Goal: Task Accomplishment & Management: Manage account settings

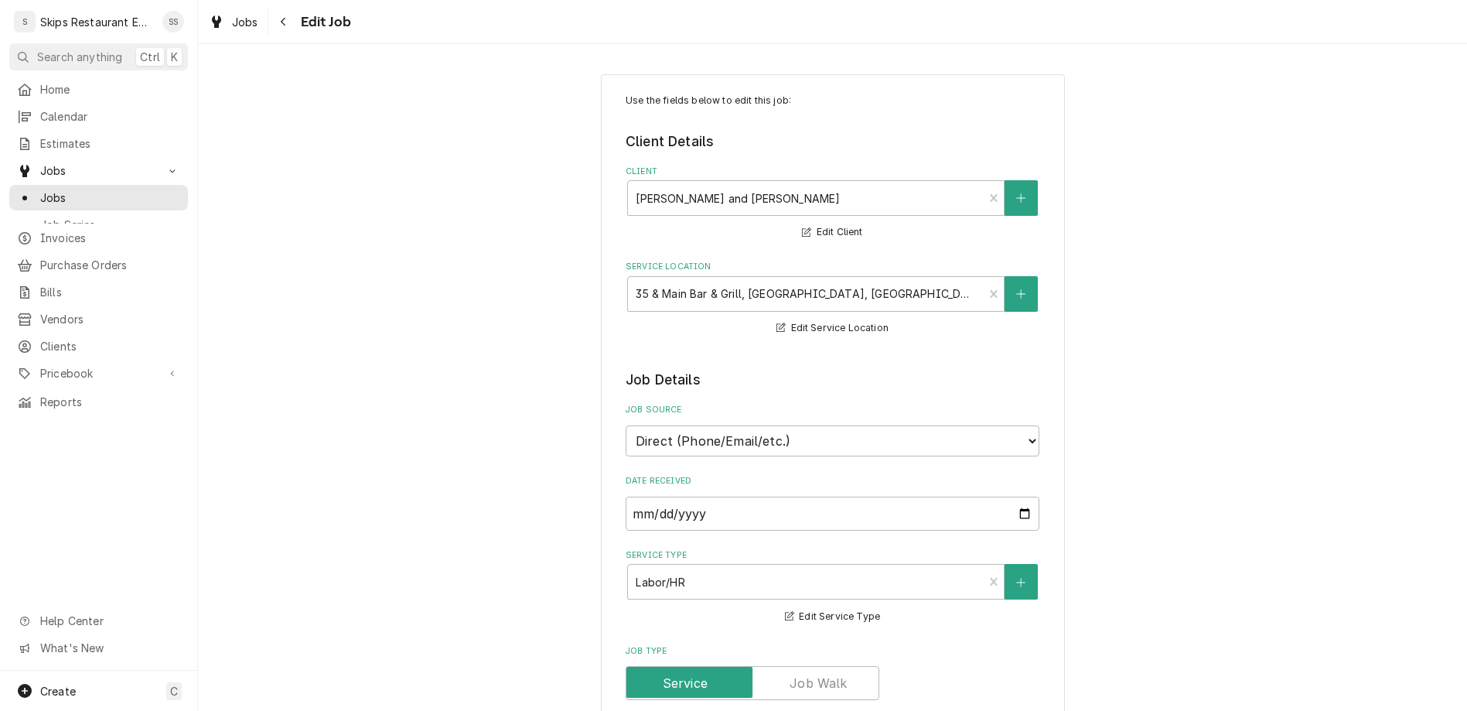
click at [40, 189] on span "Jobs" at bounding box center [110, 197] width 140 height 16
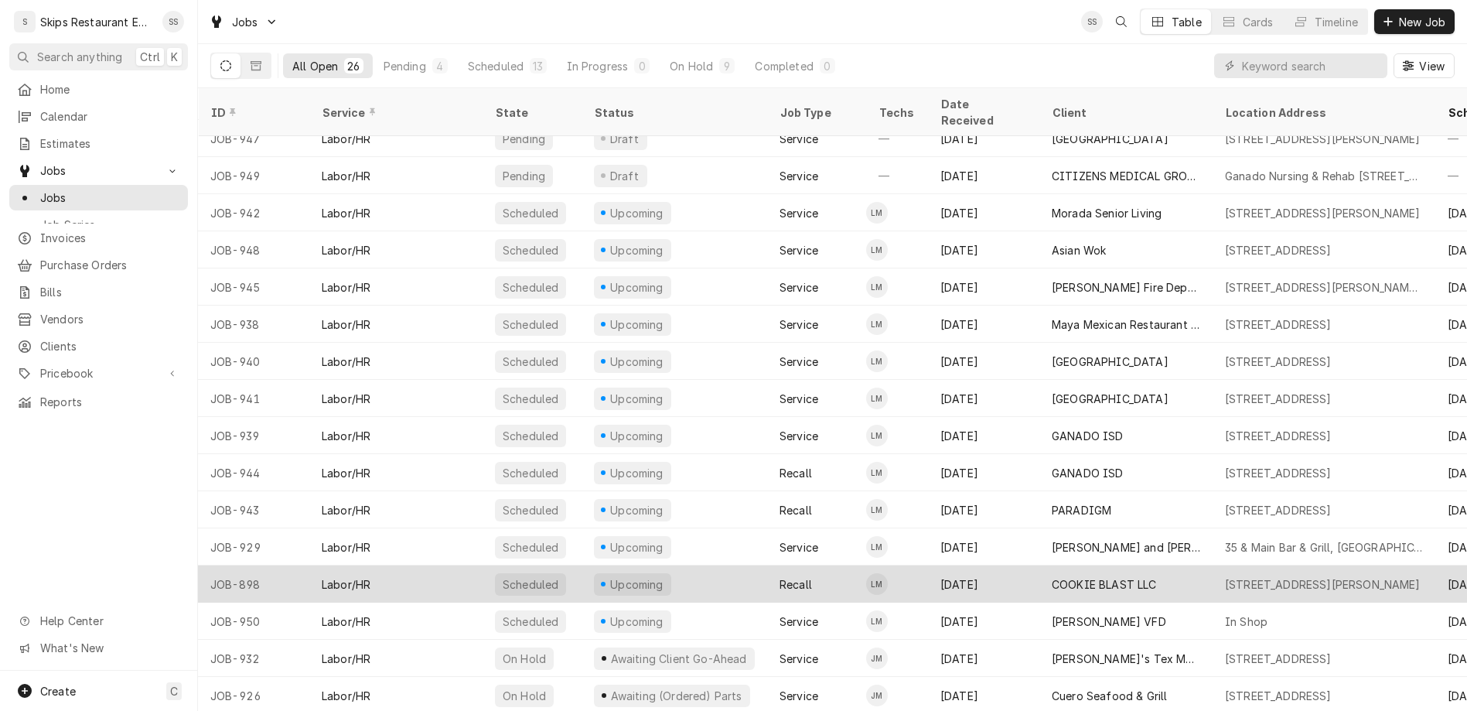
scroll to position [121, 0]
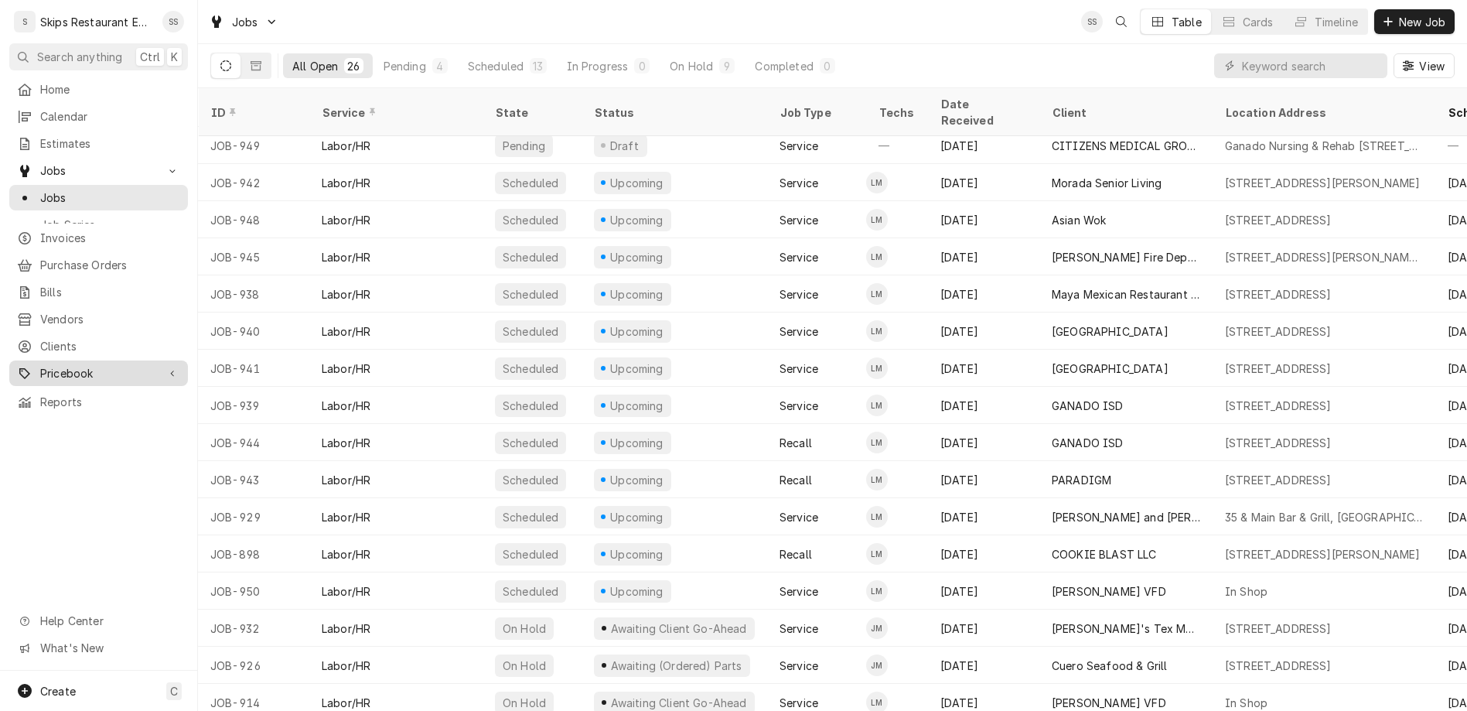
click at [40, 365] on span "Pricebook" at bounding box center [98, 373] width 117 height 16
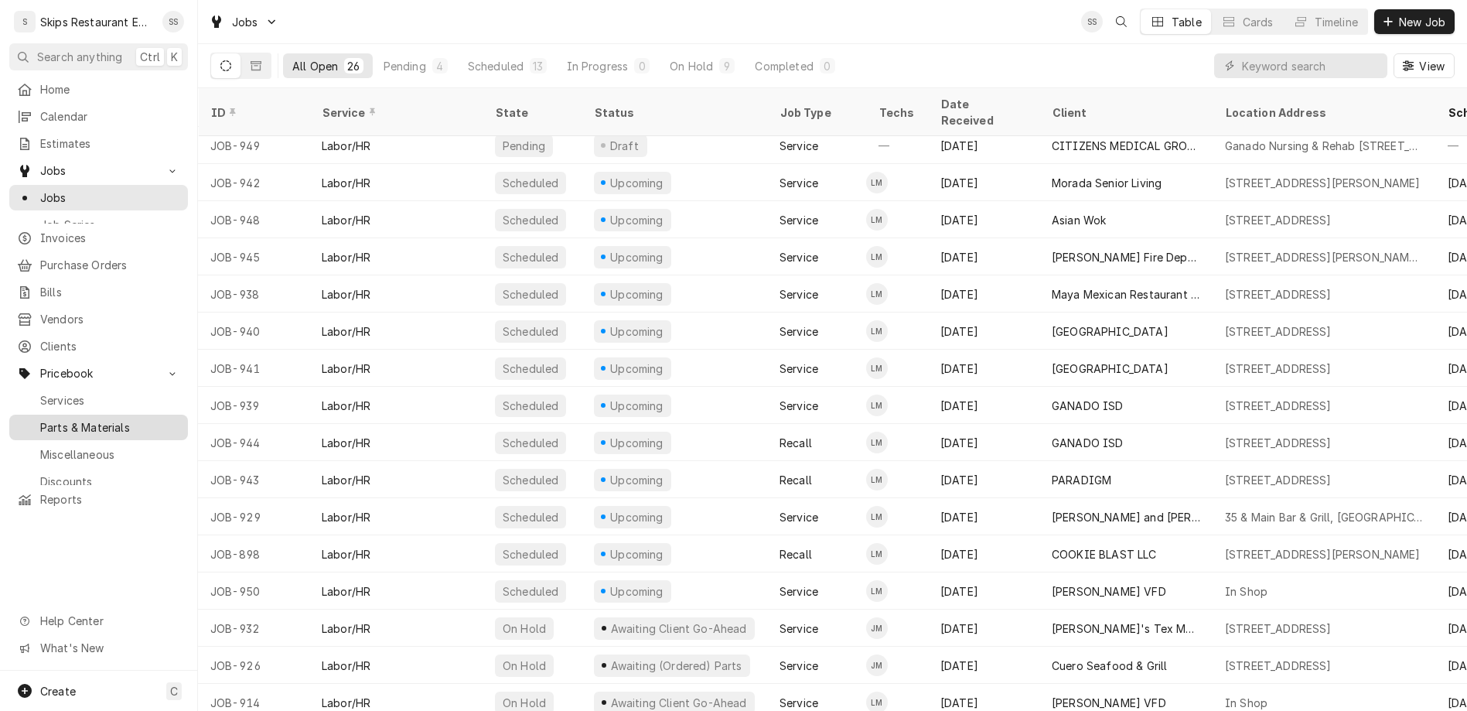
click at [43, 419] on span "Parts & Materials" at bounding box center [110, 427] width 140 height 16
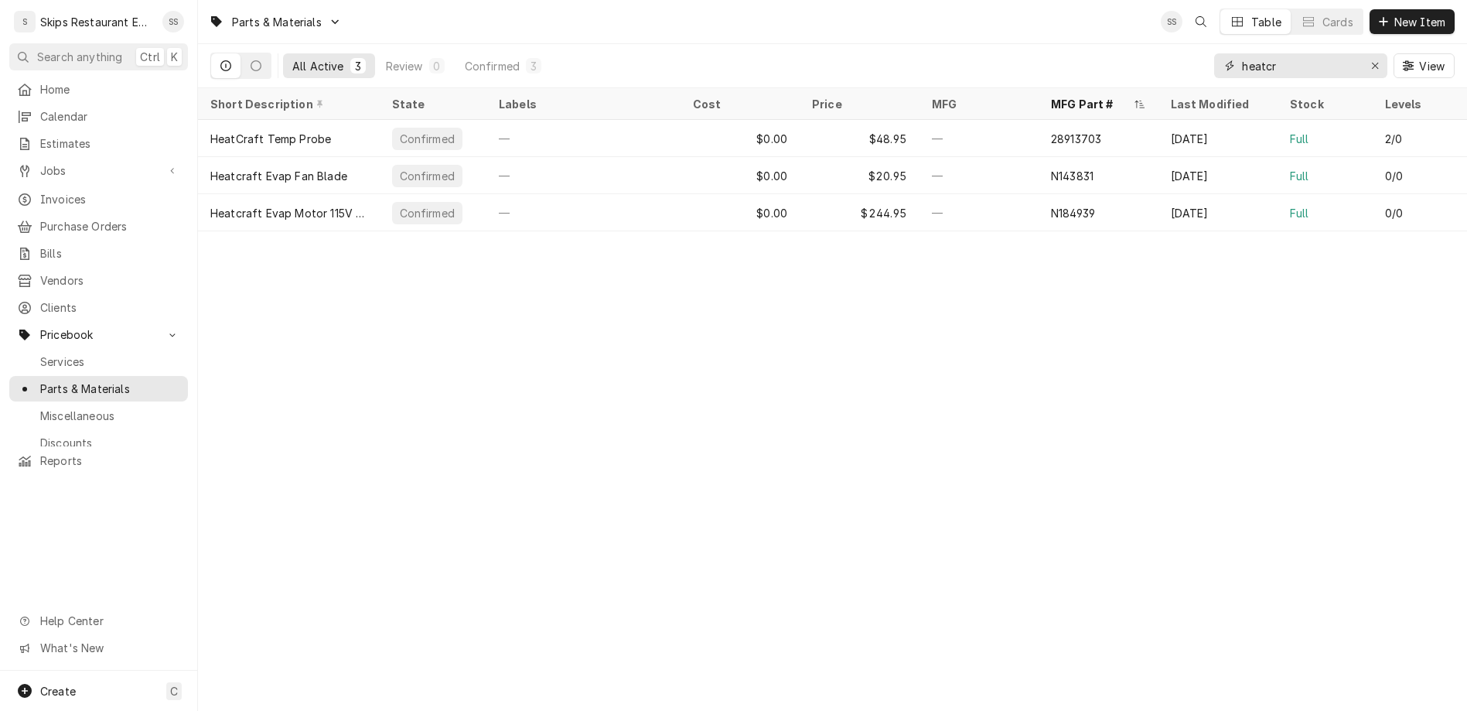
drag, startPoint x: 1354, startPoint y: 53, endPoint x: 1219, endPoint y: 53, distance: 134.5
click at [1242, 53] on input "heatcr" at bounding box center [1300, 65] width 116 height 25
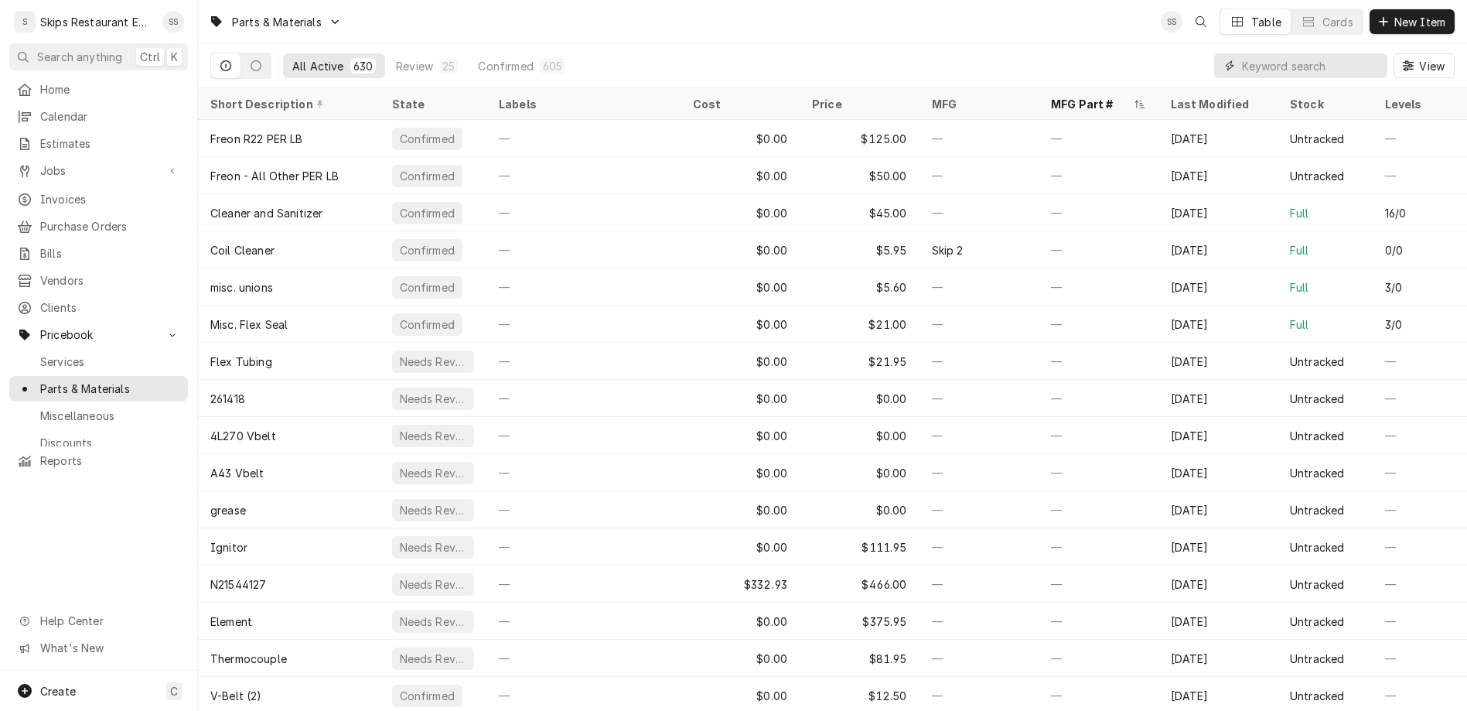
click at [1312, 53] on input "Dynamic Content Wrapper" at bounding box center [1311, 65] width 138 height 25
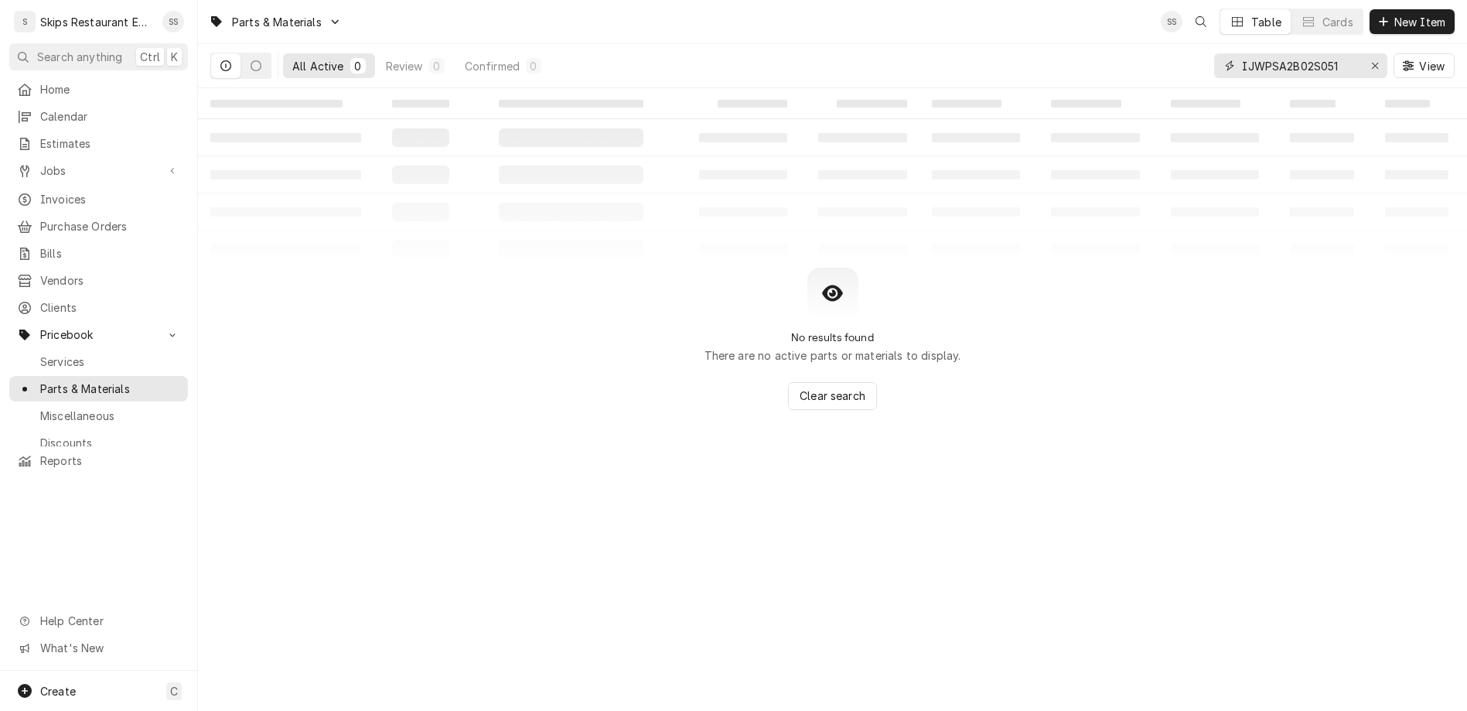
type input "IJWPSA2B02S0519"
drag, startPoint x: 1384, startPoint y: 48, endPoint x: 1288, endPoint y: 52, distance: 96.0
click at [1288, 53] on input "IJWPSA2B02S0519" at bounding box center [1300, 65] width 116 height 25
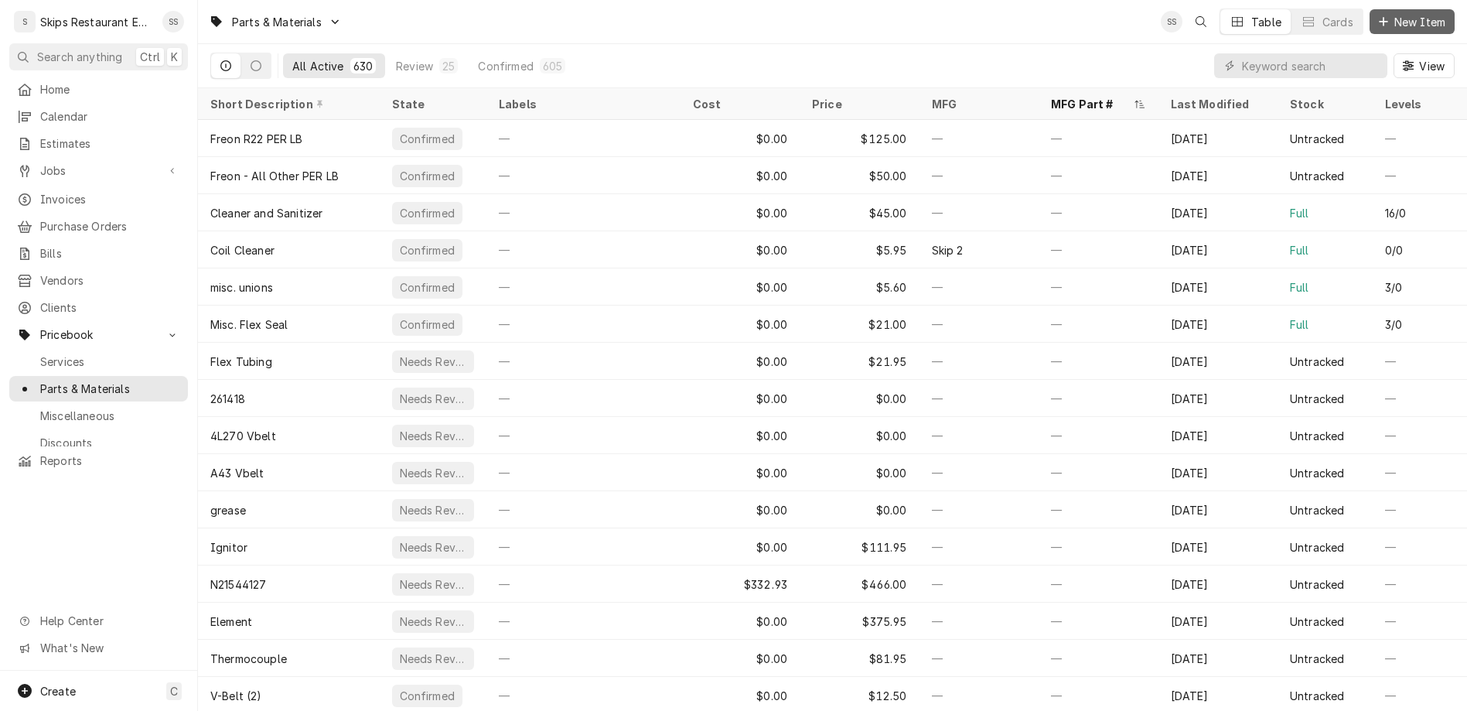
click at [1433, 15] on span "New Item" at bounding box center [1419, 22] width 57 height 16
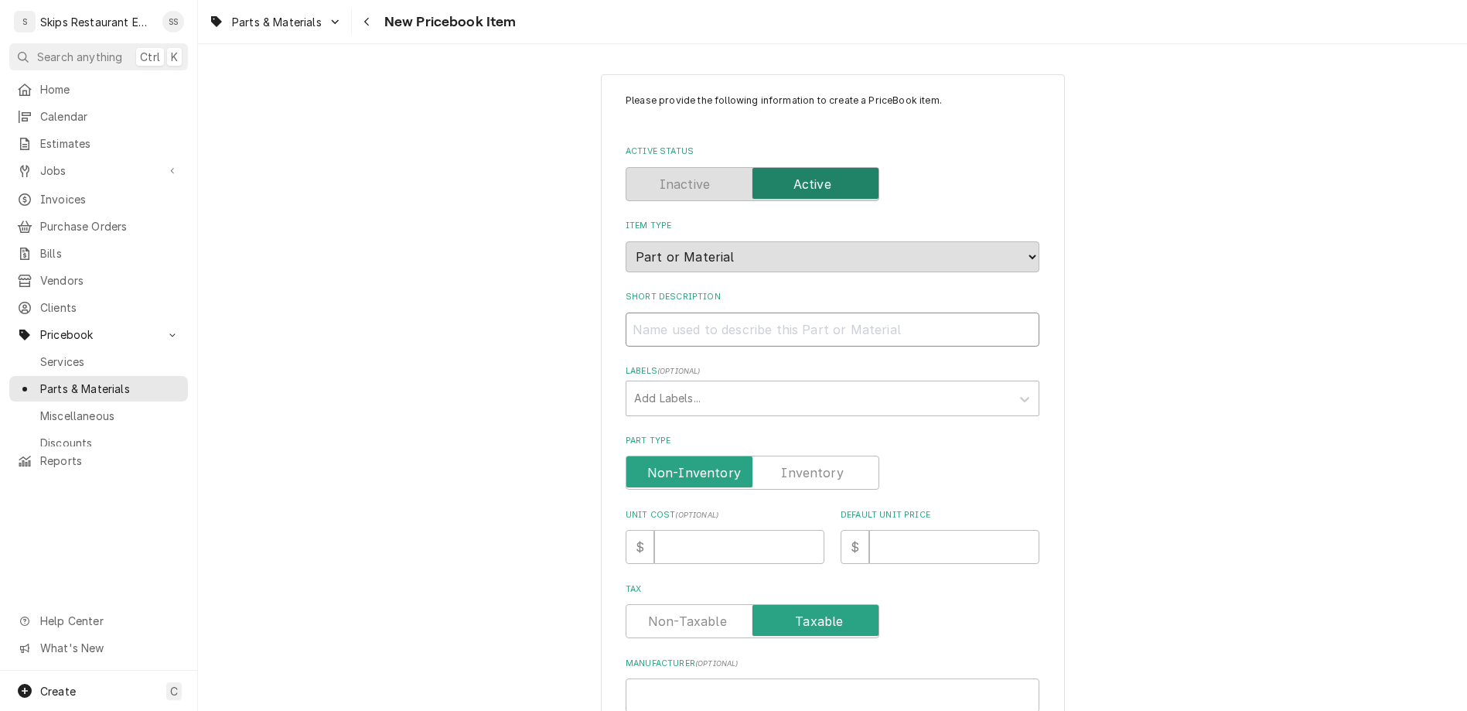
click at [774, 312] on input "Short Description" at bounding box center [832, 329] width 414 height 34
type input "Ca"
type textarea "x"
type input "Caro"
type textarea "x"
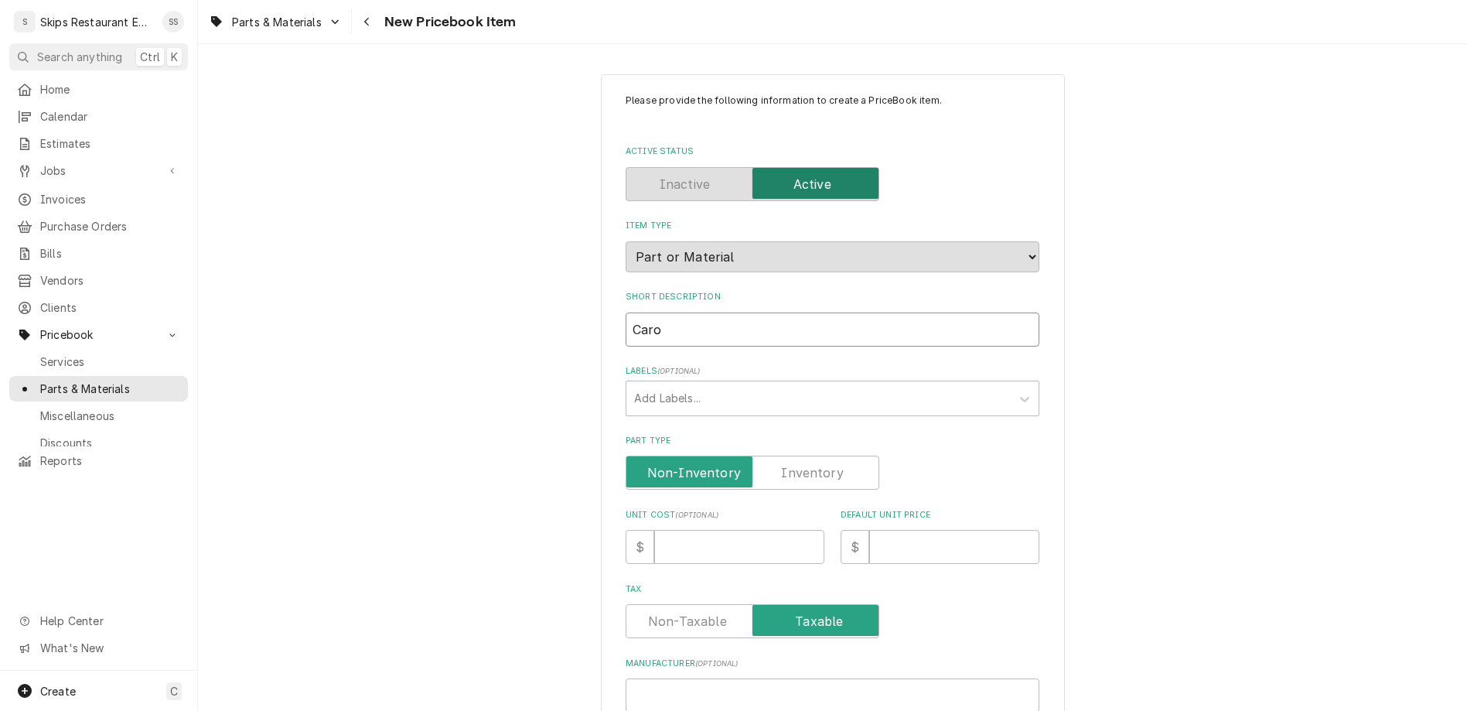
type input "Car"
type textarea "x"
type input "Care"
type textarea "x"
type input "Carel"
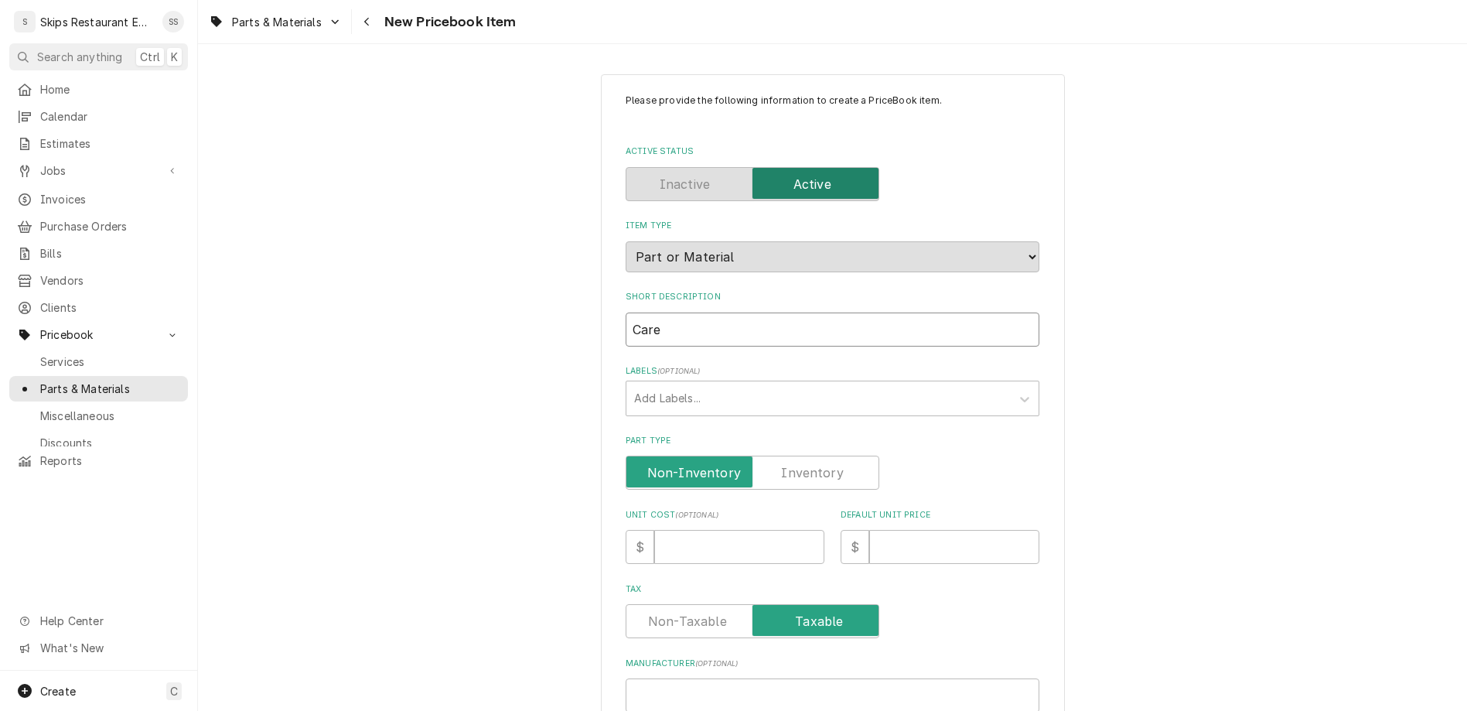
type textarea "x"
type input "Carel"
type textarea "x"
type input "Carel C"
type textarea "x"
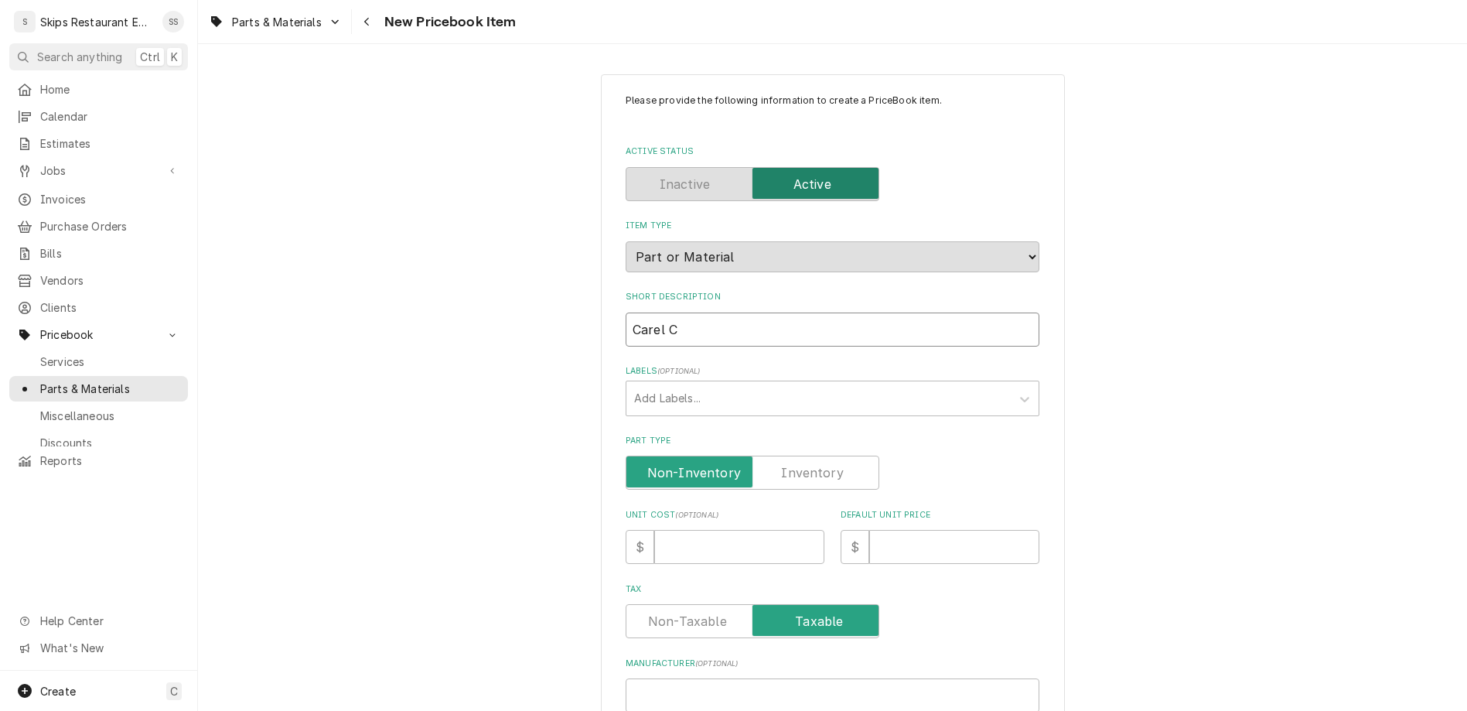
type input "Carel Co"
type textarea "x"
type input "Carel Con"
type textarea "x"
type input "Carel Cont"
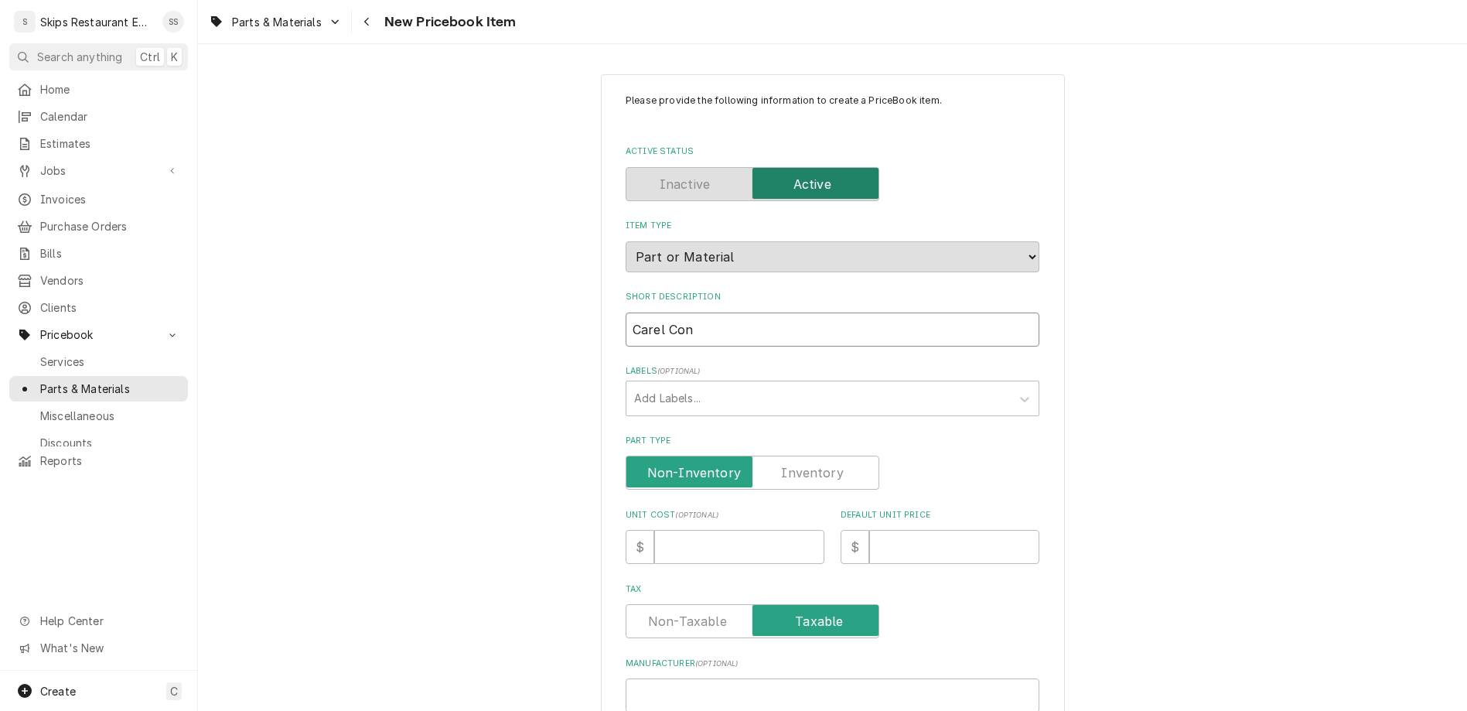
type textarea "x"
type input "Carel Contr"
type textarea "x"
type input "Carel Contro"
type textarea "x"
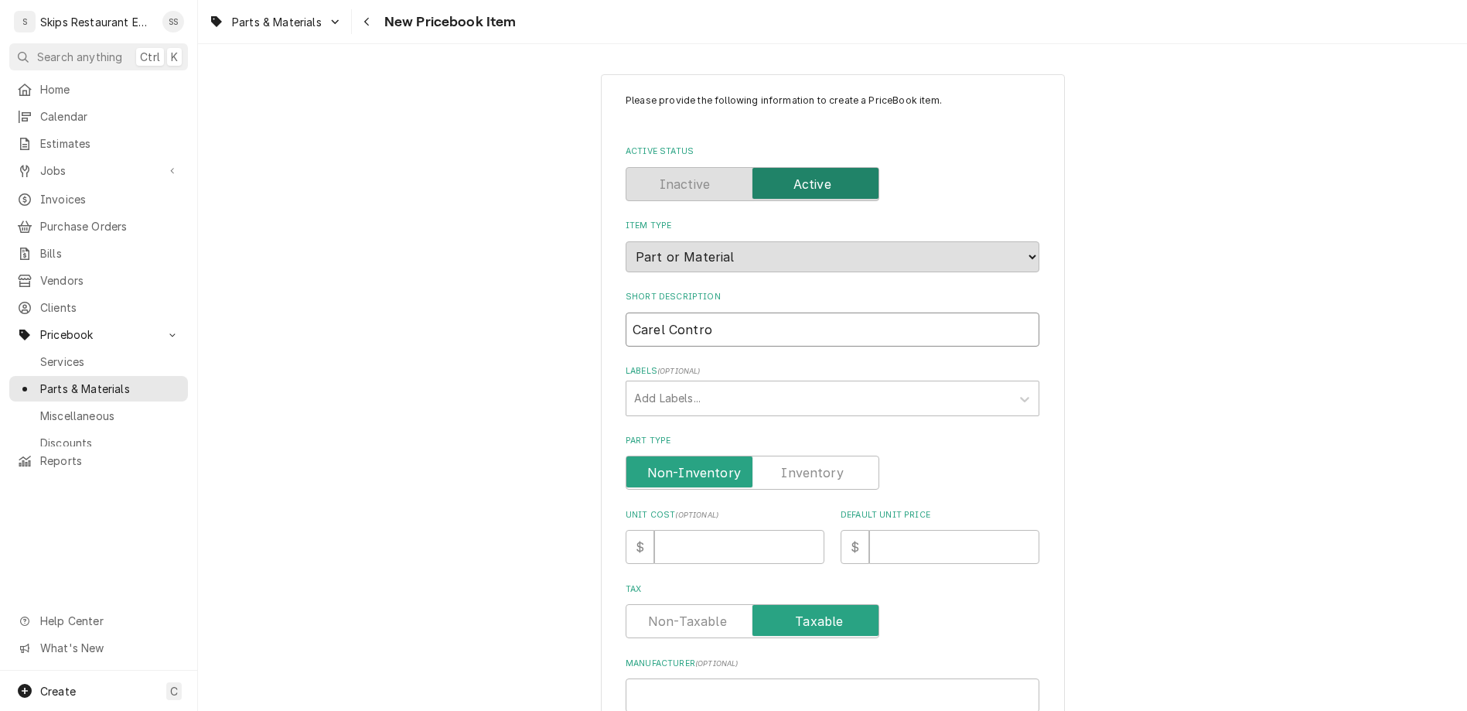
type input "Carel Control"
type textarea "x"
type input "Carel Controll"
type textarea "x"
type input "Carel Controlle"
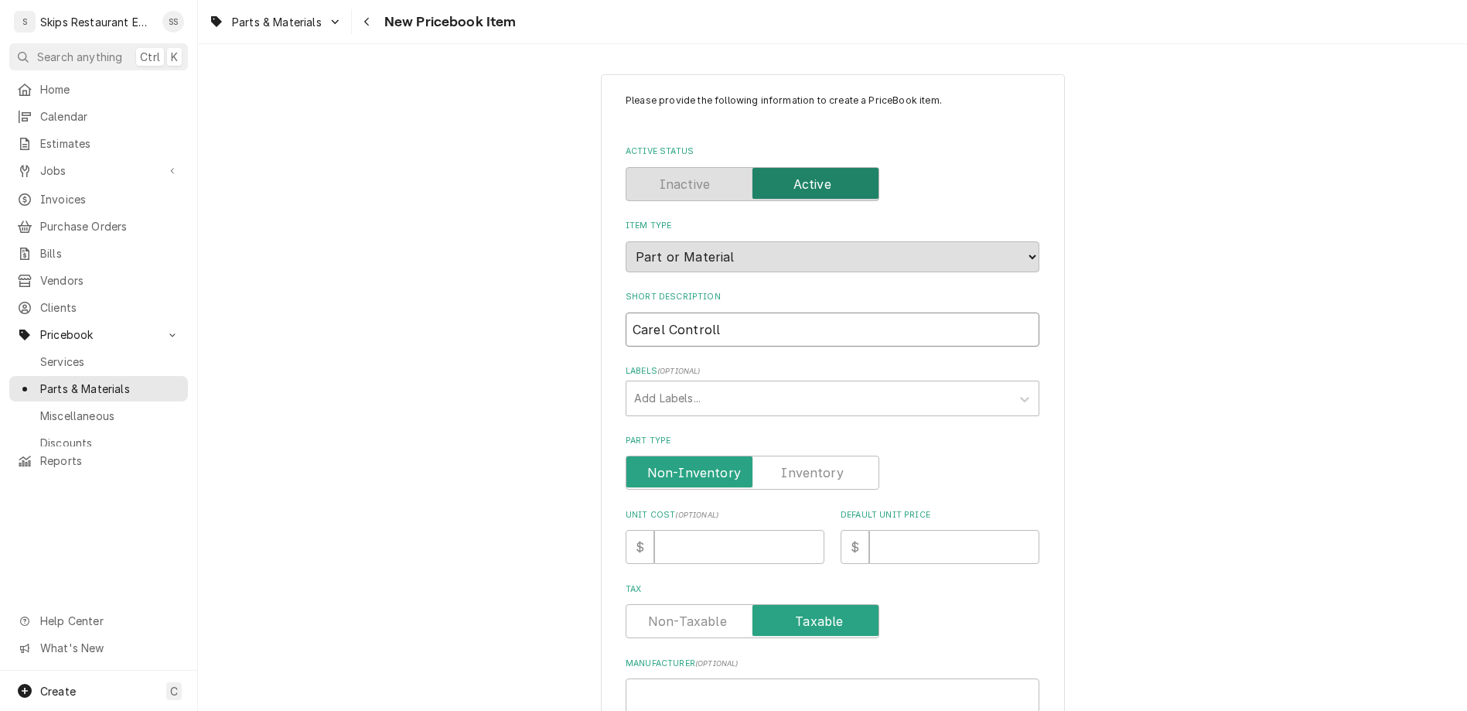
type textarea "x"
type input "Carel Controller"
type textarea "x"
type input "Carel Controller"
type textarea "x"
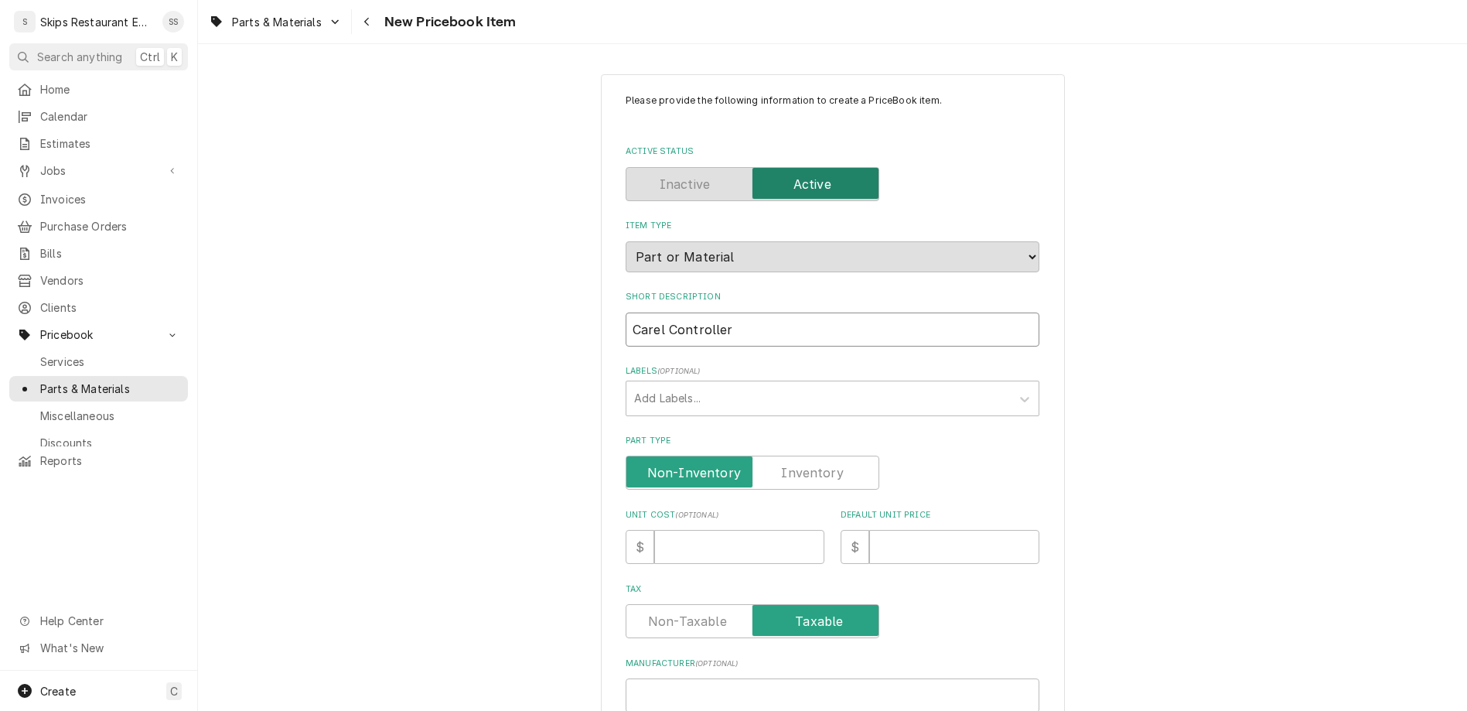
type input "Carel Controller 2"
type textarea "x"
type input "Carel Controller 2B"
type textarea "x"
type input "Carel Controller 2B0"
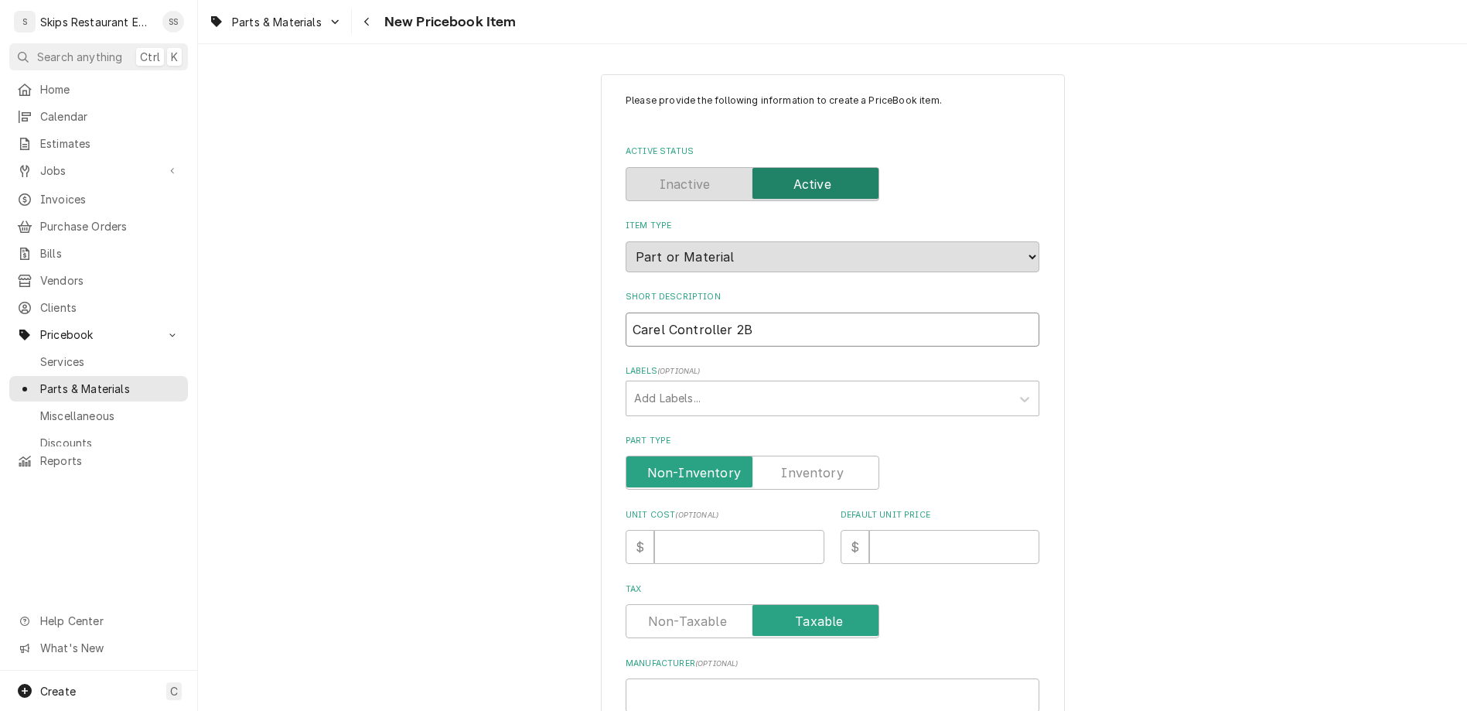
type textarea "x"
type input "Carel Controller 2B02"
type textarea "x"
type input "Carel Controller 2B02"
click at [775, 455] on label "Part Type" at bounding box center [752, 472] width 254 height 34
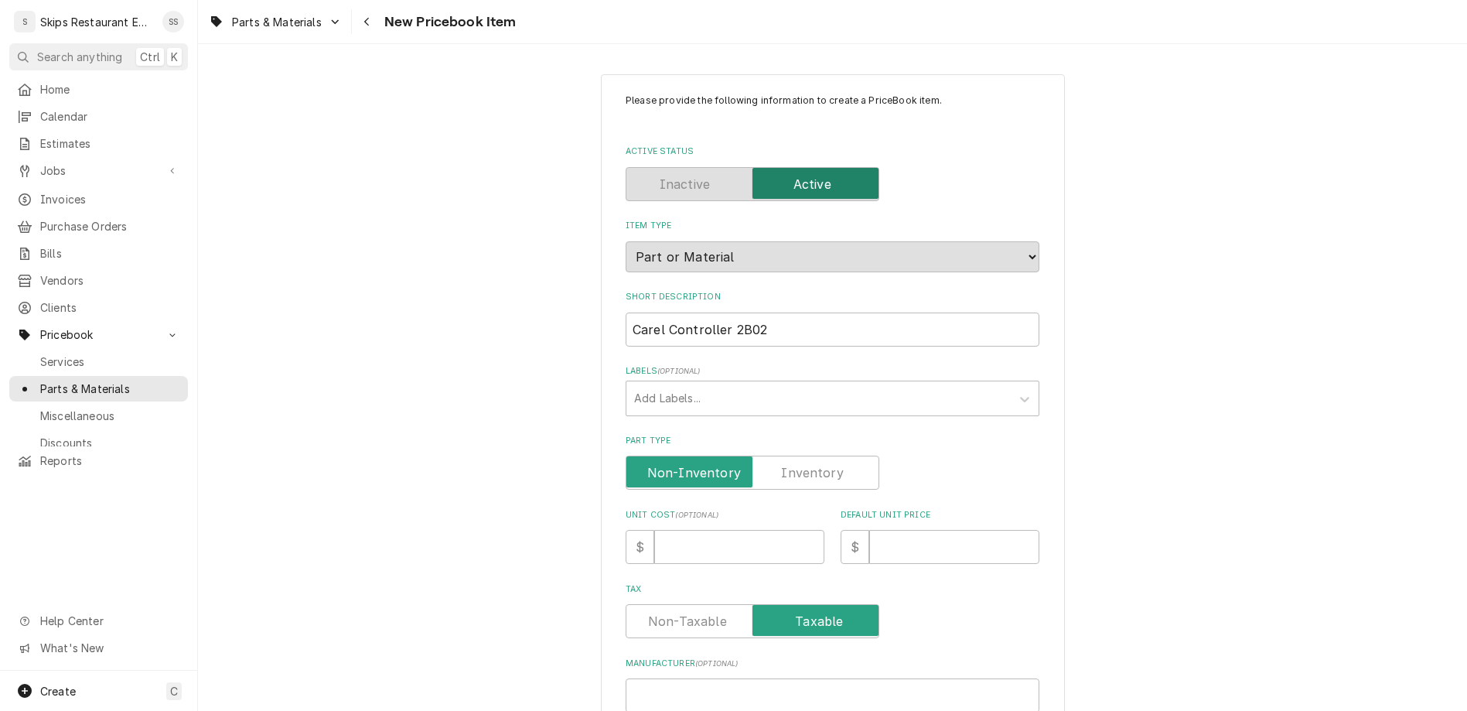
click at [775, 455] on input "Part Type" at bounding box center [752, 472] width 240 height 34
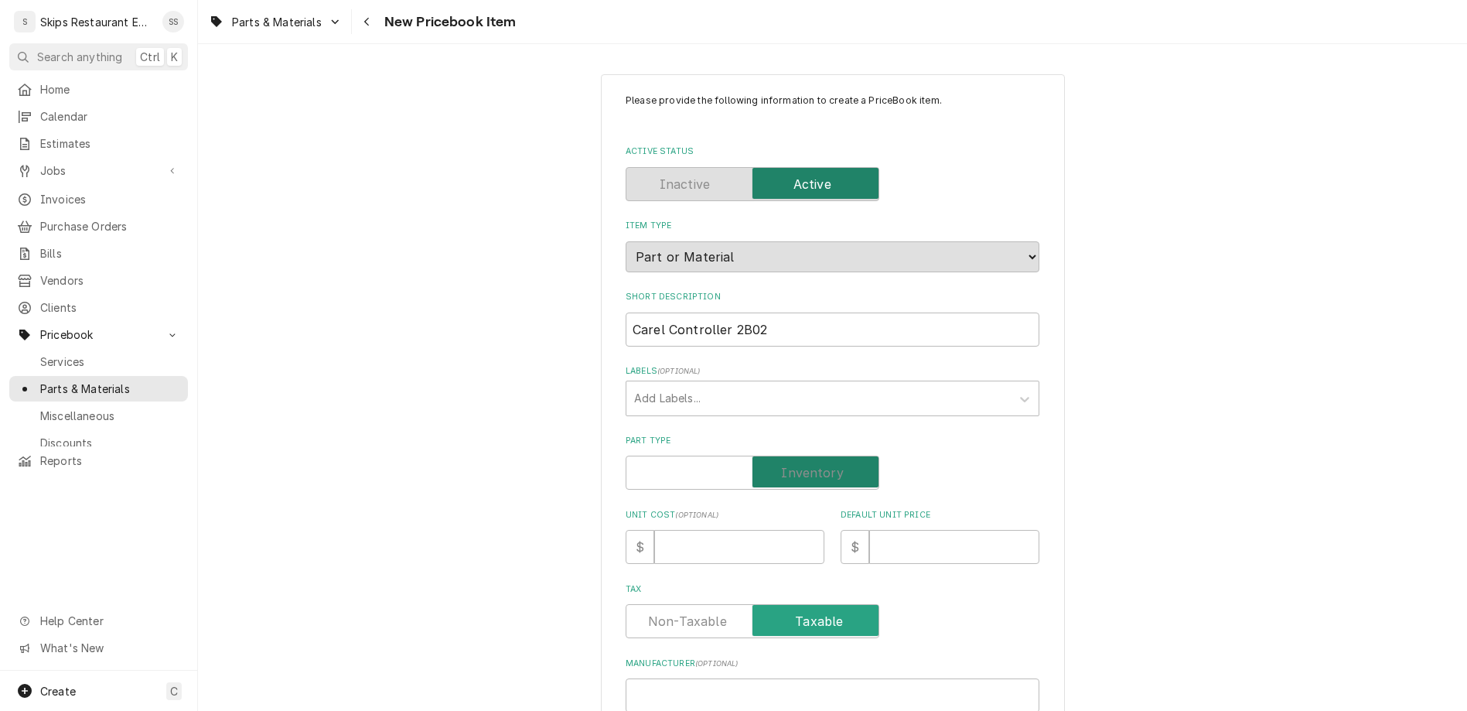
checkbox input "true"
type textarea "x"
click at [878, 530] on input "Default Unit Price" at bounding box center [954, 547] width 170 height 34
type input "2"
type textarea "x"
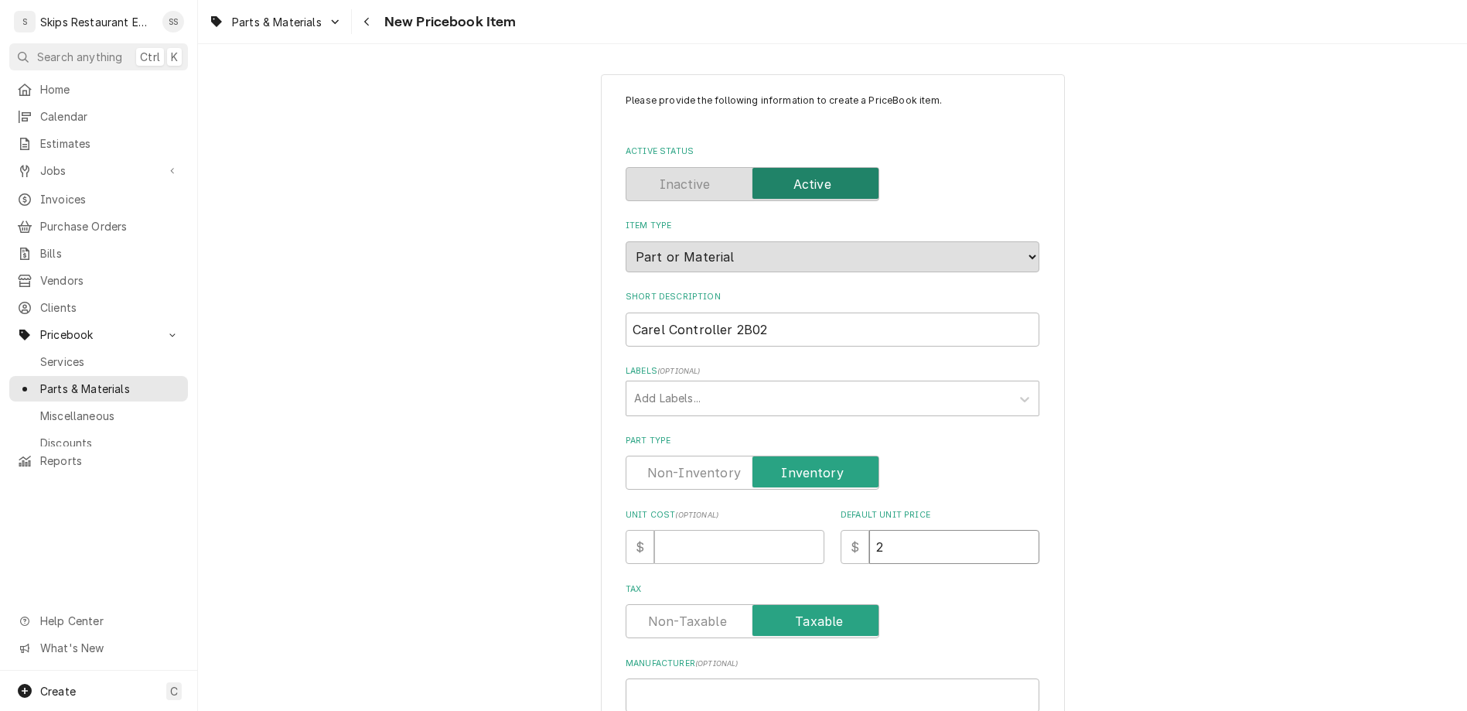
type input "24"
type textarea "x"
type input "246"
type textarea "x"
type input "246.5"
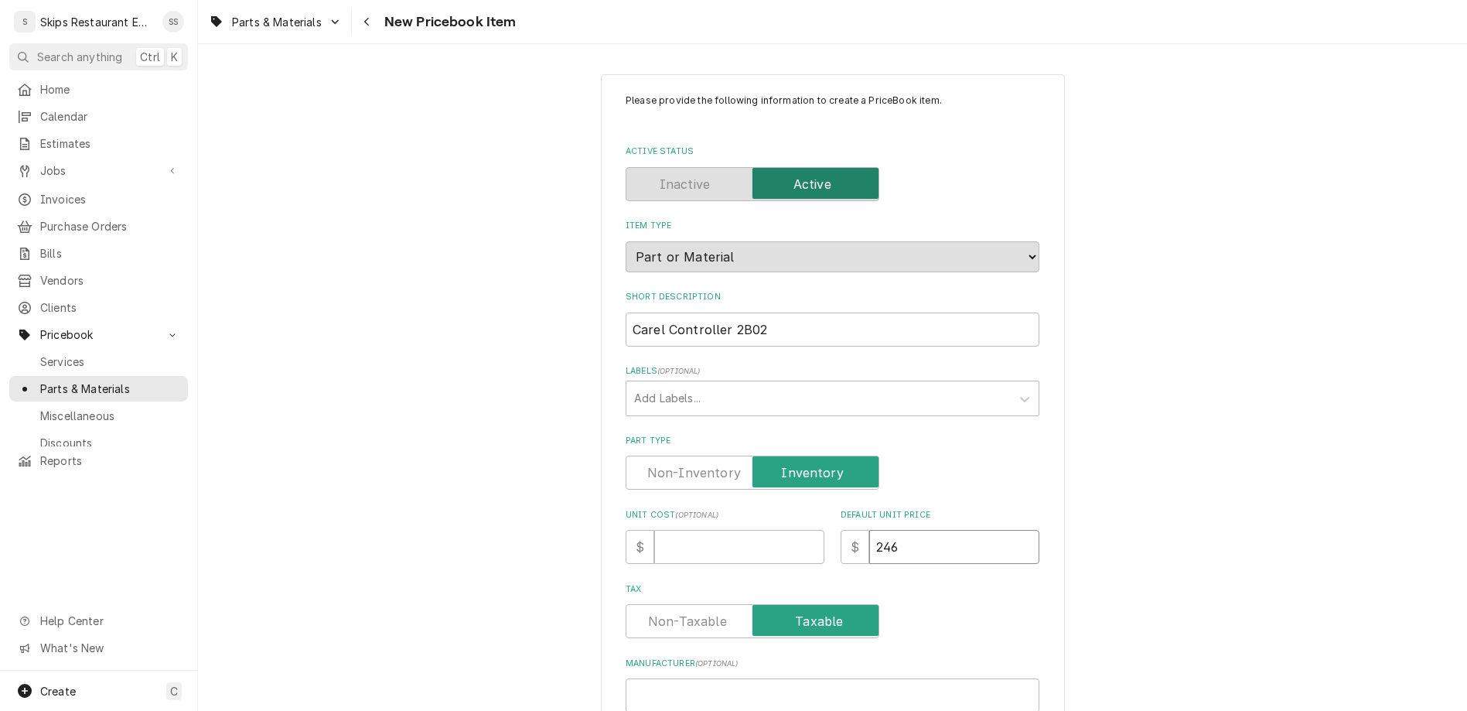
type textarea "x"
type input "246.53"
type textarea "x"
type input "246.53"
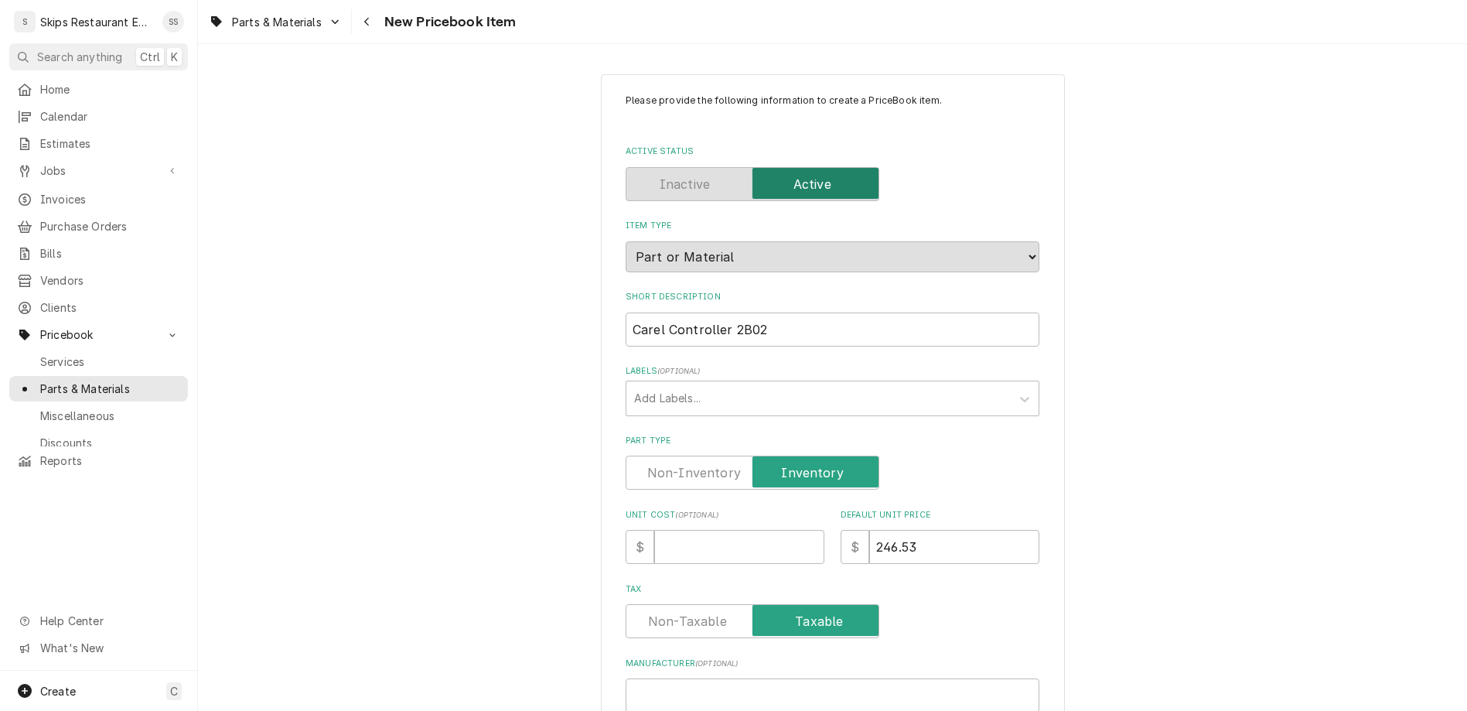
paste input "IJWPSA2B02S0519"
type input "IJWPSA2B02S0519"
type textarea "x"
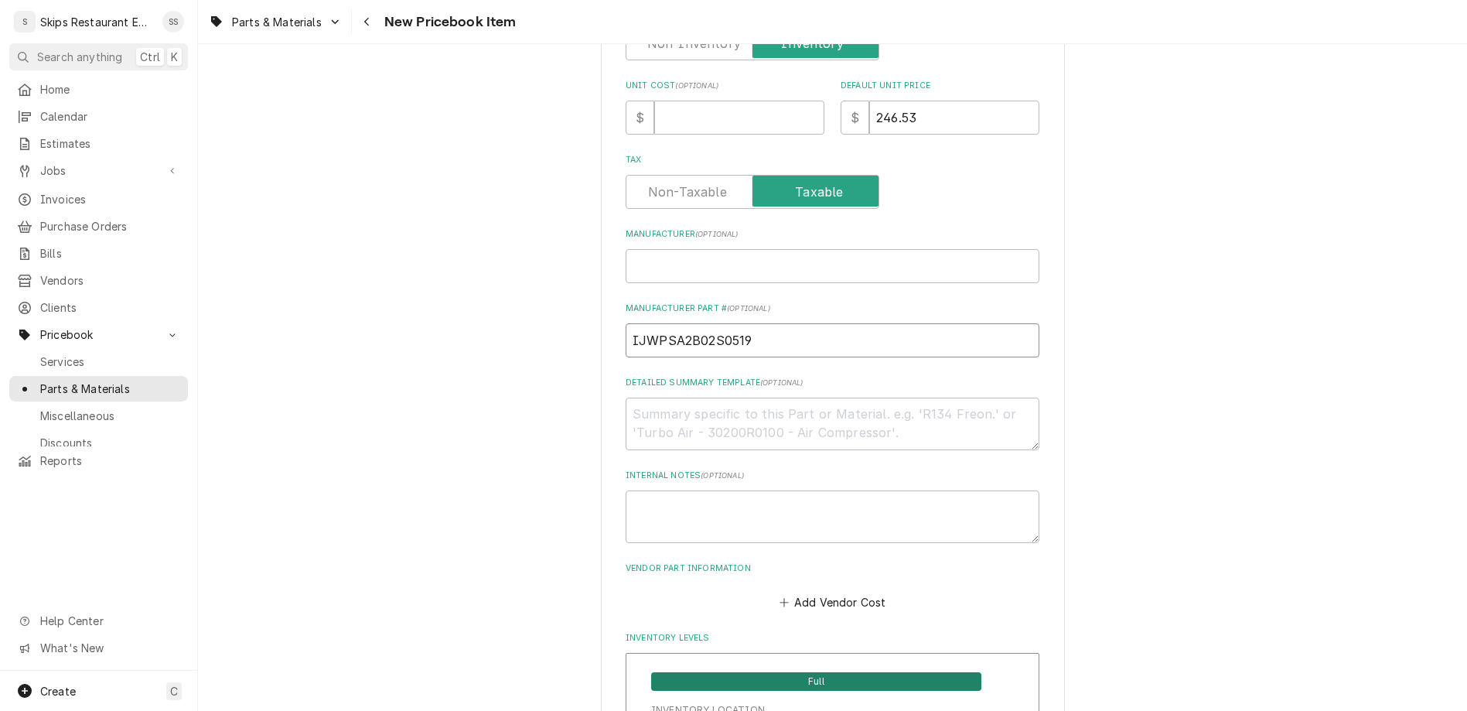
scroll to position [482, 0]
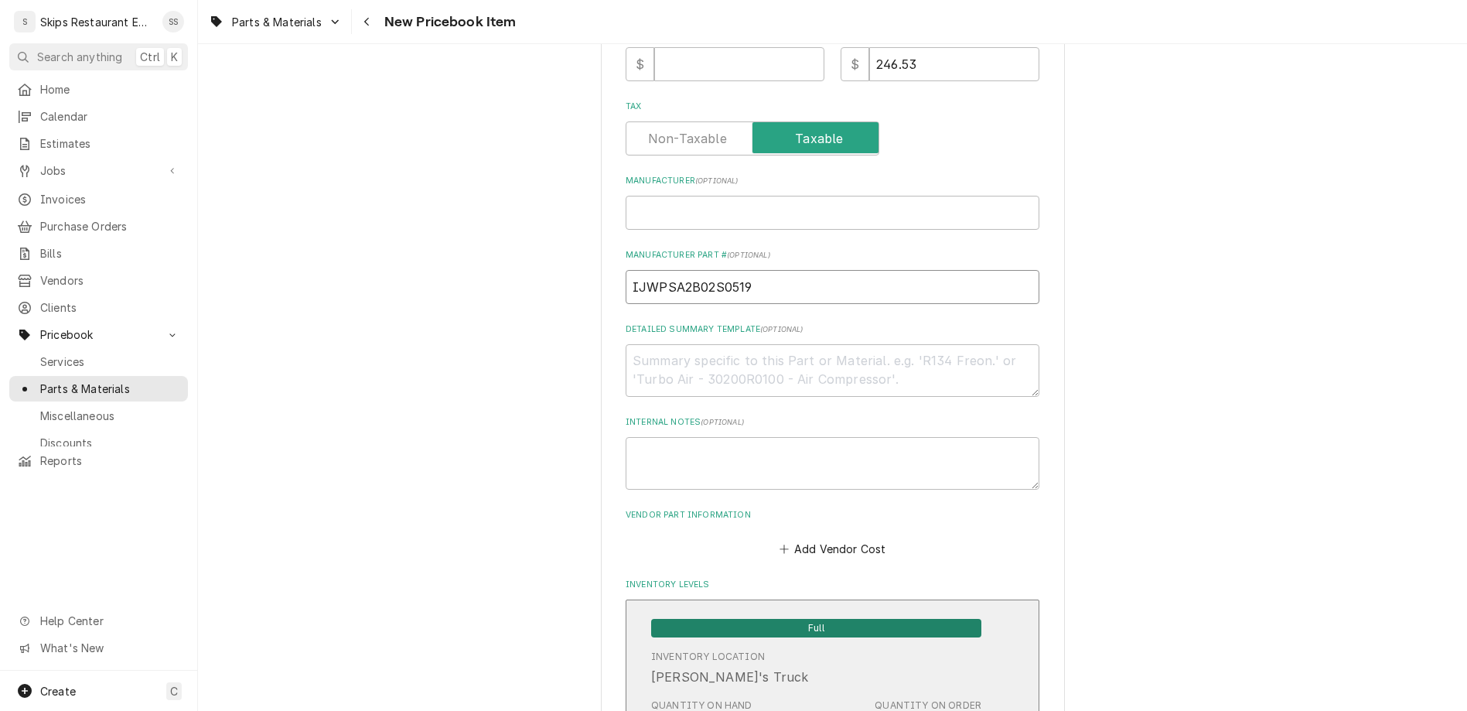
type input "IJWPSA2B02S0519"
click at [779, 619] on span "Full" at bounding box center [816, 628] width 330 height 19
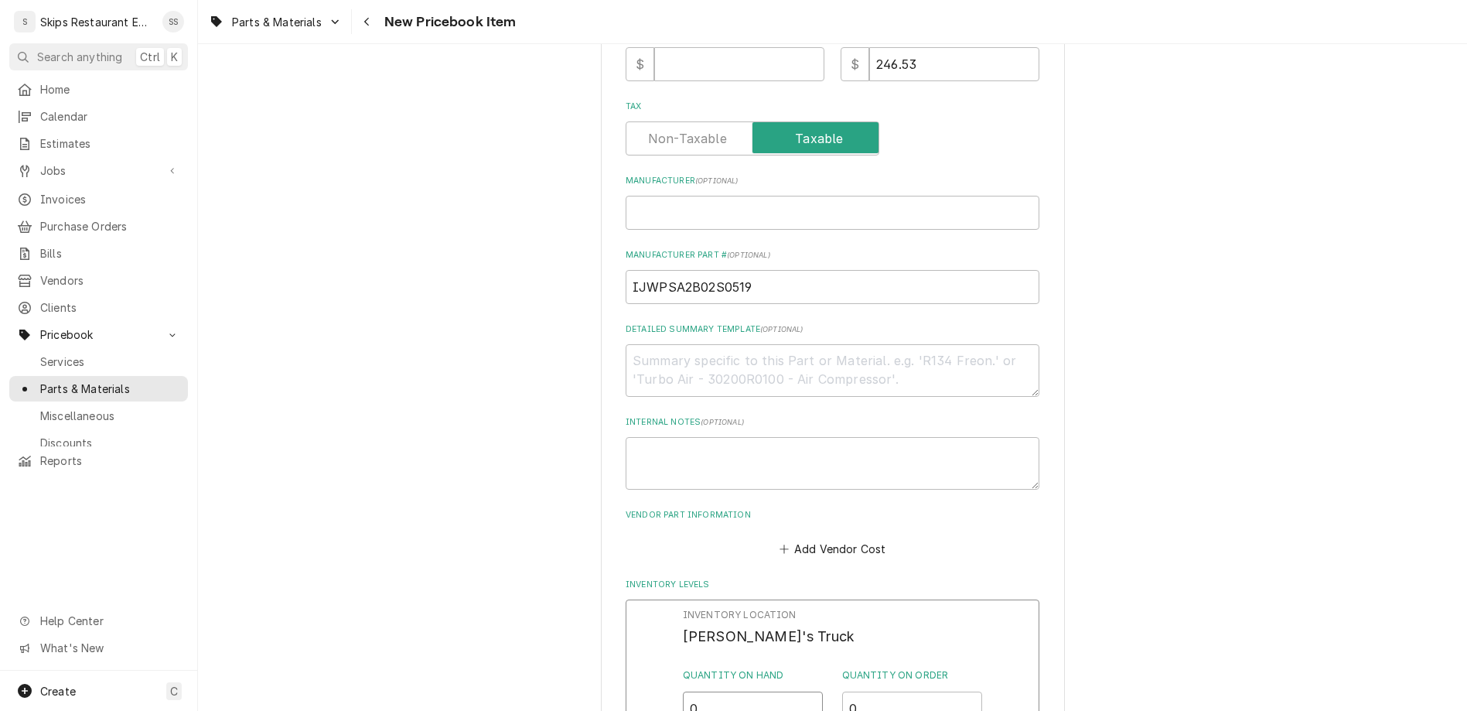
drag, startPoint x: 711, startPoint y: 434, endPoint x: 679, endPoint y: 442, distance: 32.8
click at [683, 691] on input "0" at bounding box center [753, 708] width 141 height 34
type input "1"
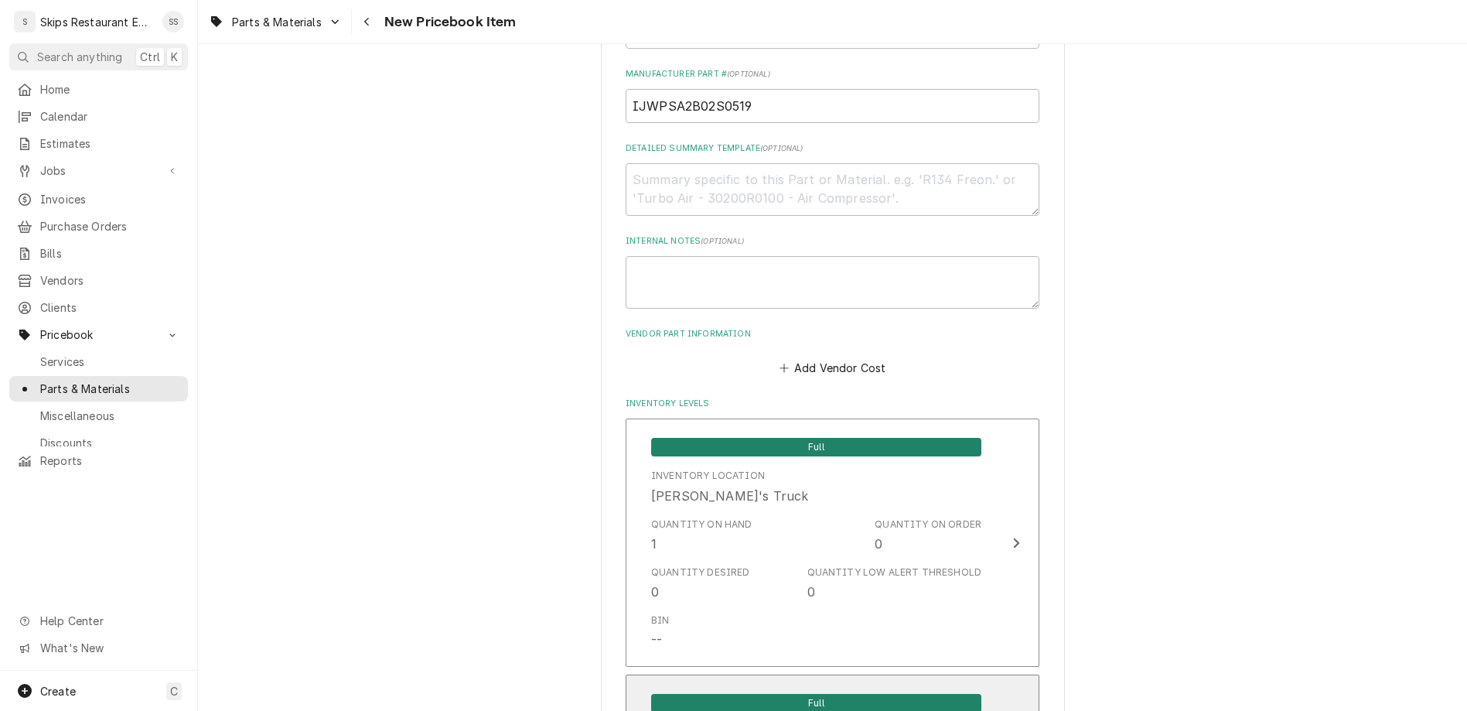
scroll to position [776, 0]
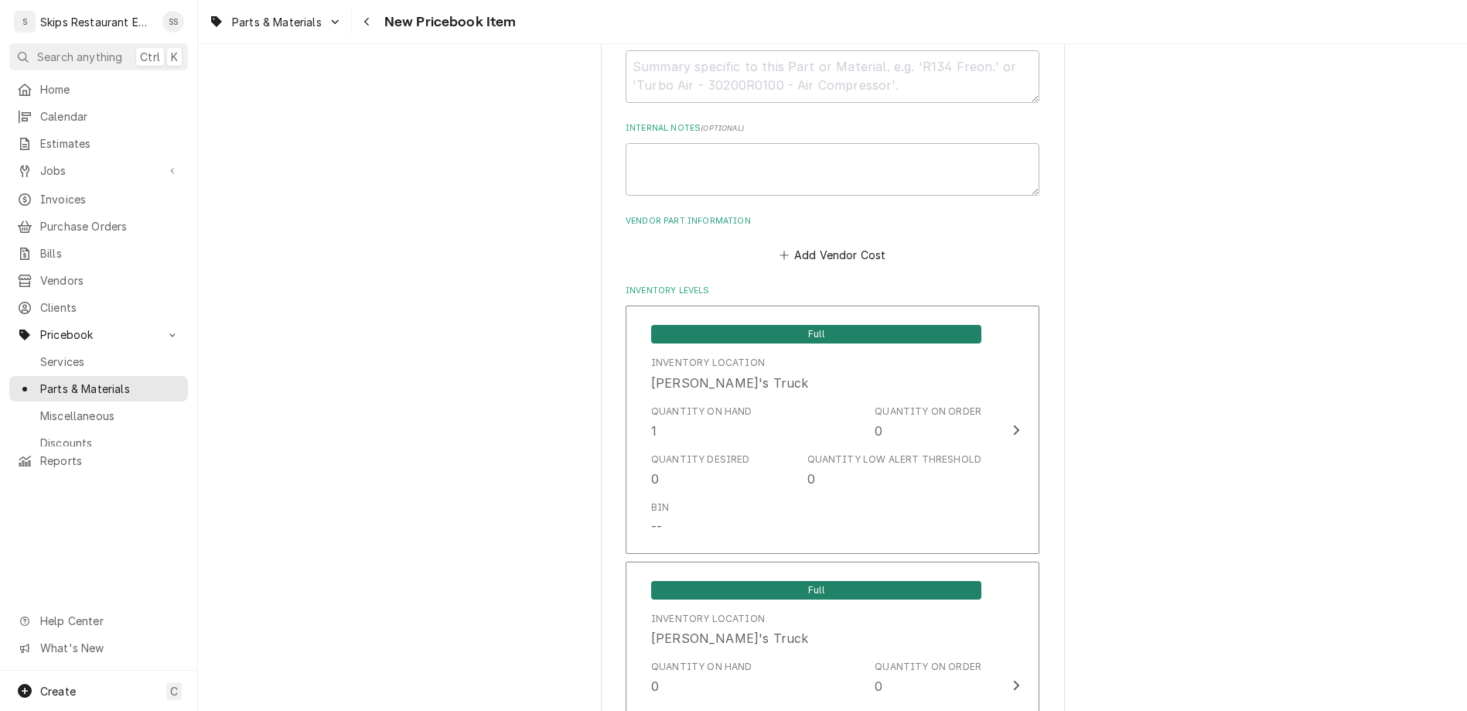
type textarea "x"
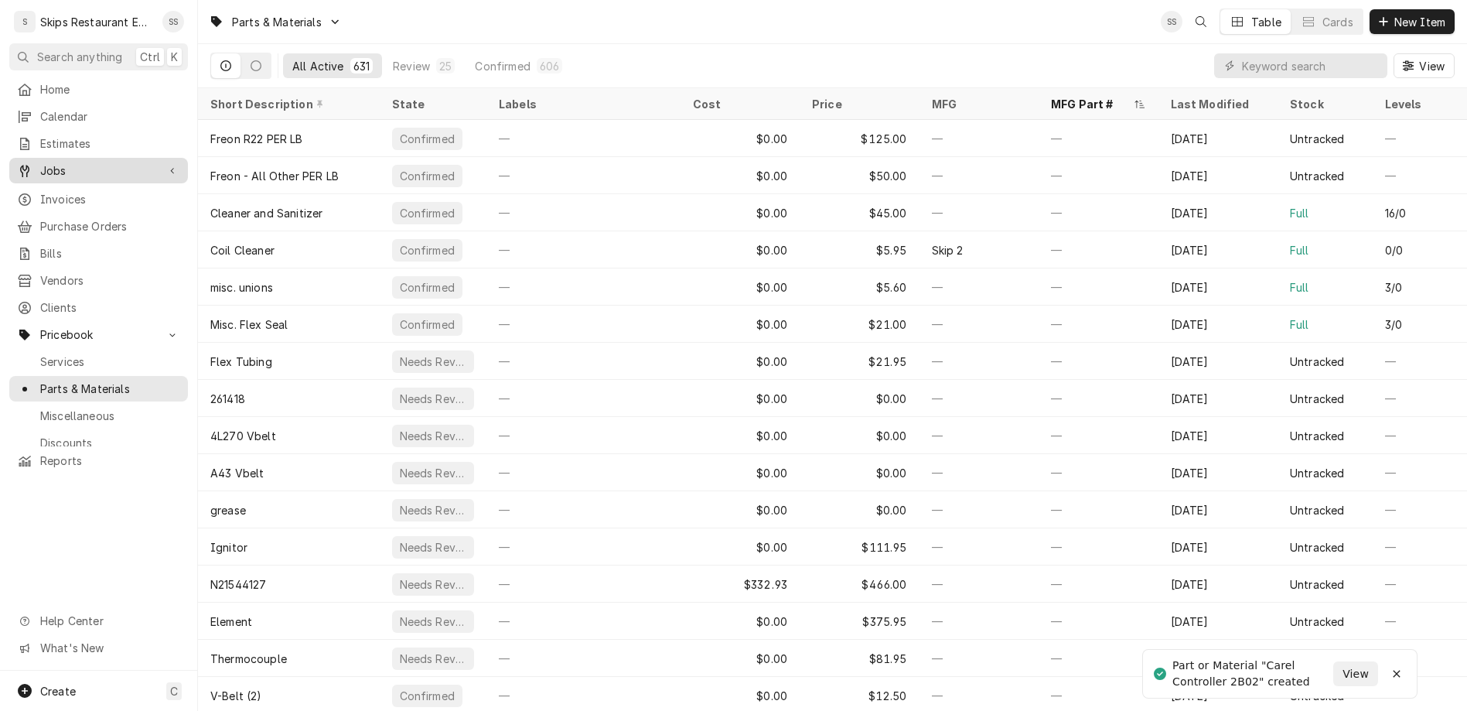
click at [43, 162] on span "Jobs" at bounding box center [98, 170] width 117 height 16
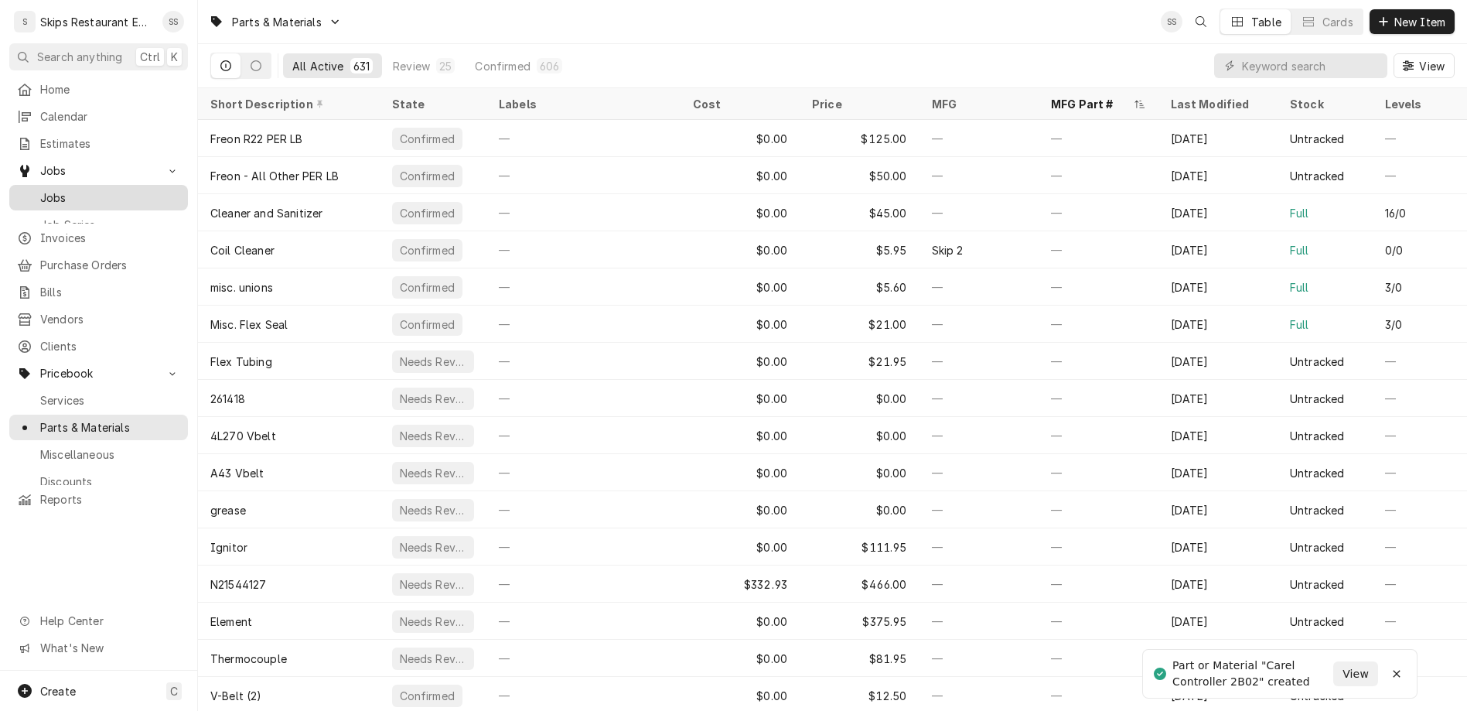
click at [43, 189] on span "Jobs" at bounding box center [110, 197] width 140 height 16
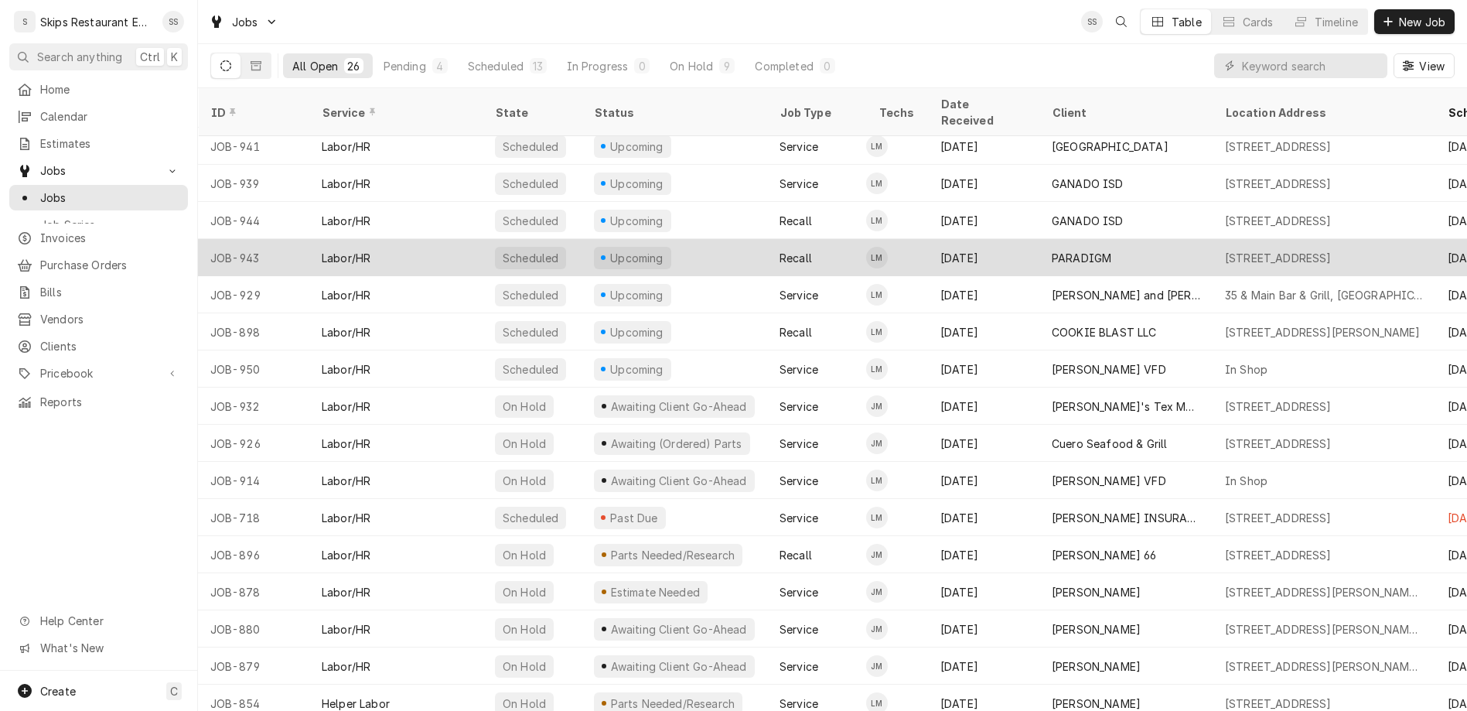
scroll to position [356, 0]
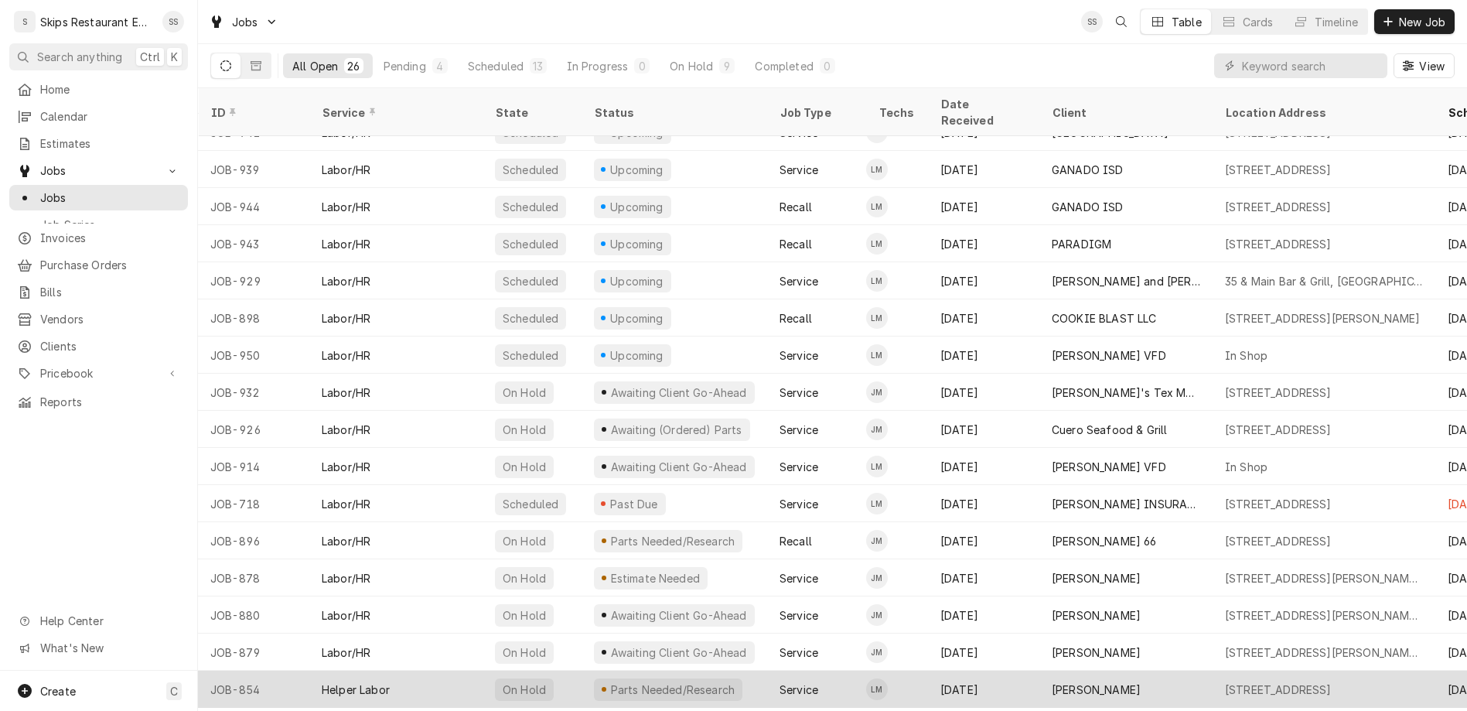
click at [1052, 681] on div "Kaden Frauenberger" at bounding box center [1096, 689] width 89 height 16
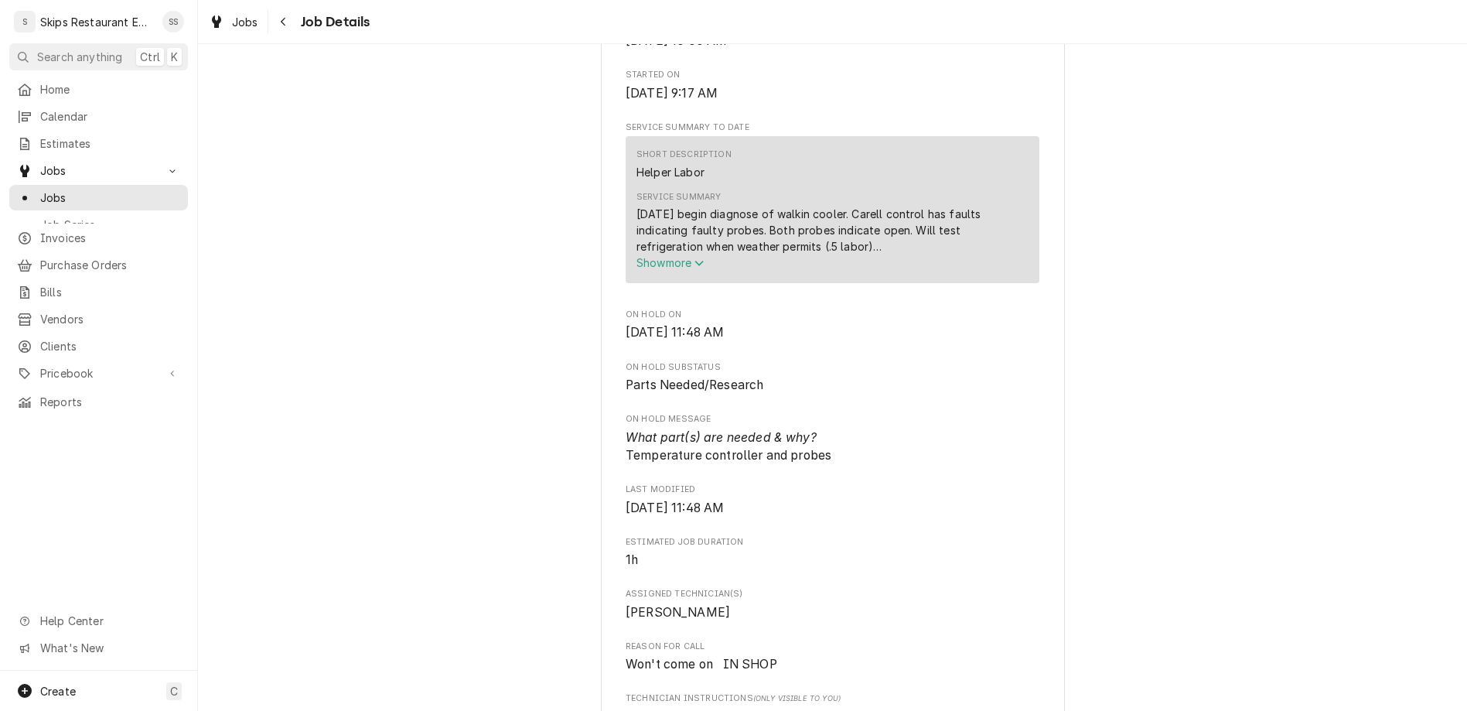
scroll to position [543, 0]
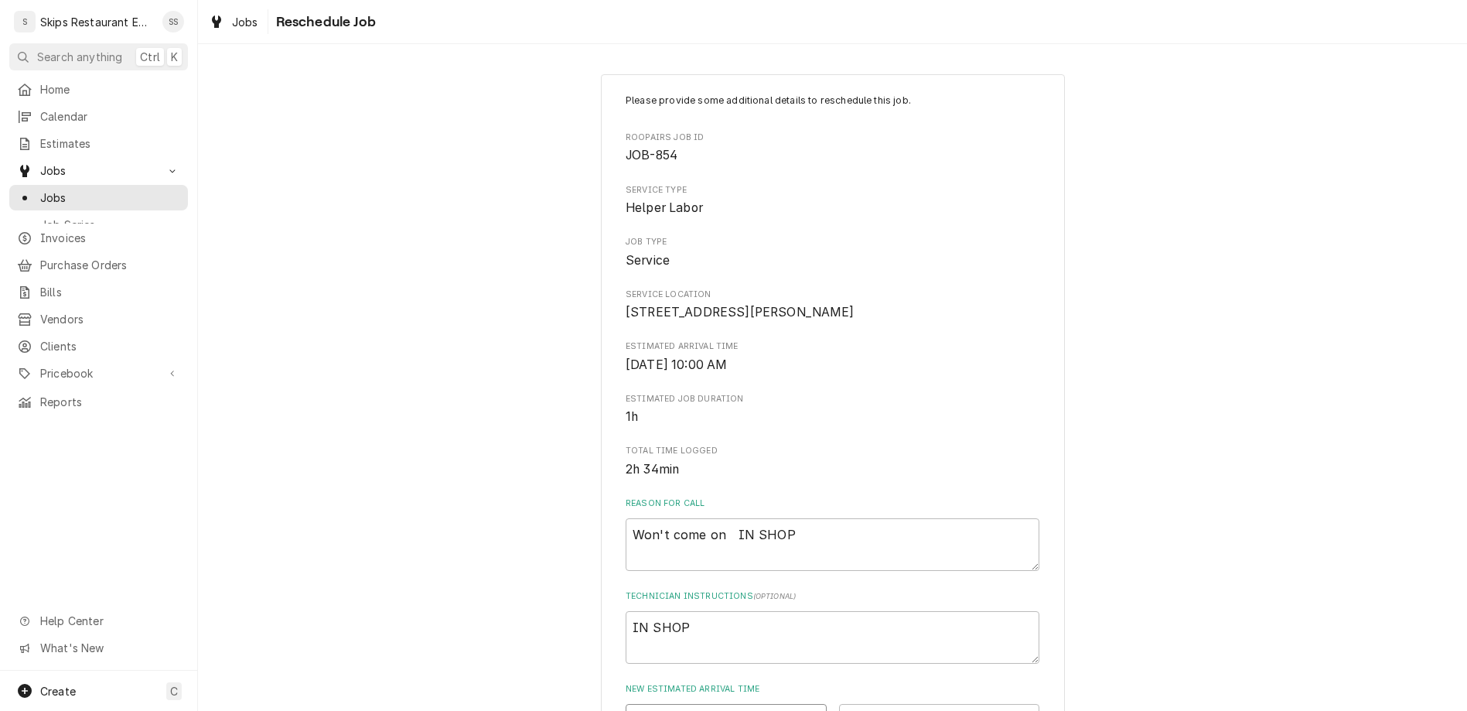
click at [759, 704] on input "Date" at bounding box center [725, 721] width 201 height 34
click at [783, 704] on input "Date" at bounding box center [725, 721] width 201 height 34
type input "[DATE]"
type textarea "x"
click at [946, 704] on select "AM / PM 6:00 AM 6:15 AM 6:30 AM 6:45 AM 7:00 AM 7:15 AM 7:30 AM 7:45 AM 8:00 AM…" at bounding box center [939, 721] width 201 height 34
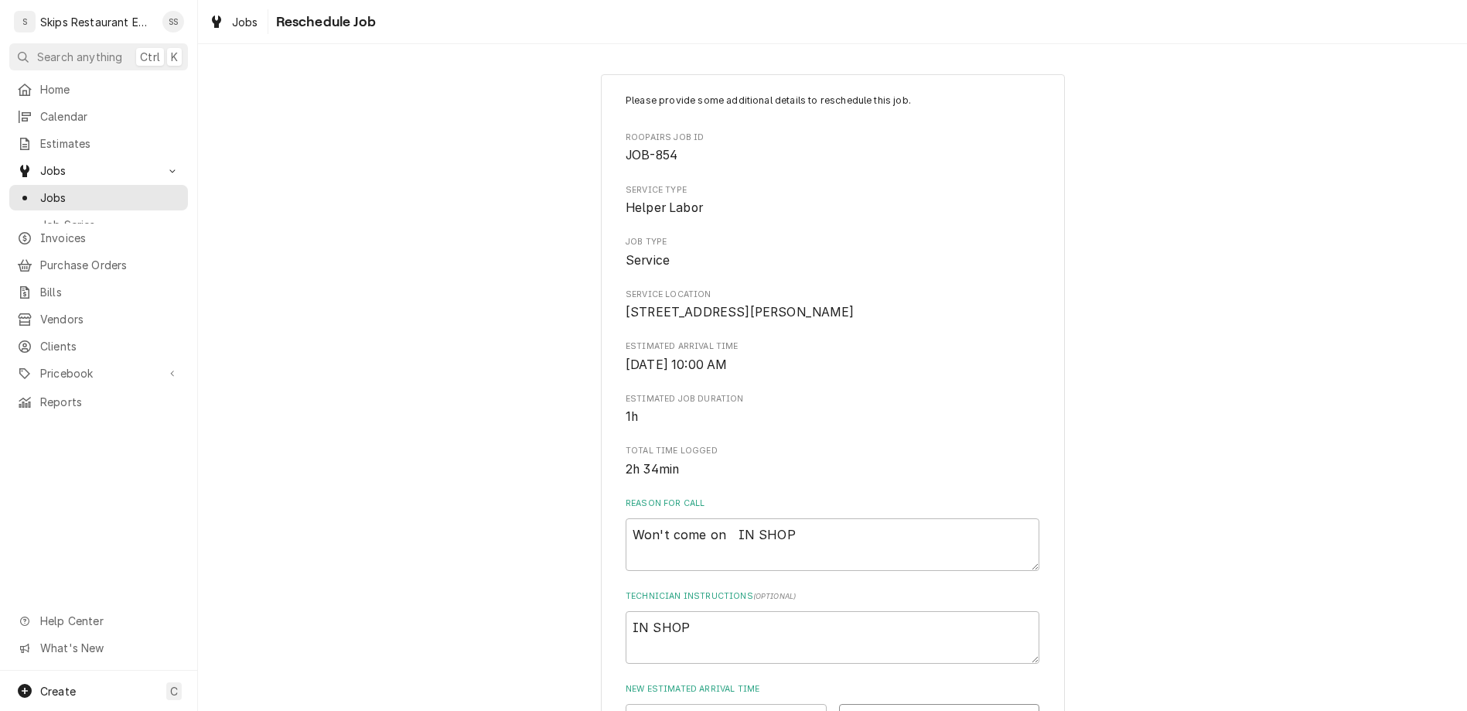
click at [948, 704] on select "AM / PM 6:00 AM 6:15 AM 6:30 AM 6:45 AM 7:00 AM 7:15 AM 7:30 AM 7:45 AM 8:00 AM…" at bounding box center [939, 721] width 201 height 34
click at [839, 704] on select "AM / PM 6:00 AM 6:15 AM 6:30 AM 6:45 AM 7:00 AM 7:15 AM 7:30 AM 7:45 AM 8:00 AM…" at bounding box center [939, 721] width 201 height 34
select select "13:00:00"
click option "1:00 PM" at bounding box center [0, 0] width 0 height 0
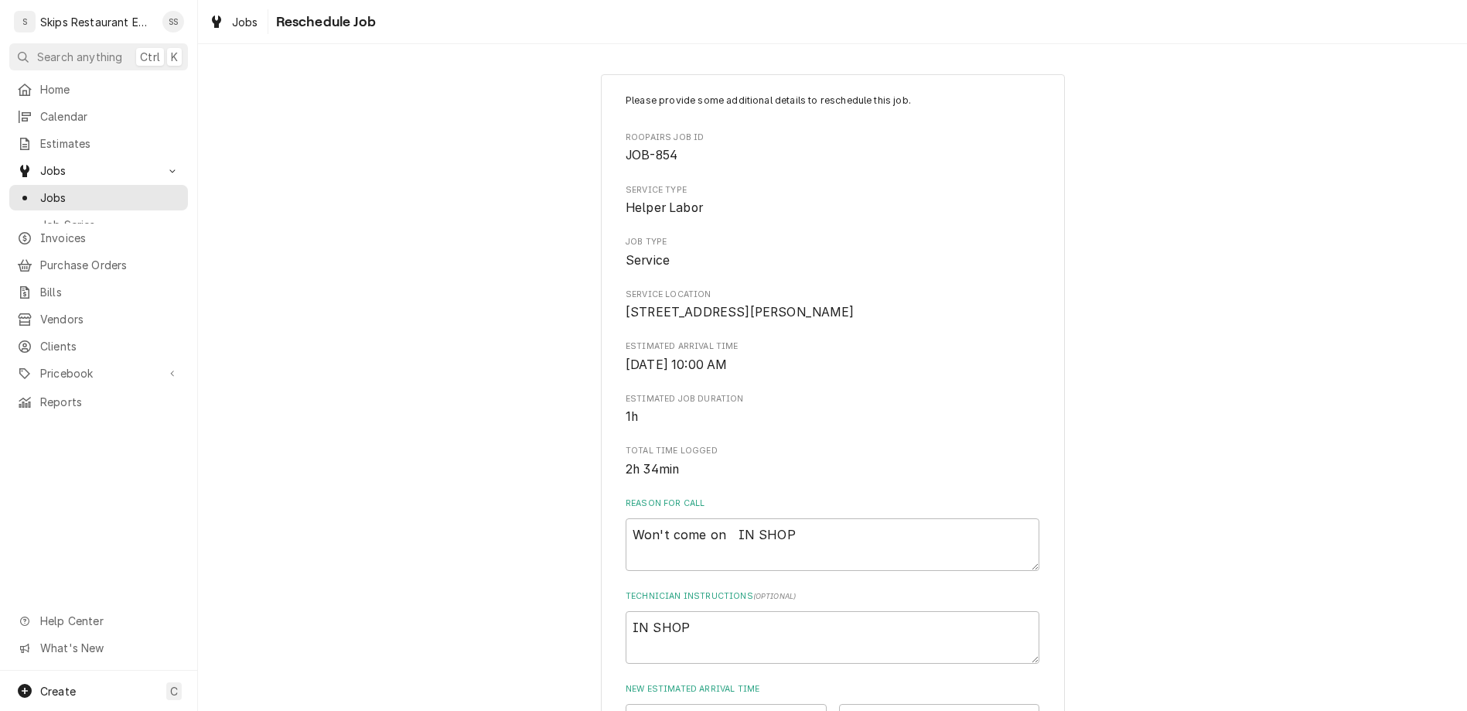
type textarea "x"
type input "1"
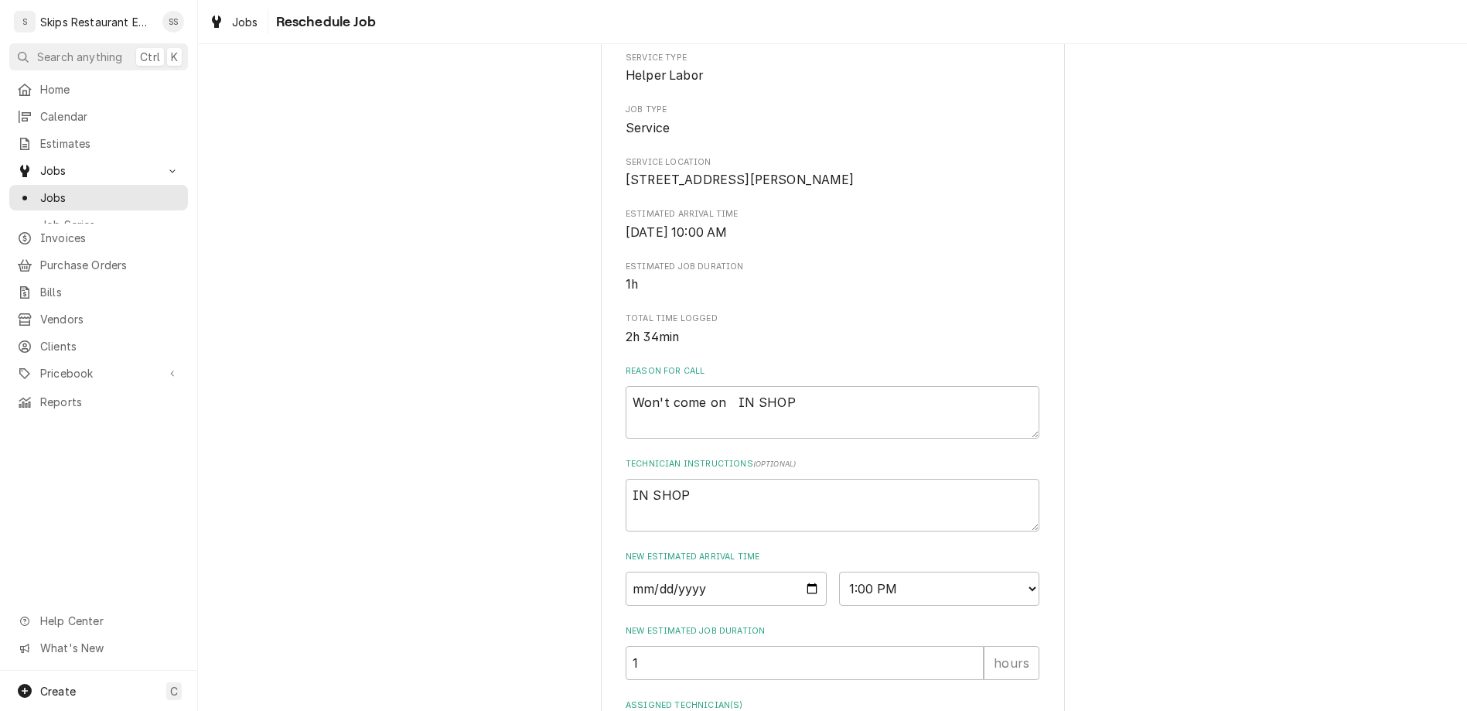
scroll to position [148, 0]
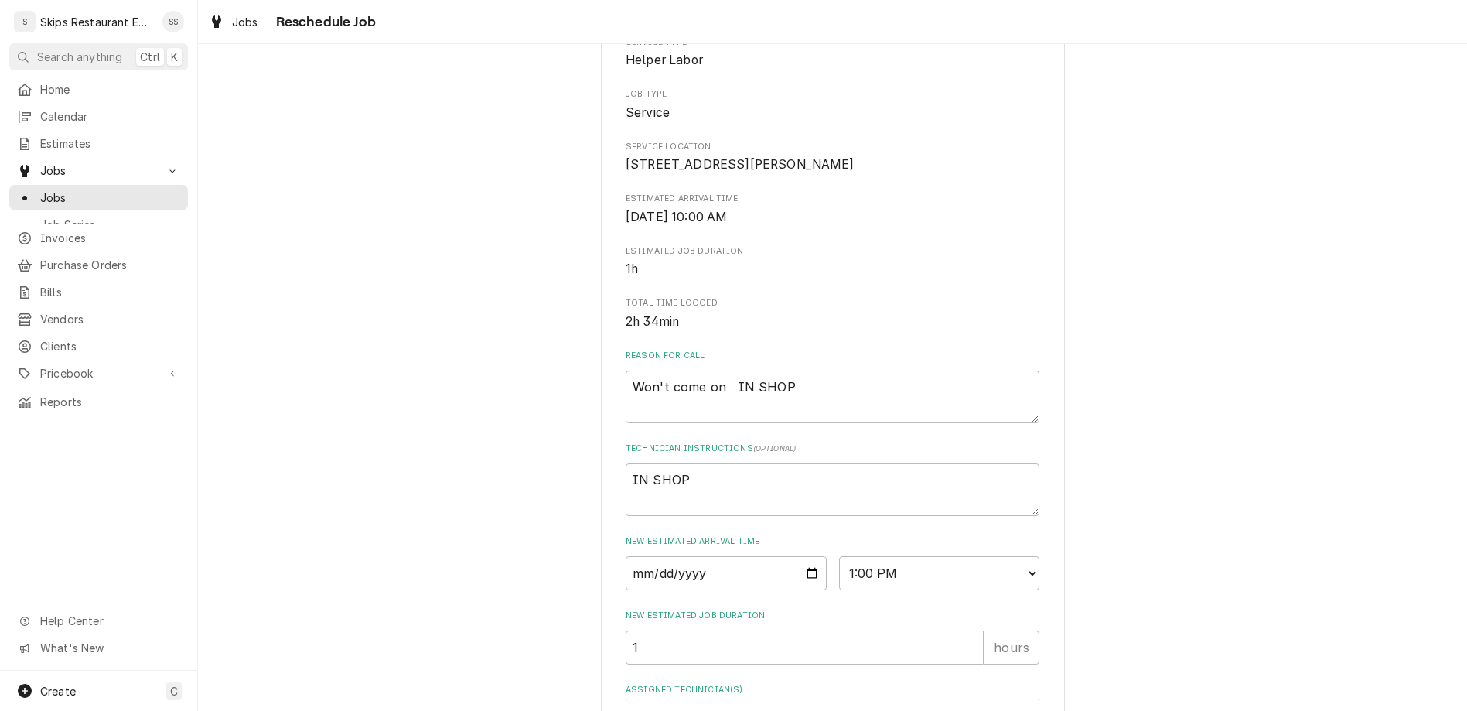
type textarea "x"
type textarea "Controller"
type textarea "x"
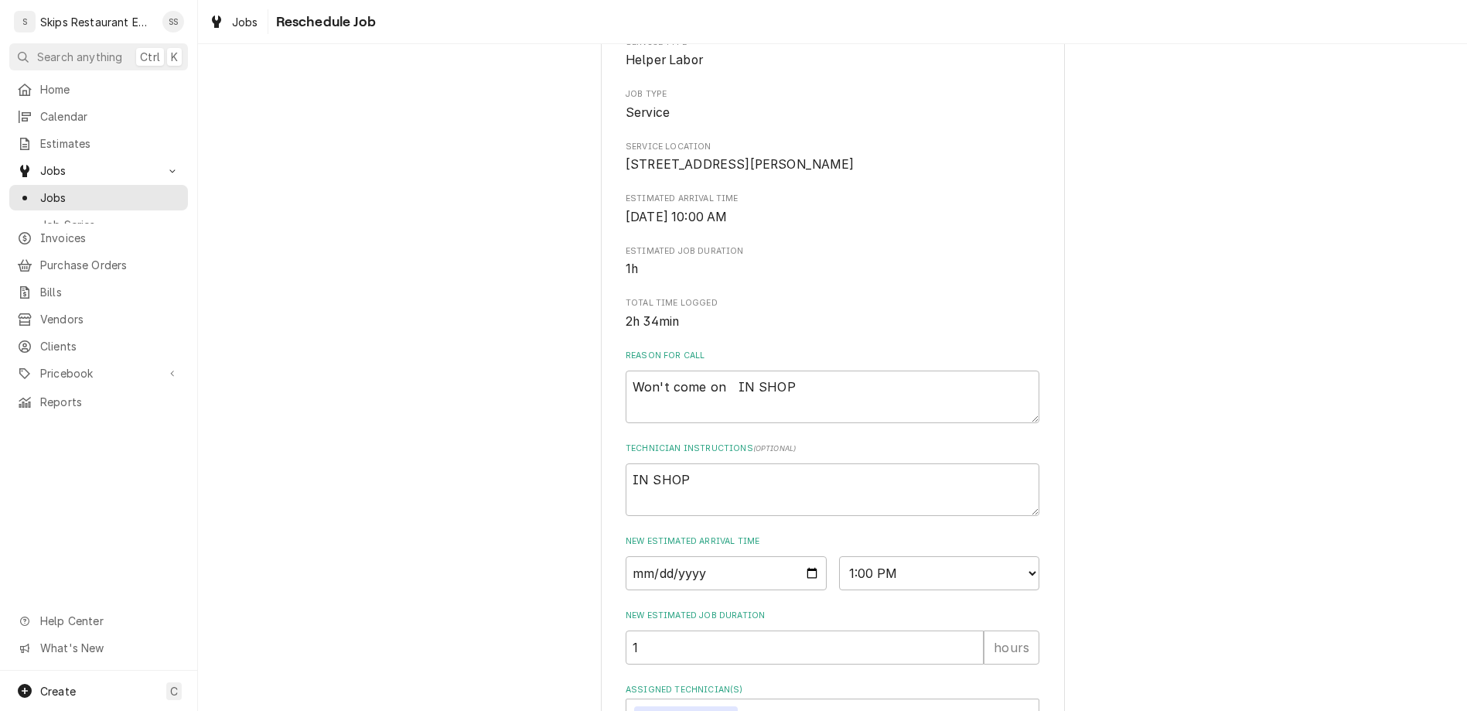
type textarea "Controller Re"
type textarea "x"
type textarea "Controller Rec"
type textarea "x"
type textarea "Controller Rece"
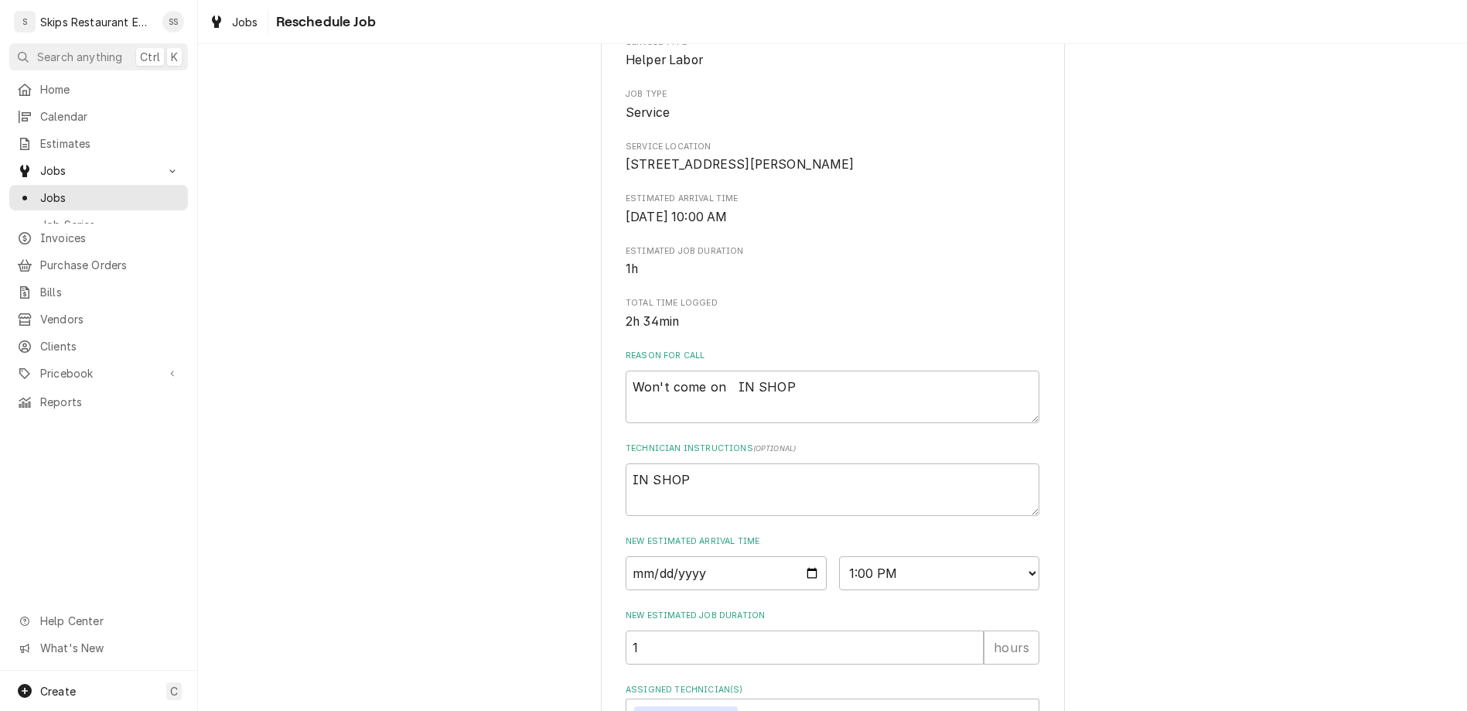
type textarea "x"
type textarea "Controller Recei"
type textarea "x"
type textarea "Controller Receiv"
type textarea "x"
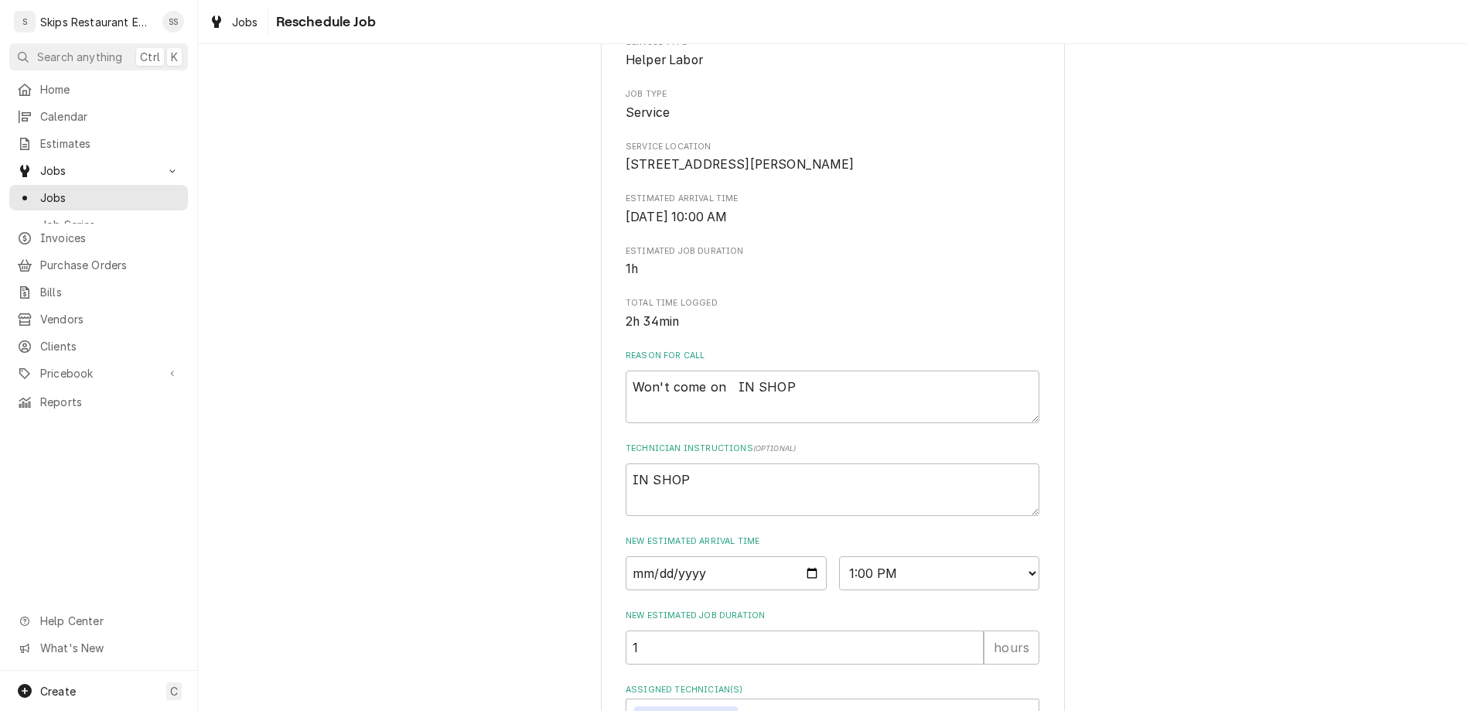
type textarea "Controller Receive"
type textarea "x"
type textarea "Controller Received"
type textarea "x"
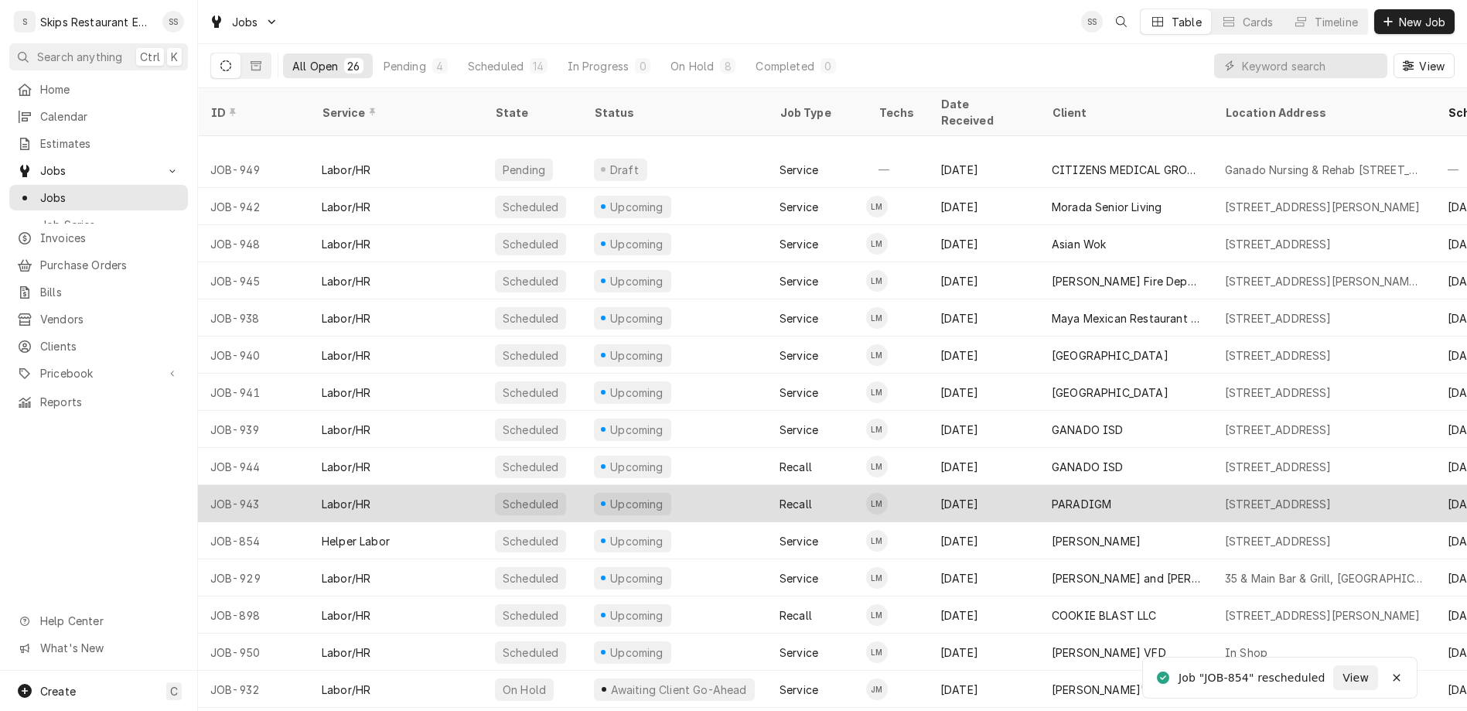
scroll to position [171, 0]
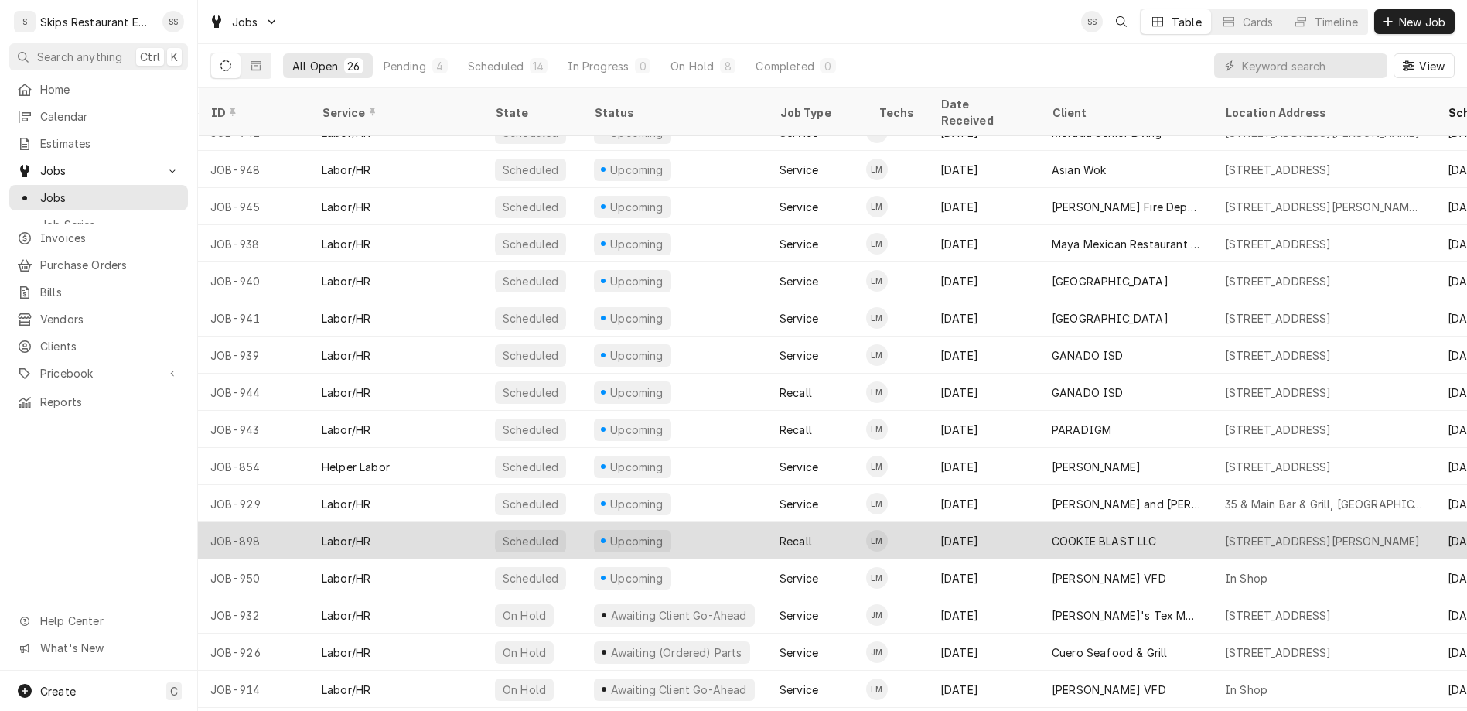
click at [1052, 533] on div "COOKIE BLAST LLC" at bounding box center [1104, 541] width 105 height 16
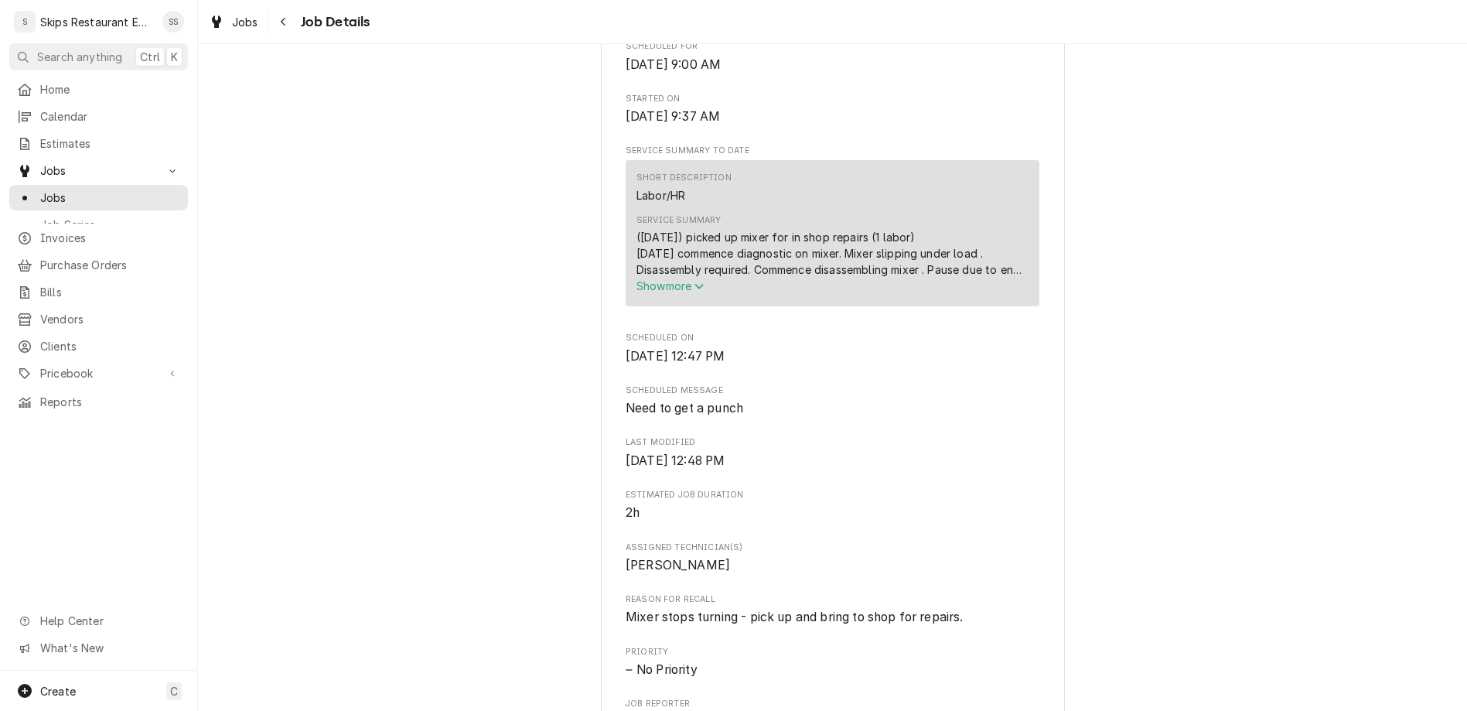
scroll to position [905, 0]
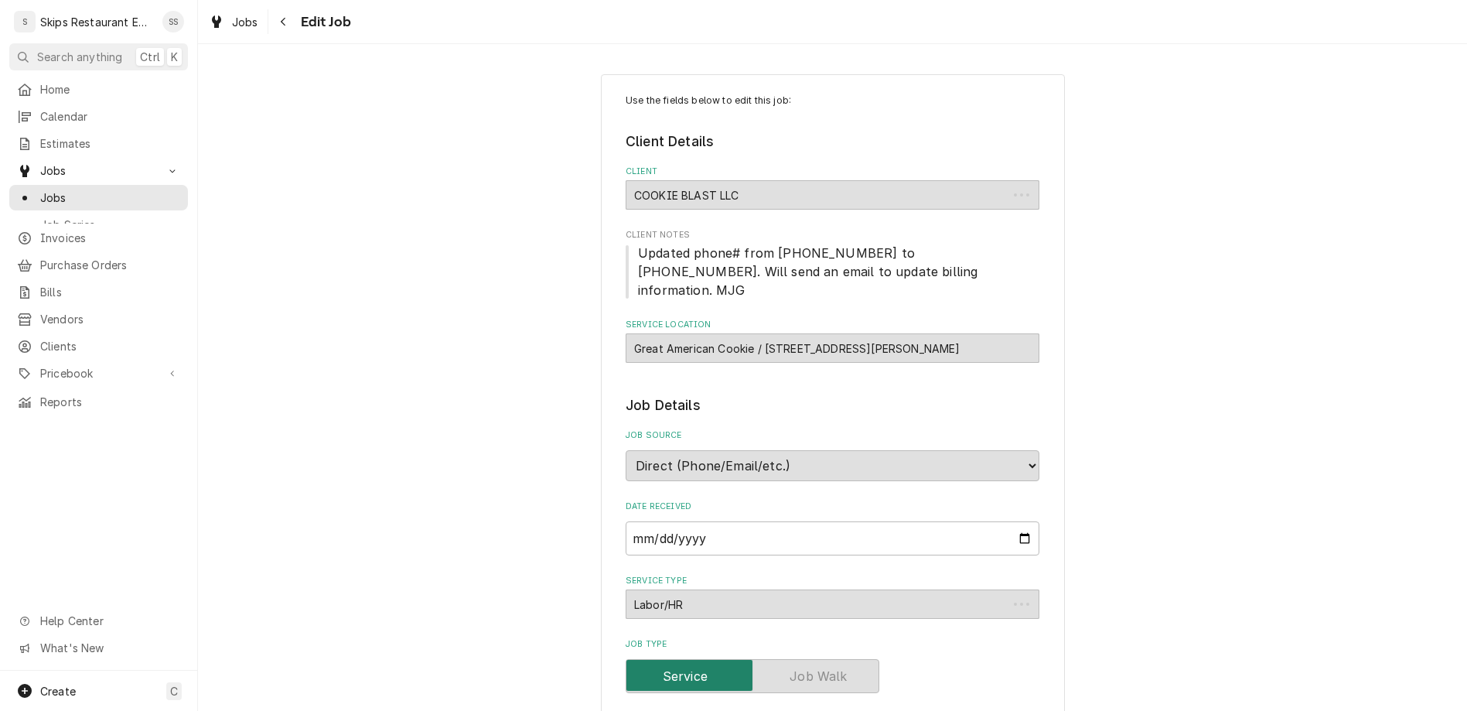
type textarea "x"
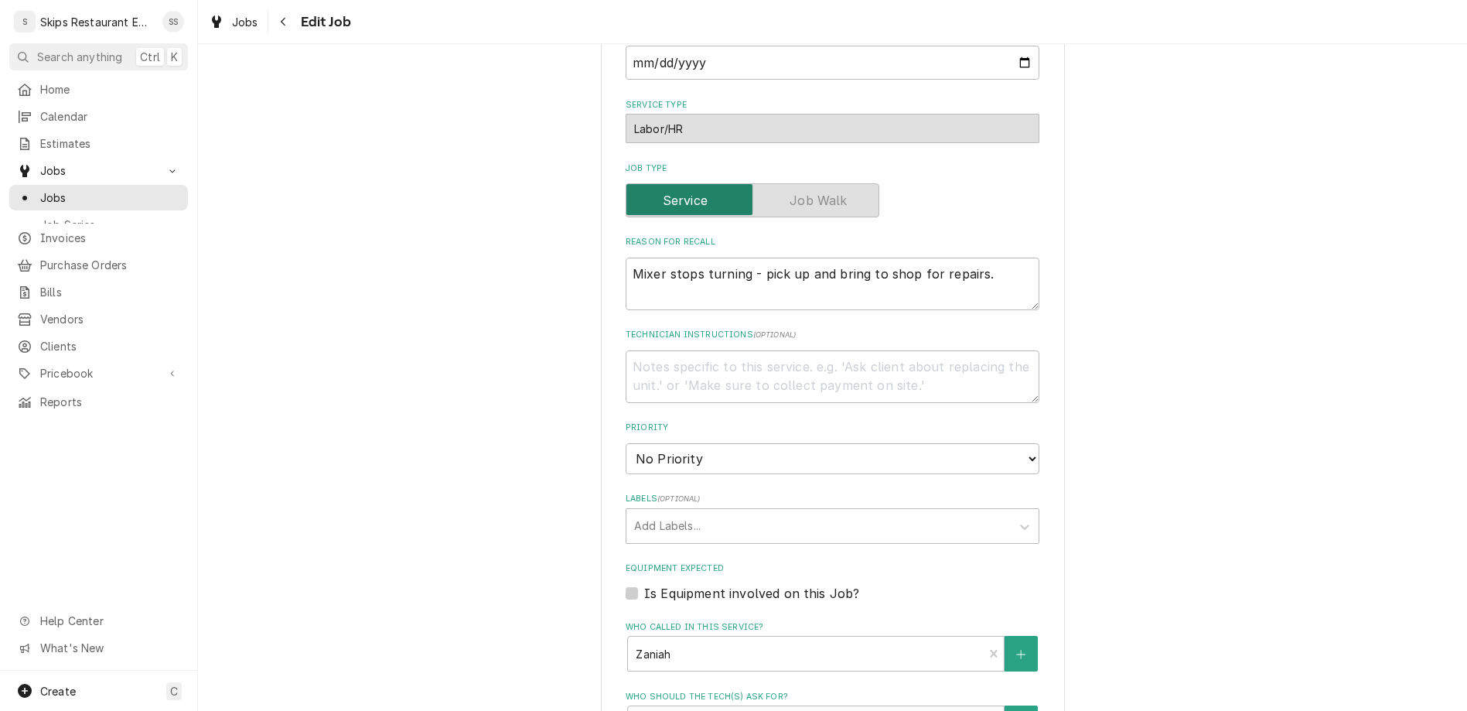
scroll to position [515, 0]
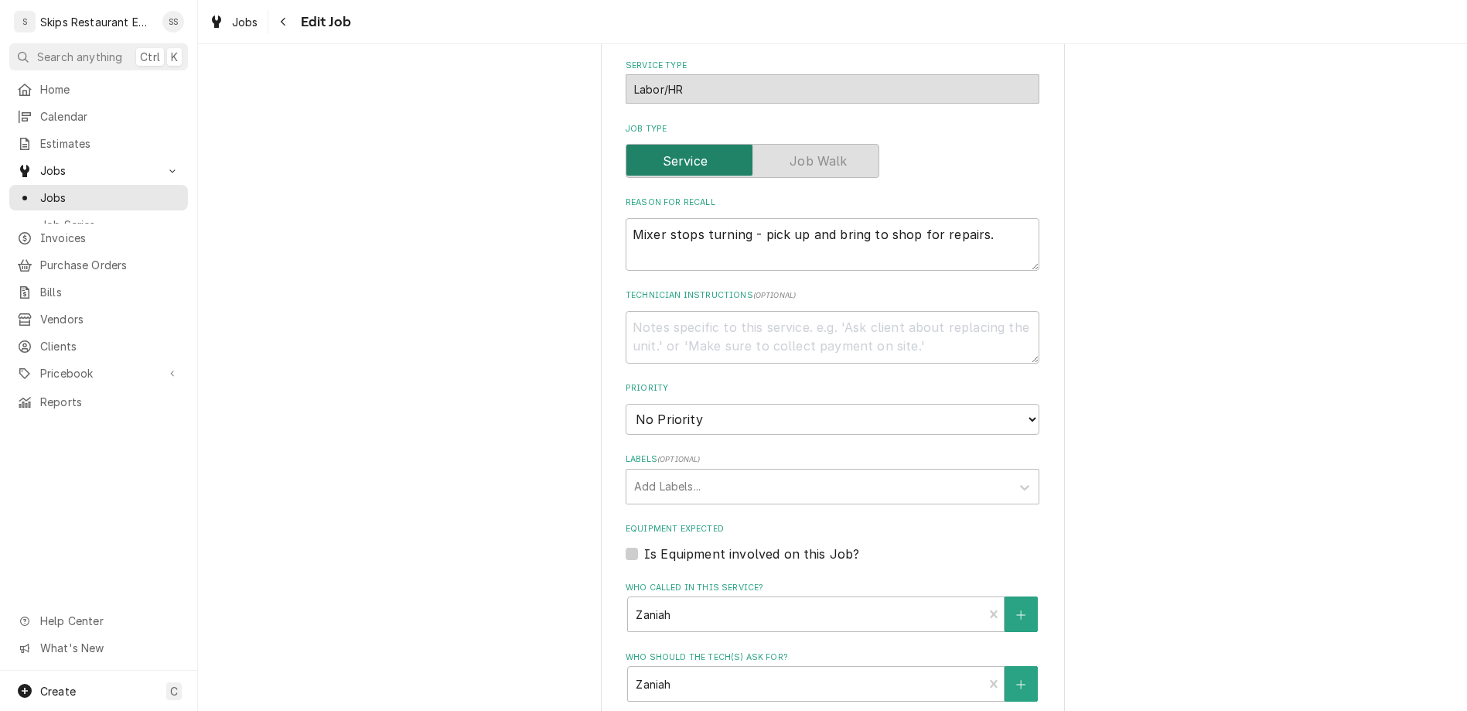
select select "10:30:00"
click option "10:30 AM" at bounding box center [0, 0] width 0 height 0
type textarea "x"
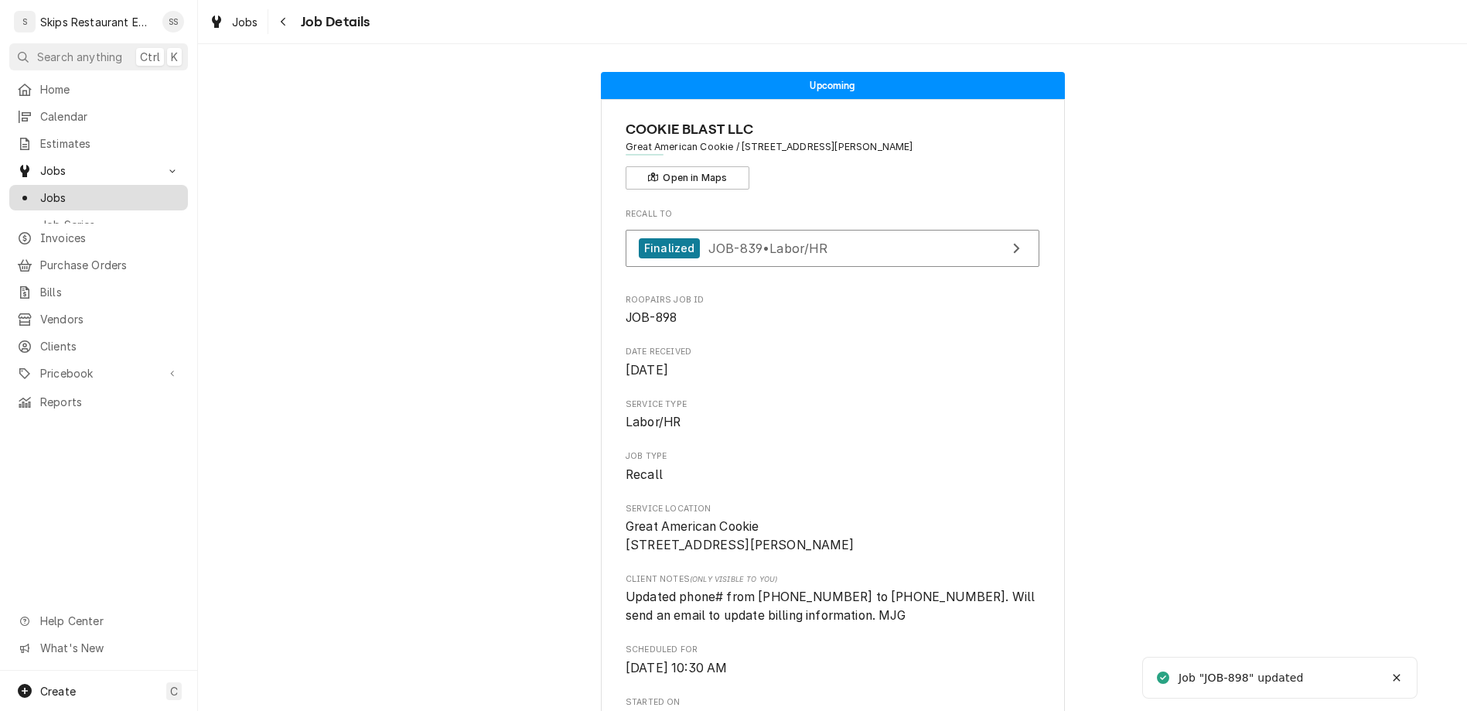
click at [40, 189] on span "Jobs" at bounding box center [110, 197] width 140 height 16
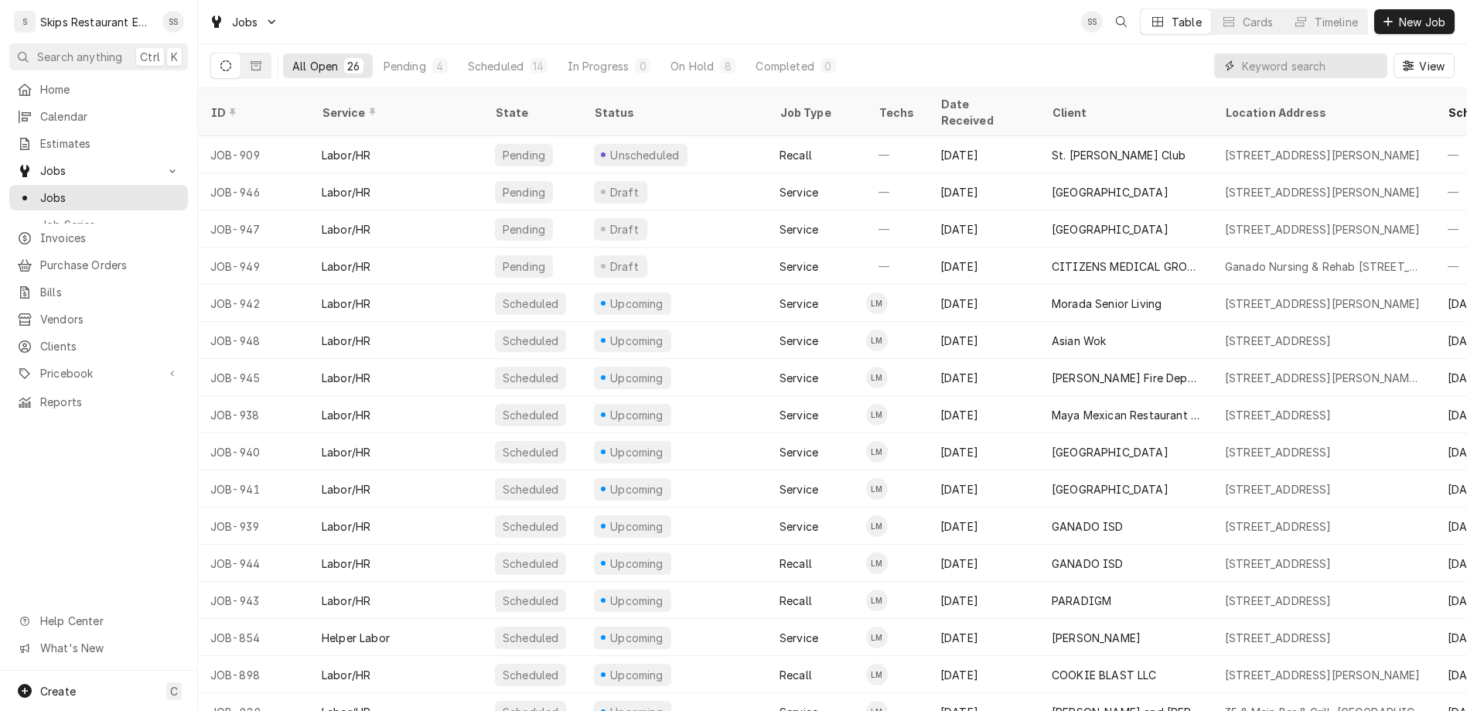
click at [1304, 53] on input "Dynamic Content Wrapper" at bounding box center [1311, 65] width 138 height 25
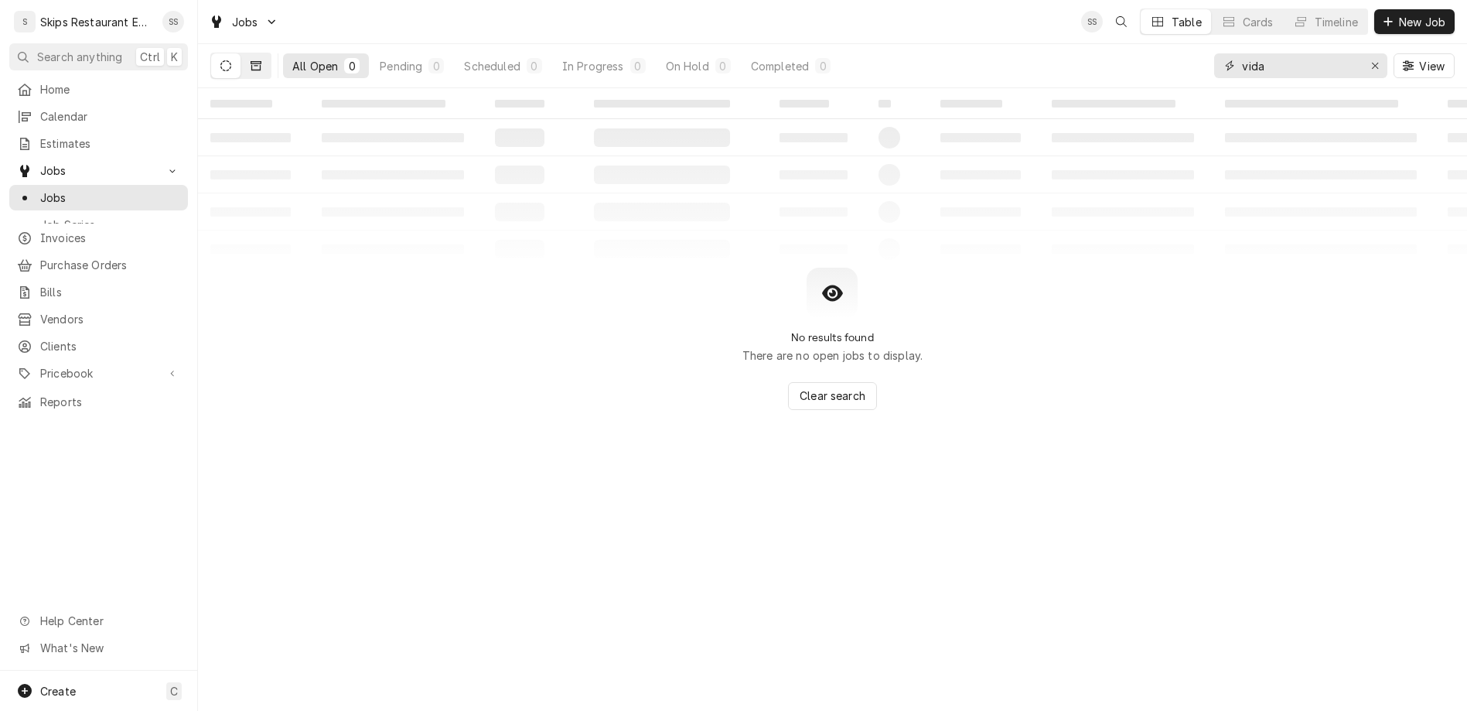
type input "vida"
click at [251, 60] on icon "Dynamic Content Wrapper" at bounding box center [256, 65] width 11 height 11
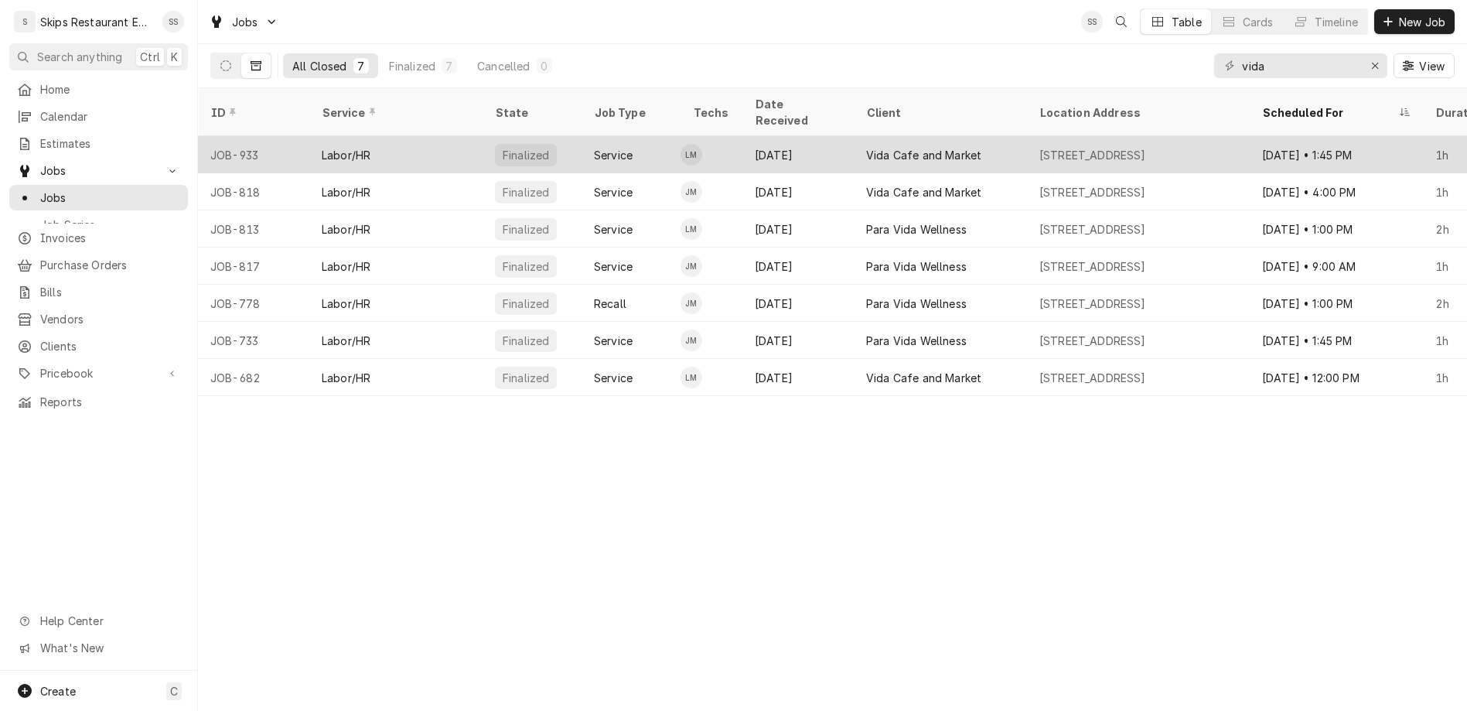
click at [742, 136] on div "[DATE]" at bounding box center [797, 154] width 111 height 37
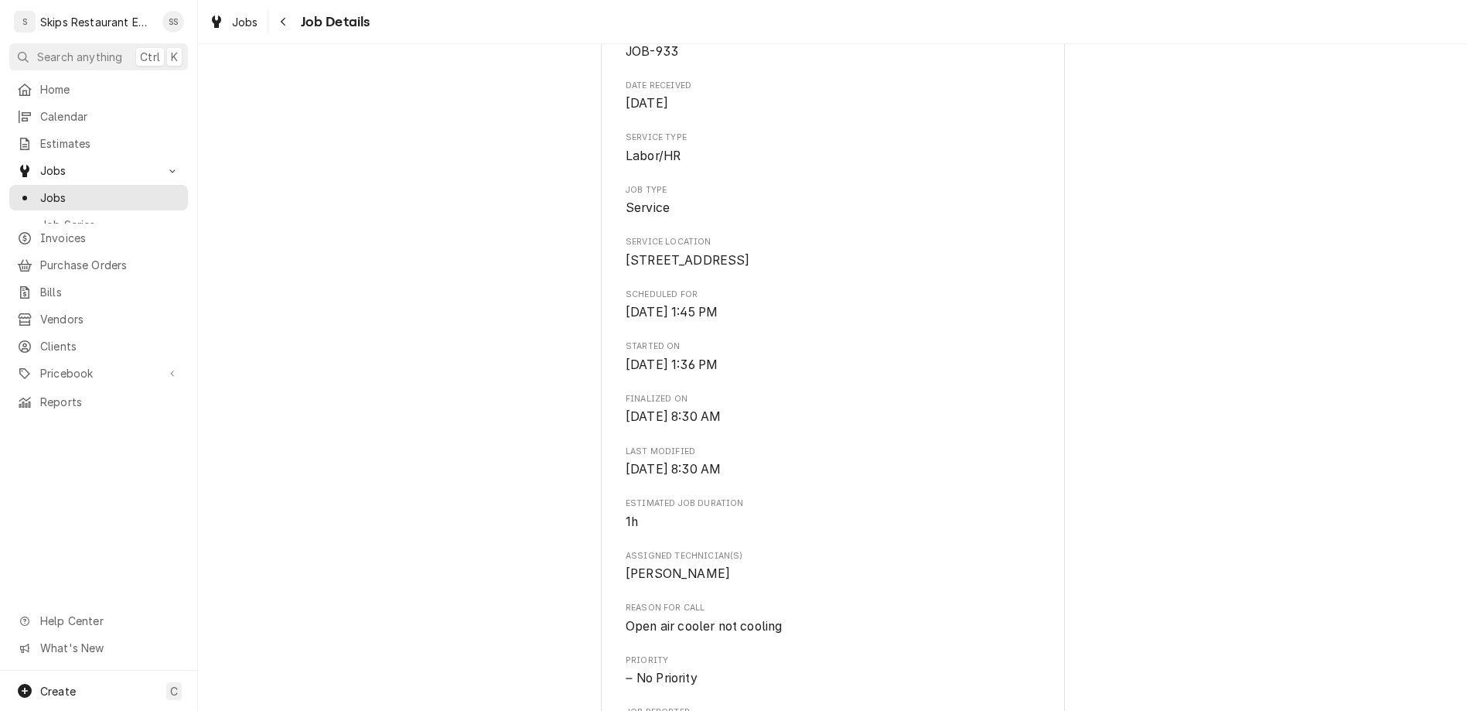
scroll to position [474, 0]
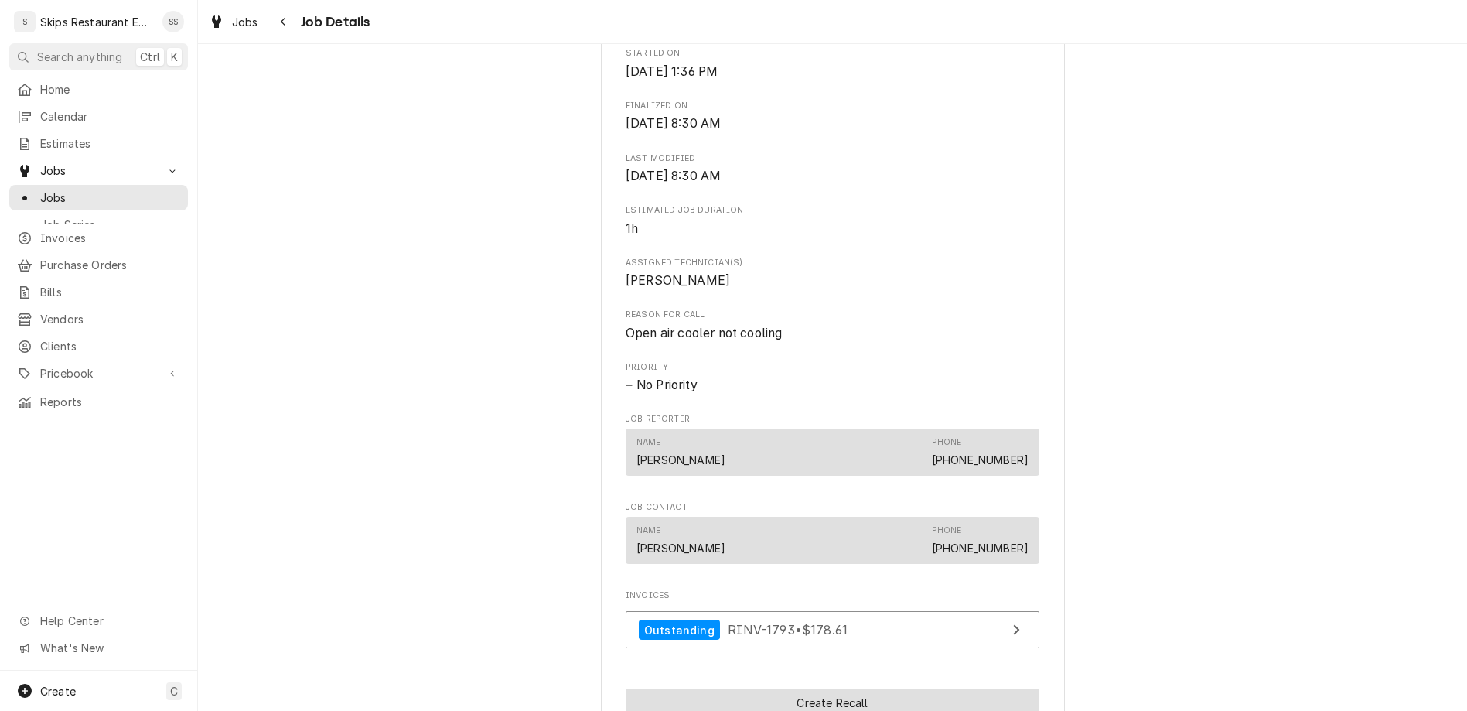
click at [806, 688] on button "Create Recall" at bounding box center [832, 702] width 414 height 29
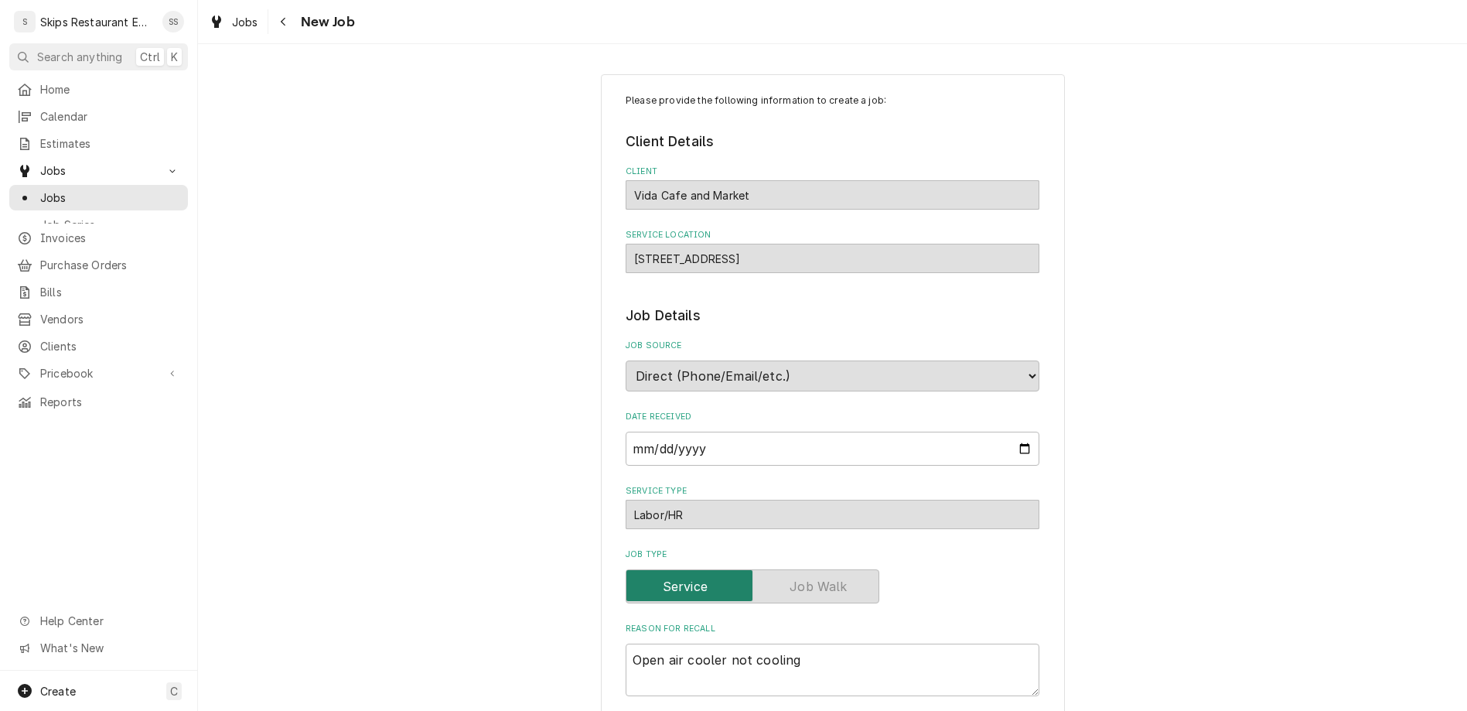
type textarea "x"
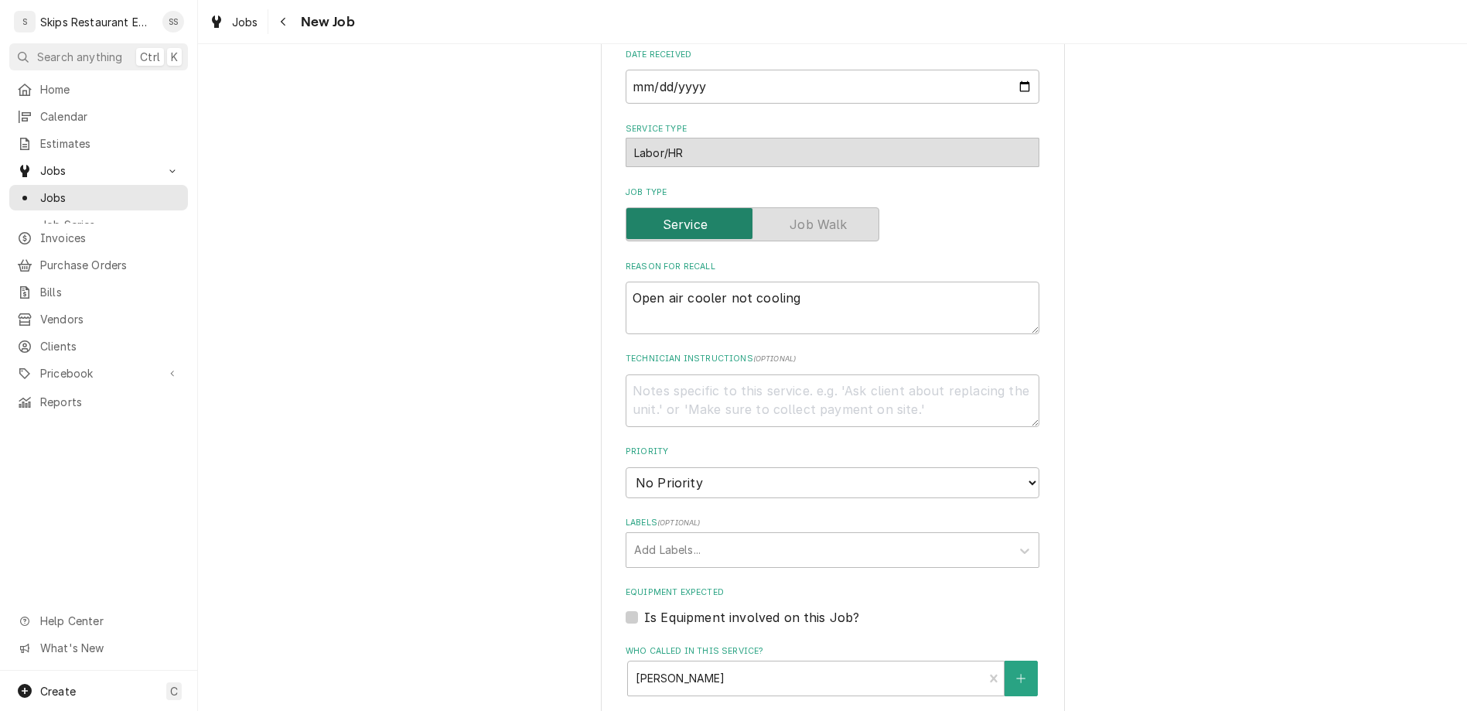
scroll to position [492, 0]
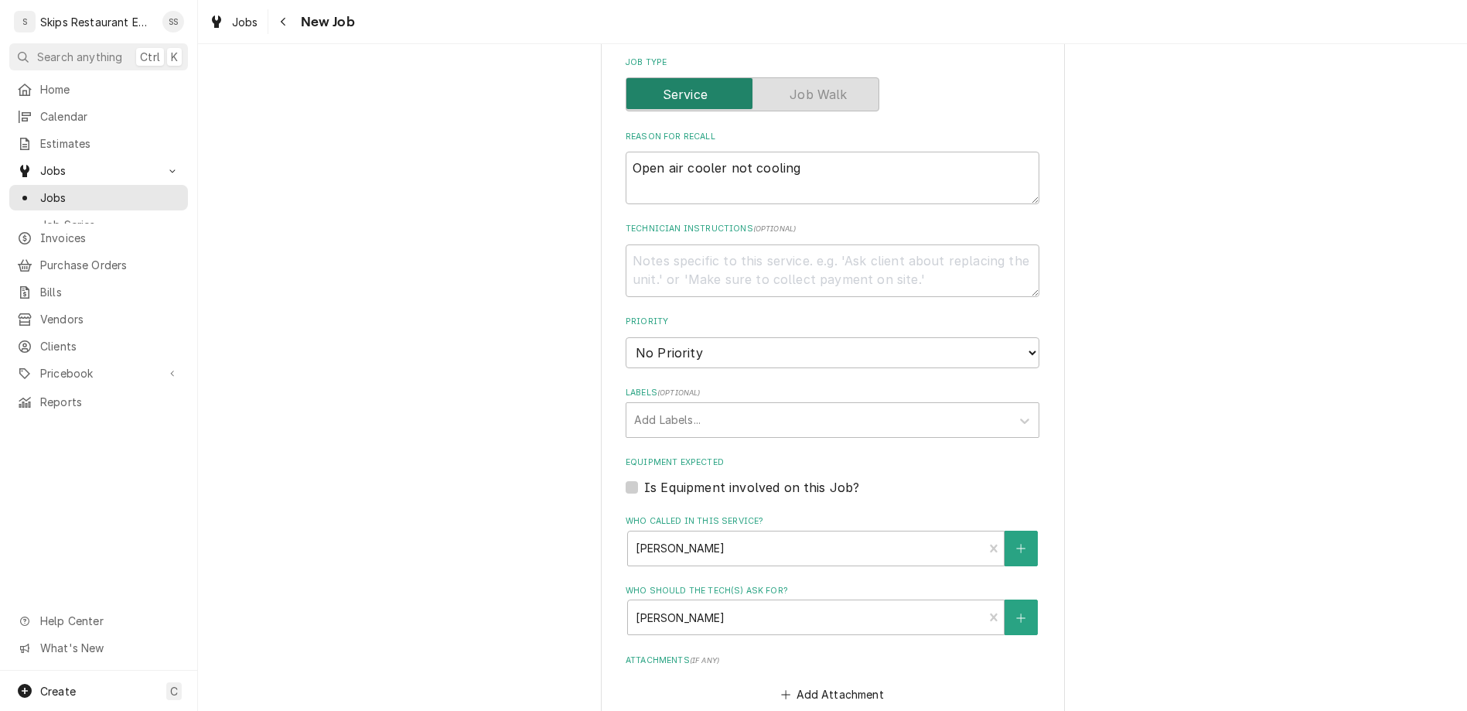
type input "[DATE]"
type textarea "x"
select select "15:00:00"
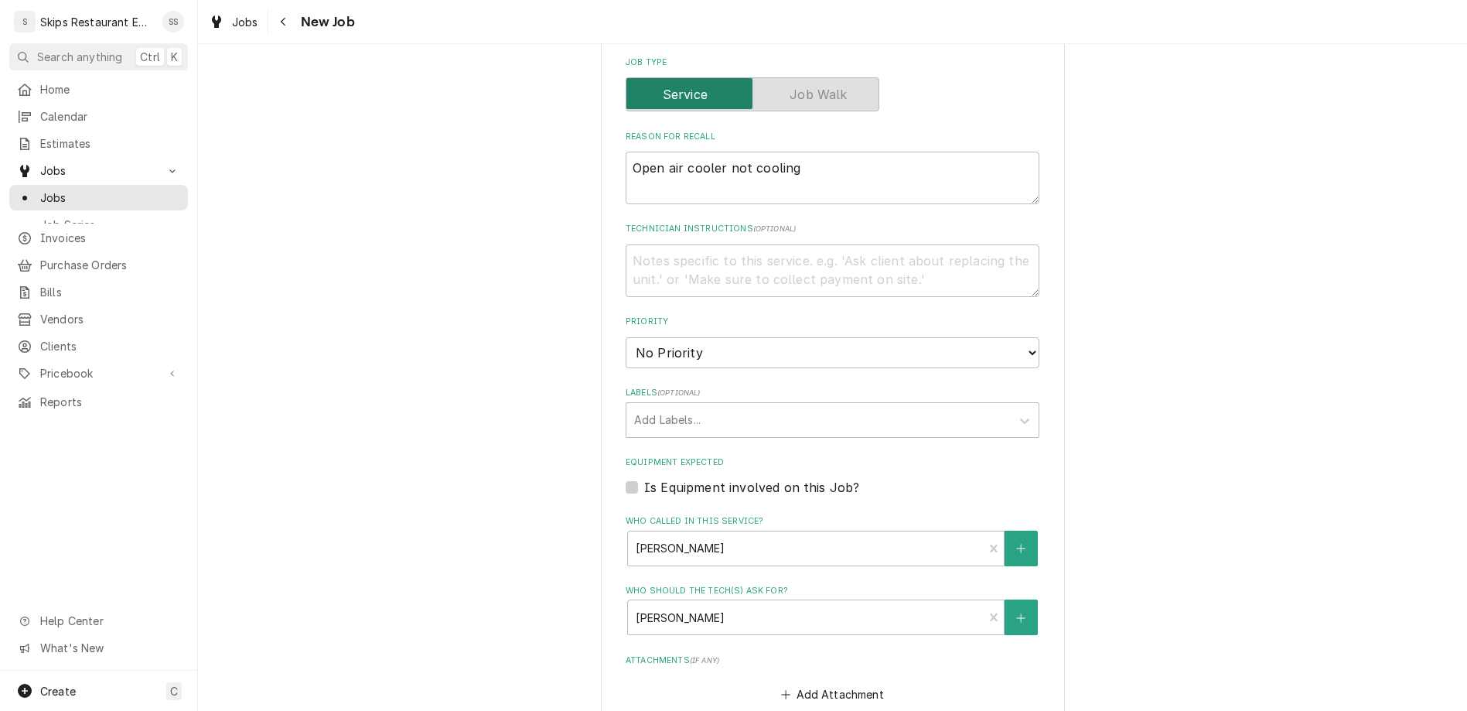
click option "3:00 PM" at bounding box center [0, 0] width 0 height 0
type textarea "x"
type input "1"
type textarea "x"
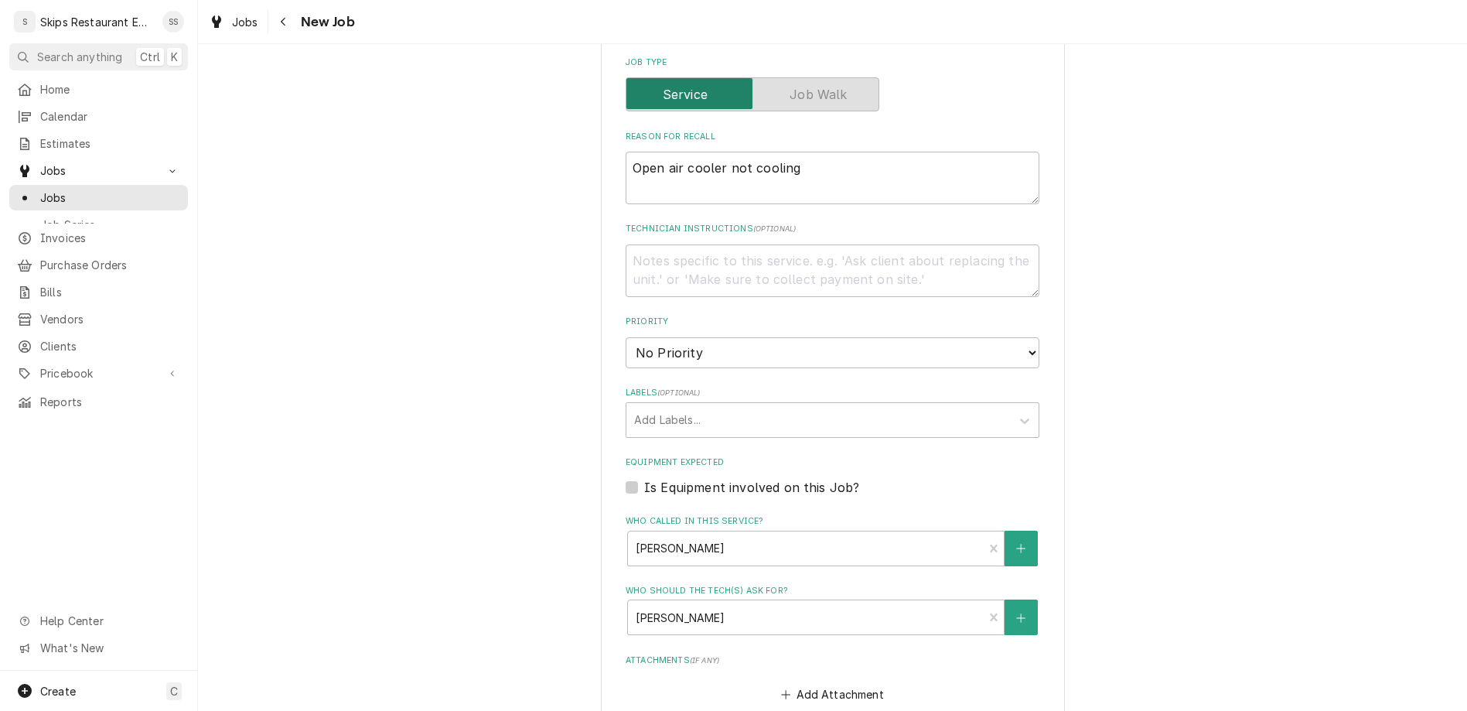
type input "1"
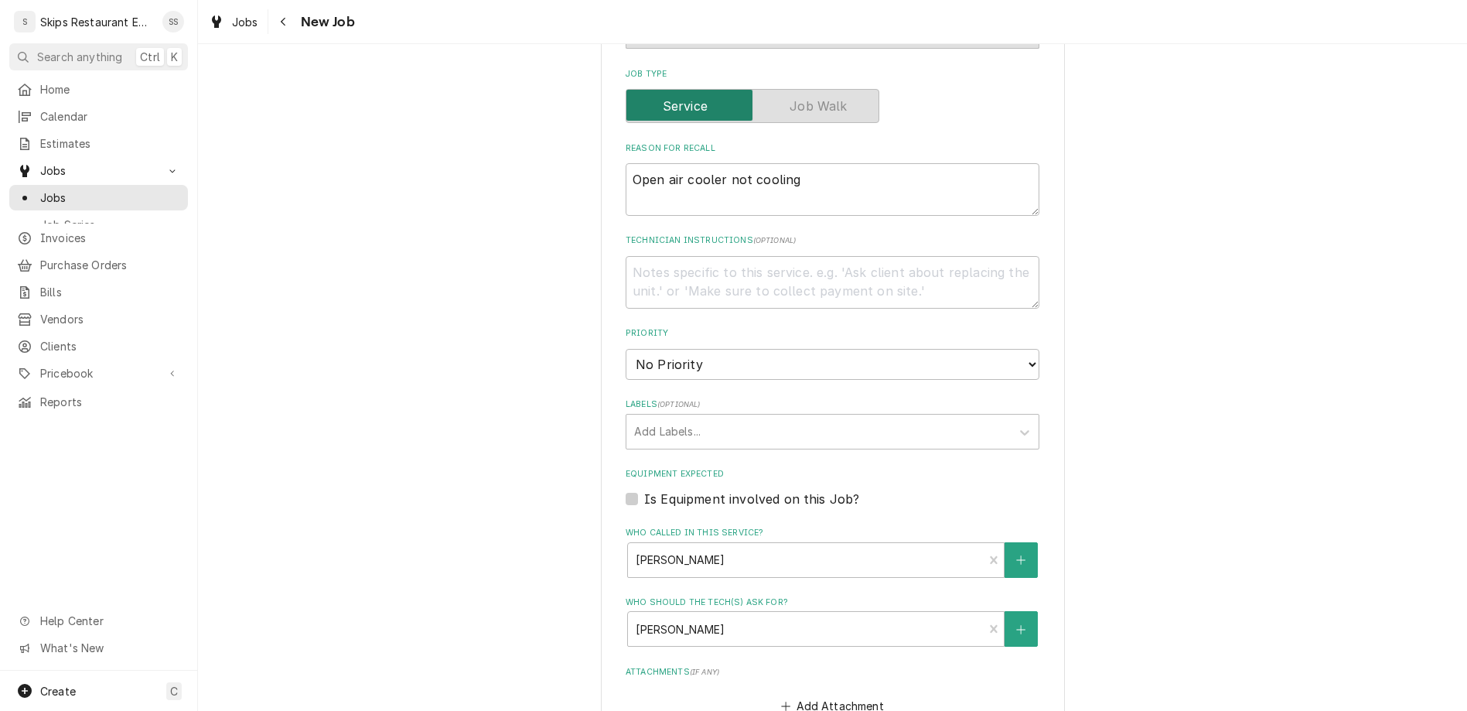
type textarea "x"
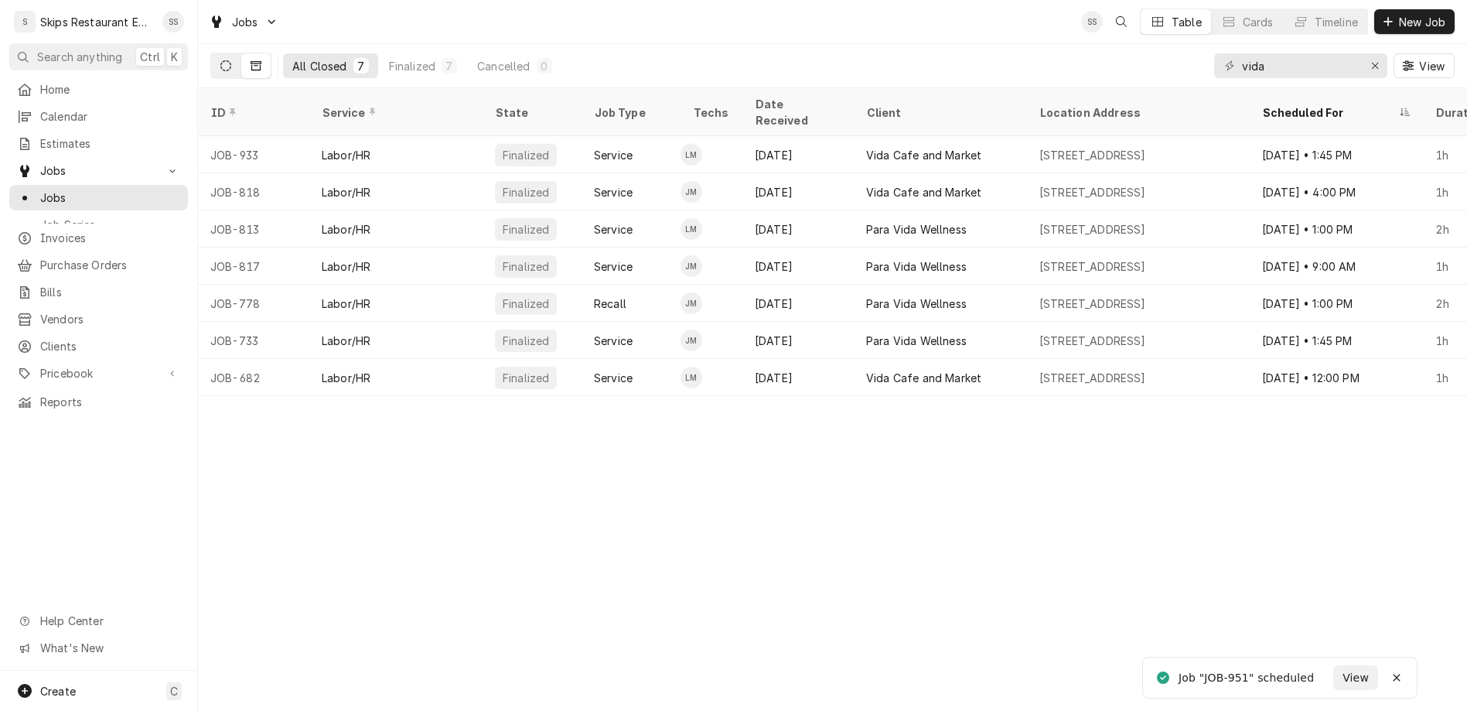
click at [220, 60] on icon "Dynamic Content Wrapper" at bounding box center [225, 65] width 11 height 11
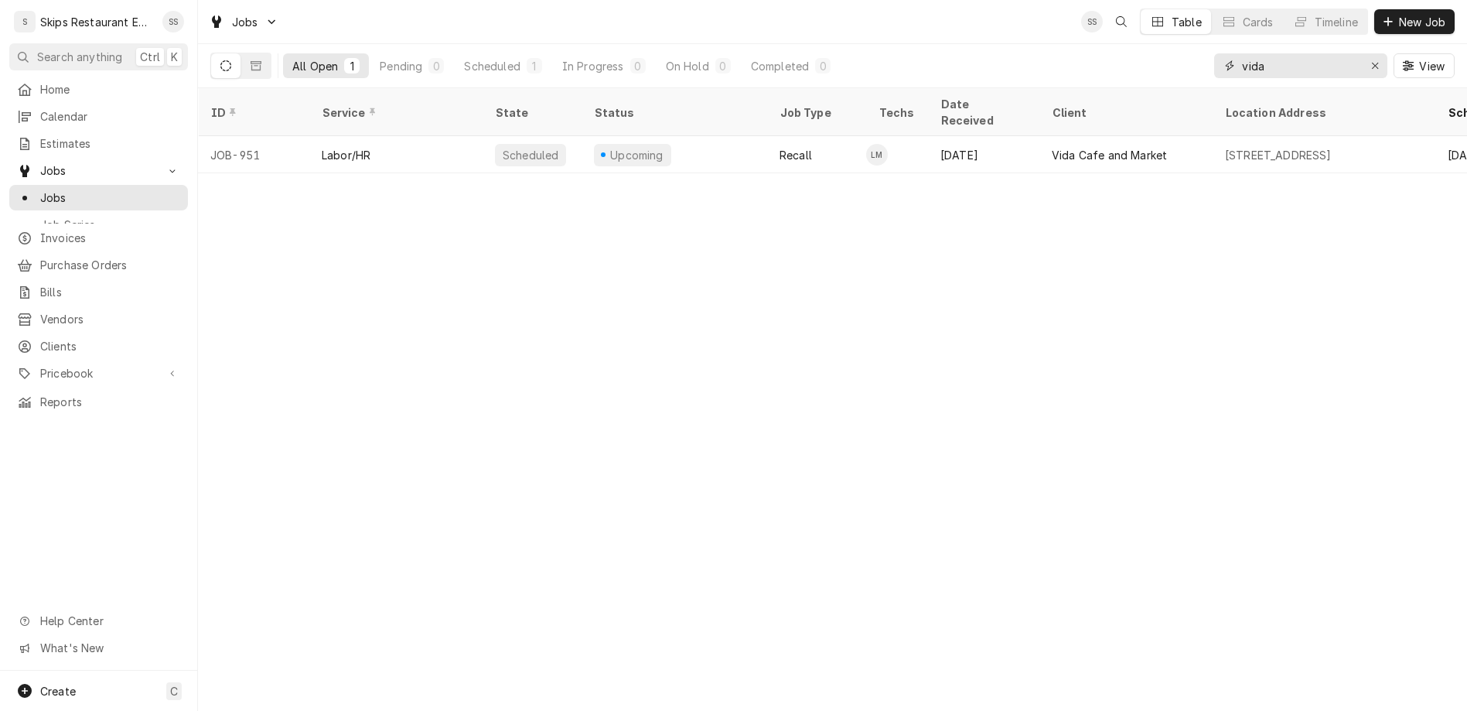
drag, startPoint x: 1335, startPoint y: 50, endPoint x: 1262, endPoint y: 49, distance: 73.5
click at [1262, 53] on input "vida" at bounding box center [1300, 65] width 116 height 25
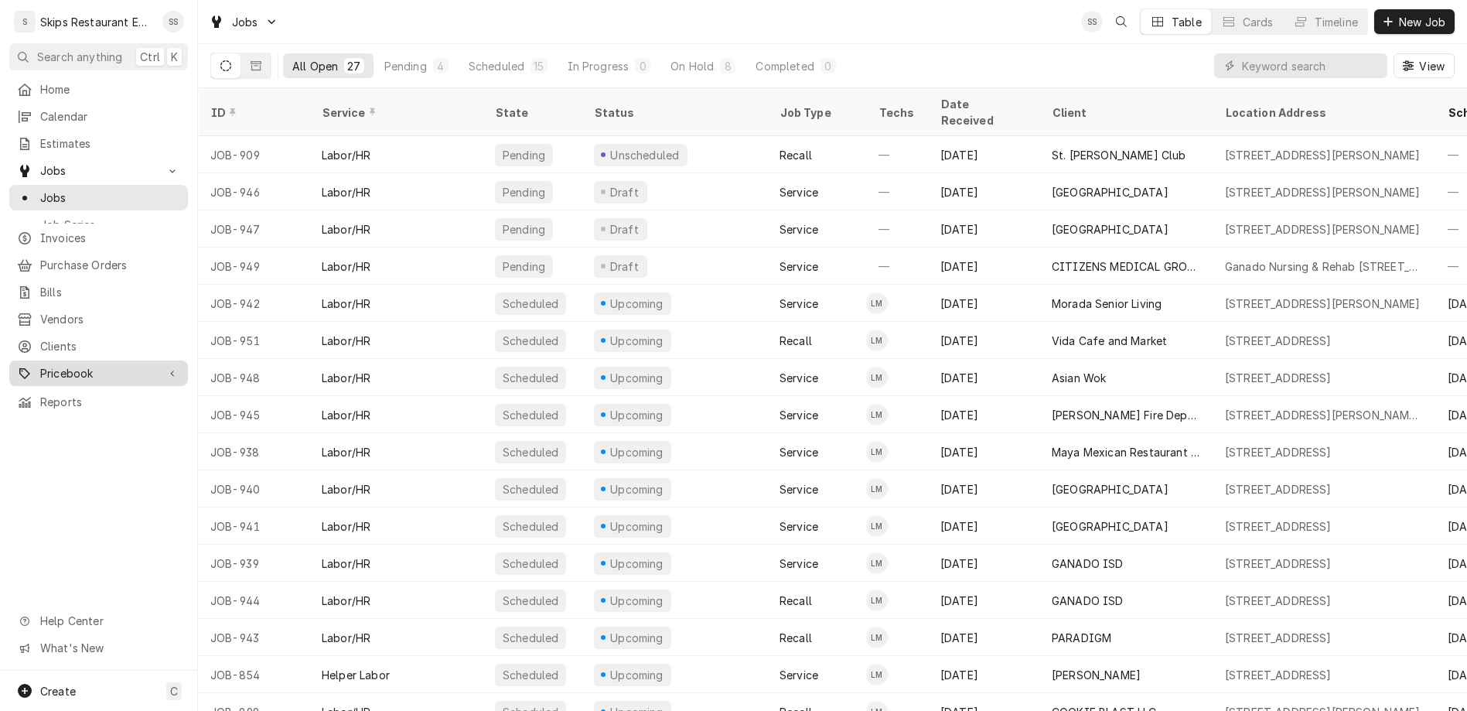
click at [58, 365] on span "Pricebook" at bounding box center [98, 373] width 117 height 16
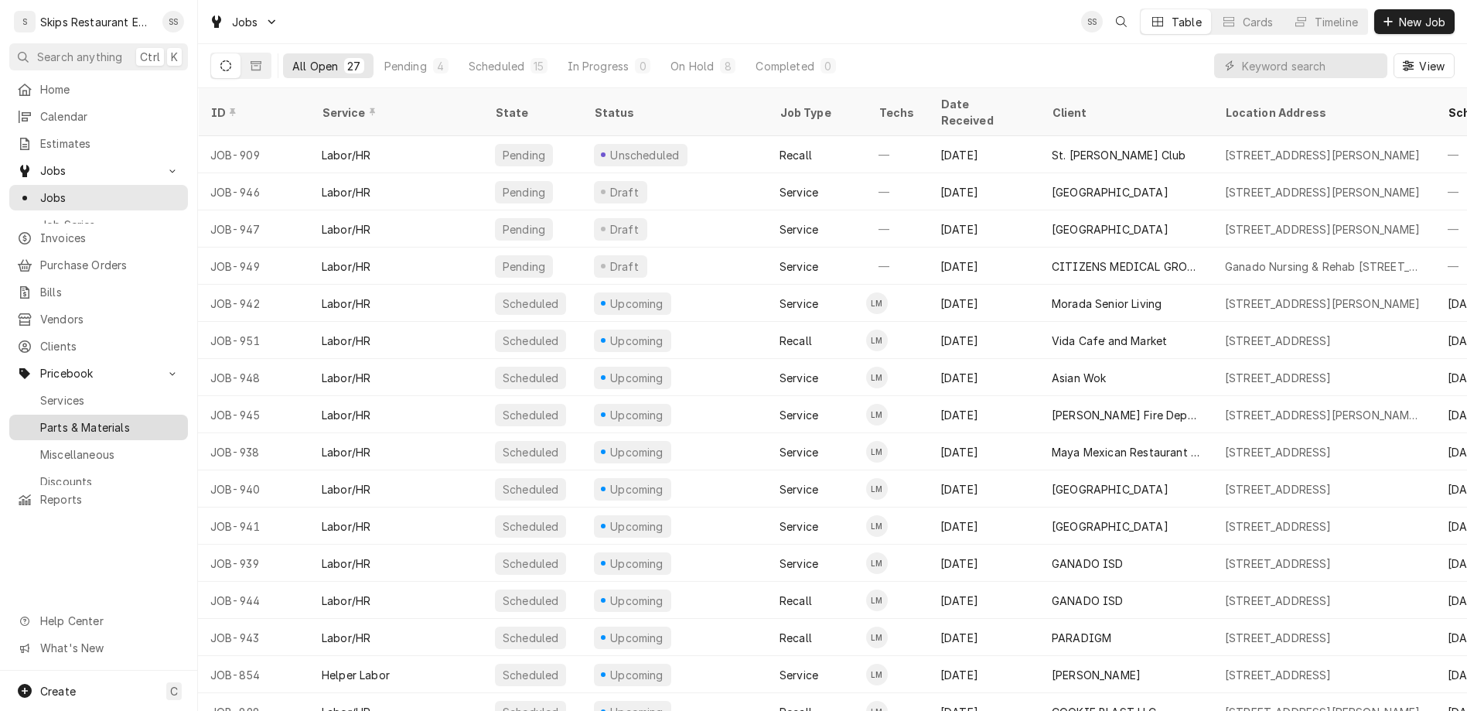
click at [46, 419] on span "Parts & Materials" at bounding box center [110, 427] width 140 height 16
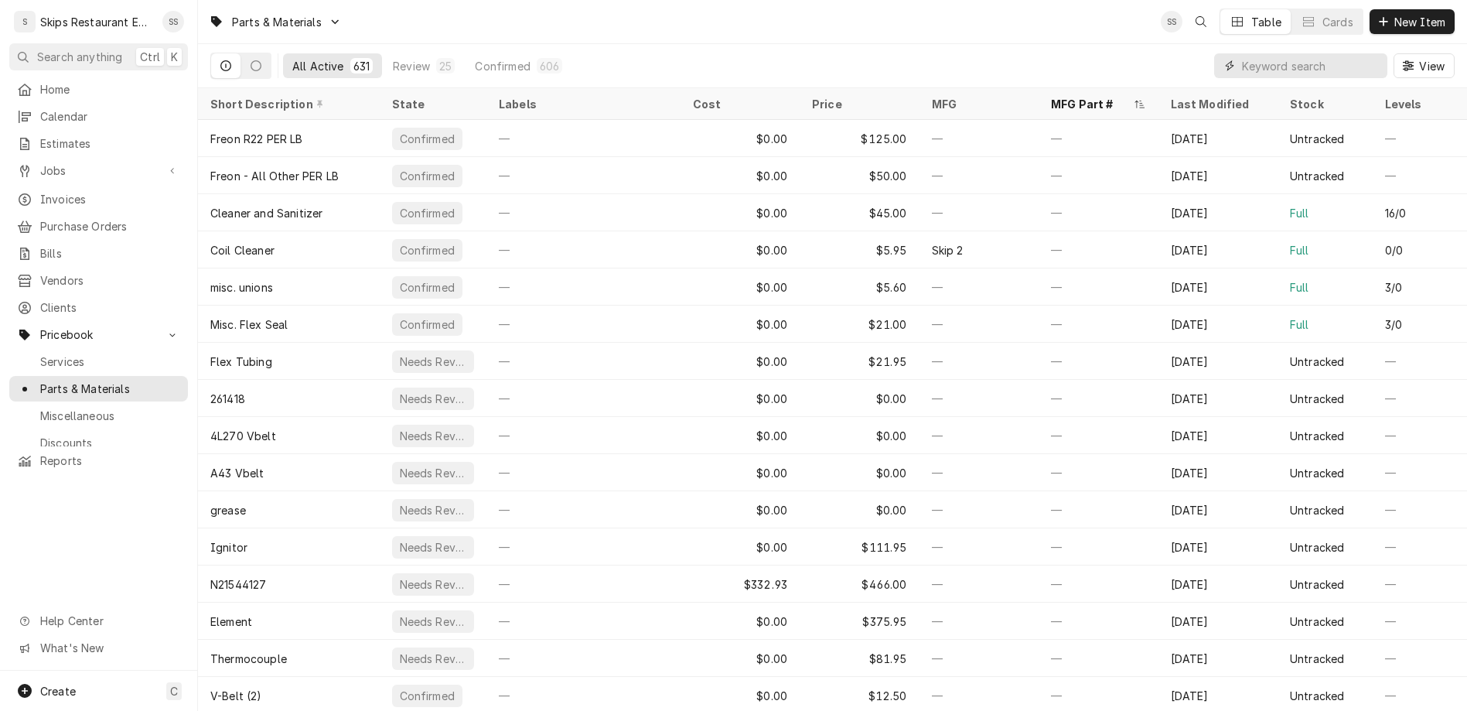
click at [1343, 53] on input "Dynamic Content Wrapper" at bounding box center [1311, 65] width 138 height 25
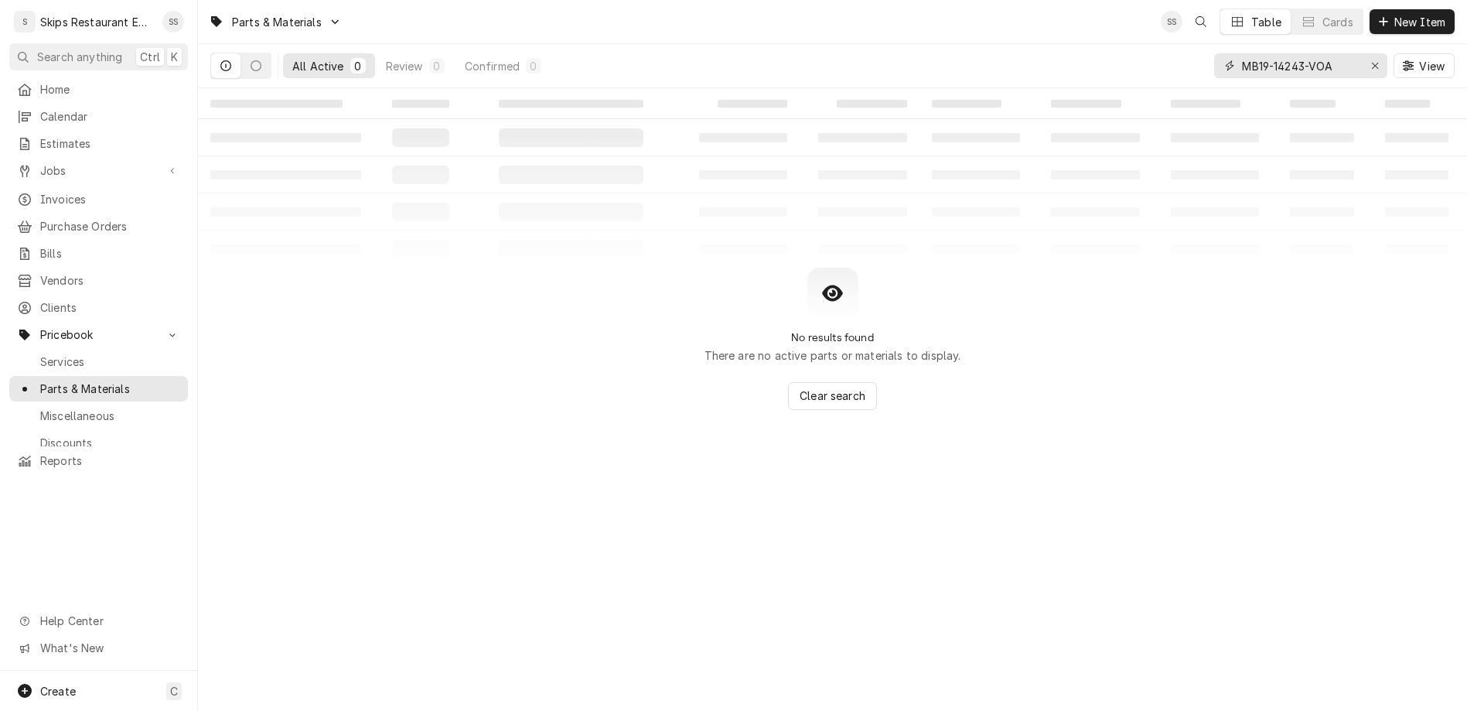
type input "MB19-14243-VOAM"
drag, startPoint x: 1383, startPoint y: 49, endPoint x: 1273, endPoint y: 45, distance: 109.9
click at [1273, 53] on input "MB19-14243-VOAM" at bounding box center [1300, 65] width 116 height 25
click at [1415, 19] on span "New Item" at bounding box center [1419, 22] width 57 height 16
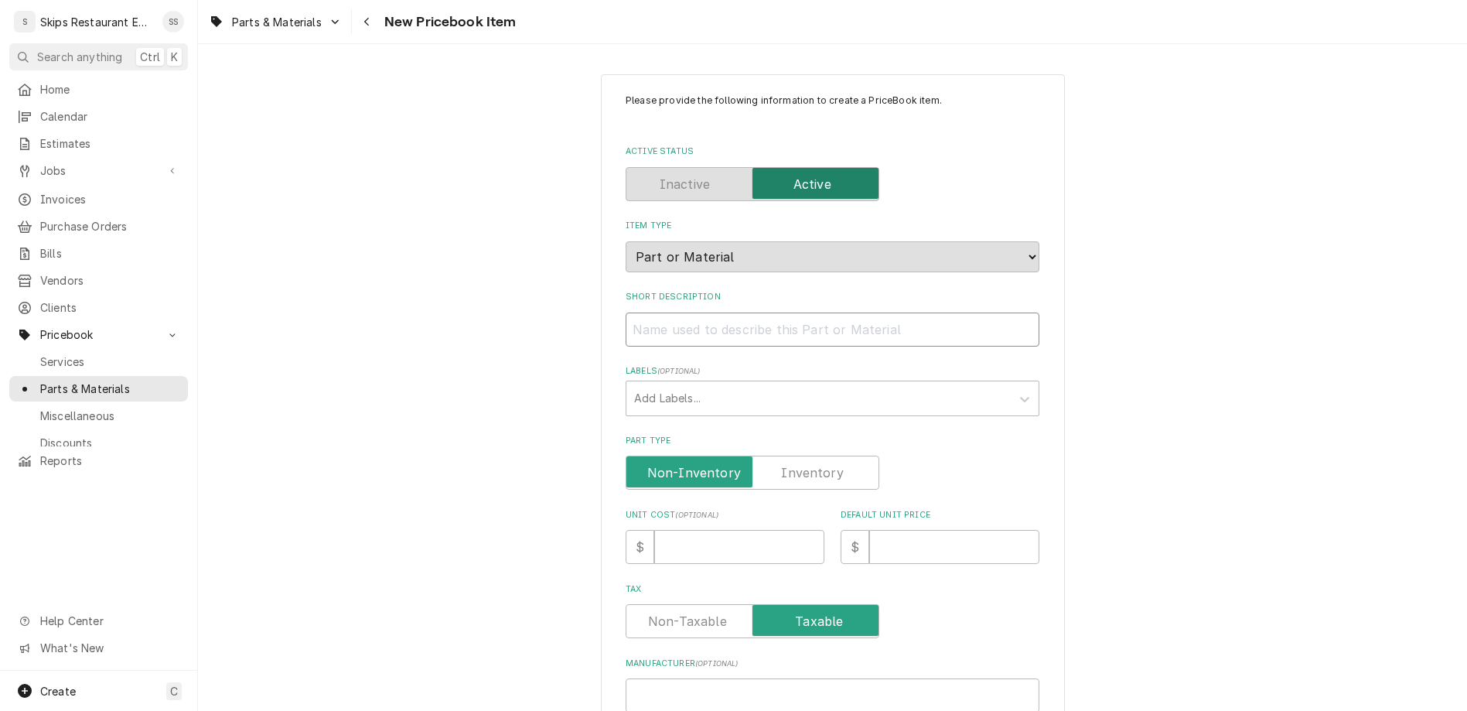
click at [735, 312] on input "Short Description" at bounding box center [832, 329] width 414 height 34
type input "D"
type textarea "x"
type input "Di"
type textarea "x"
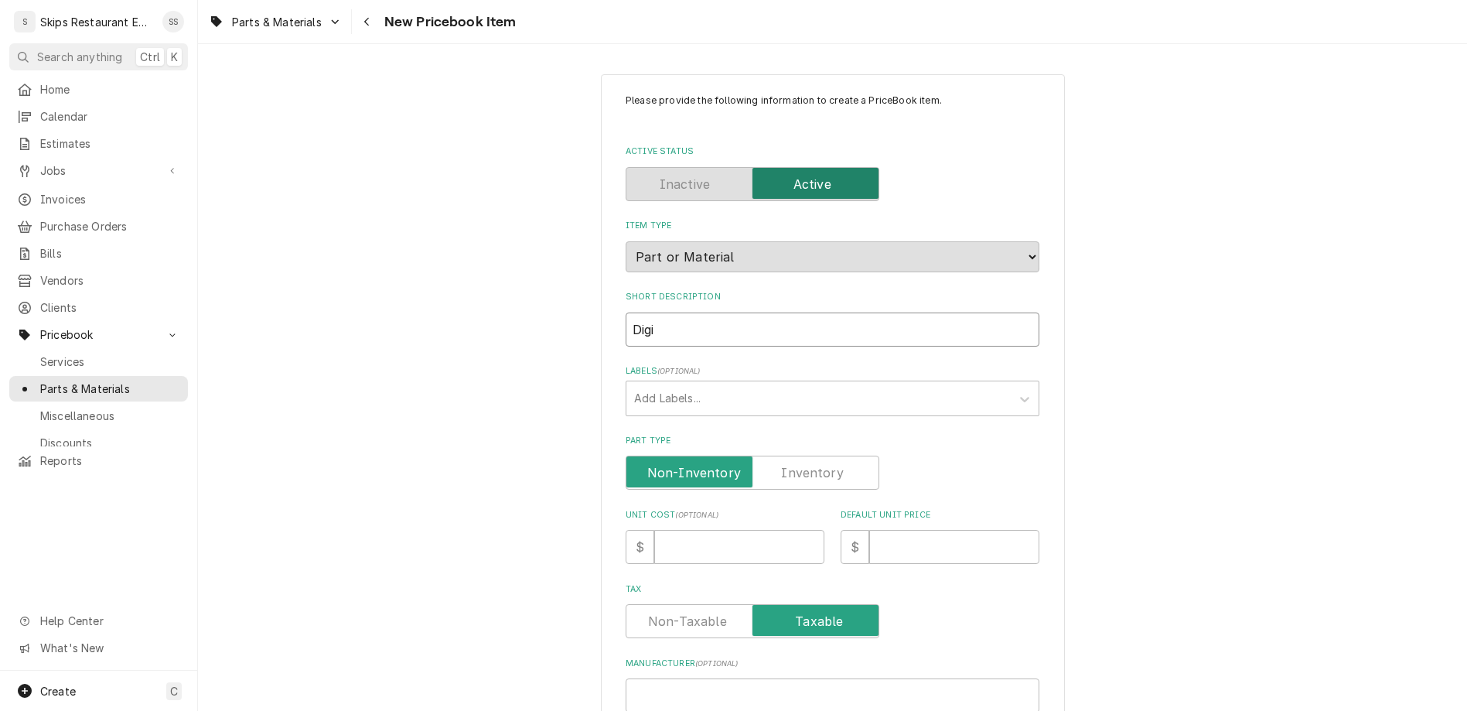
type input "Digit"
type textarea "x"
type input "Digita"
type textarea "x"
type input "Digital"
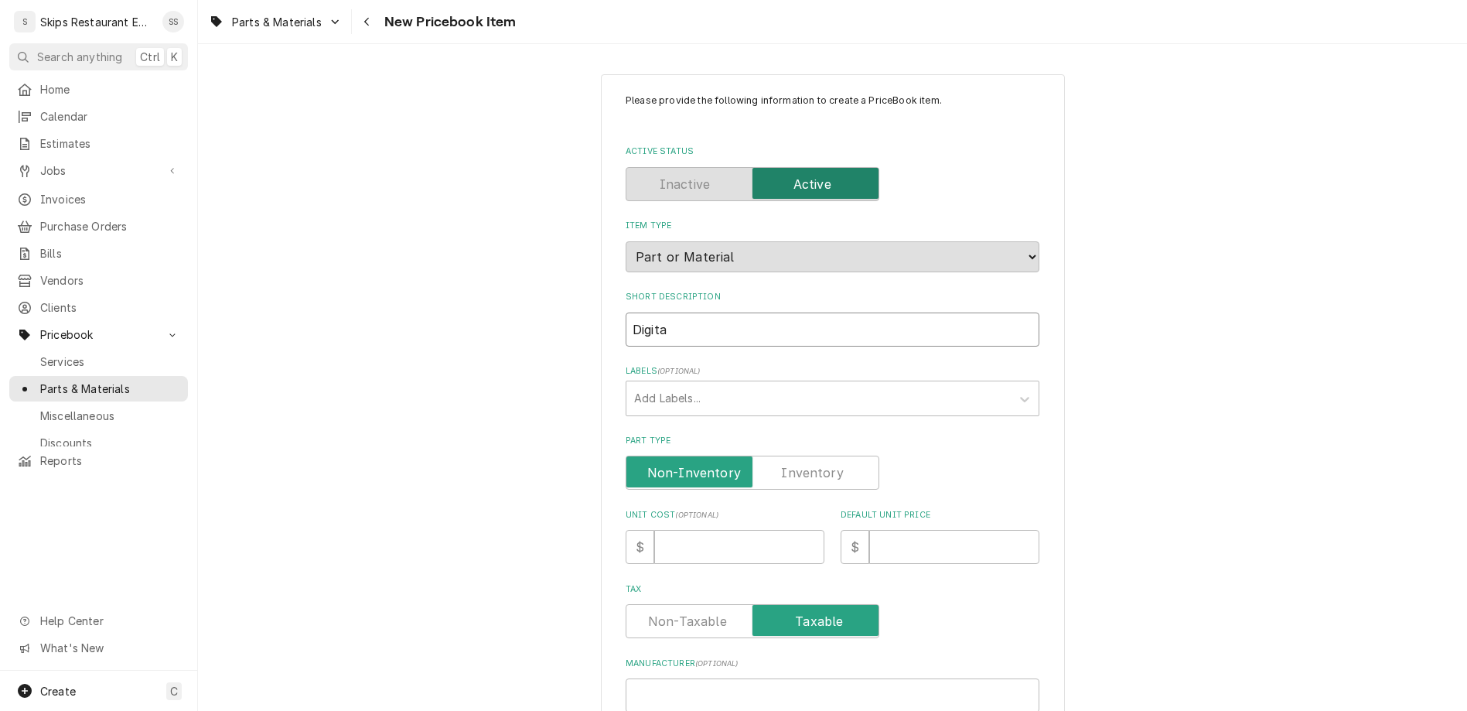
type textarea "x"
type input "Digital"
type textarea "x"
type input "Digital C"
type textarea "x"
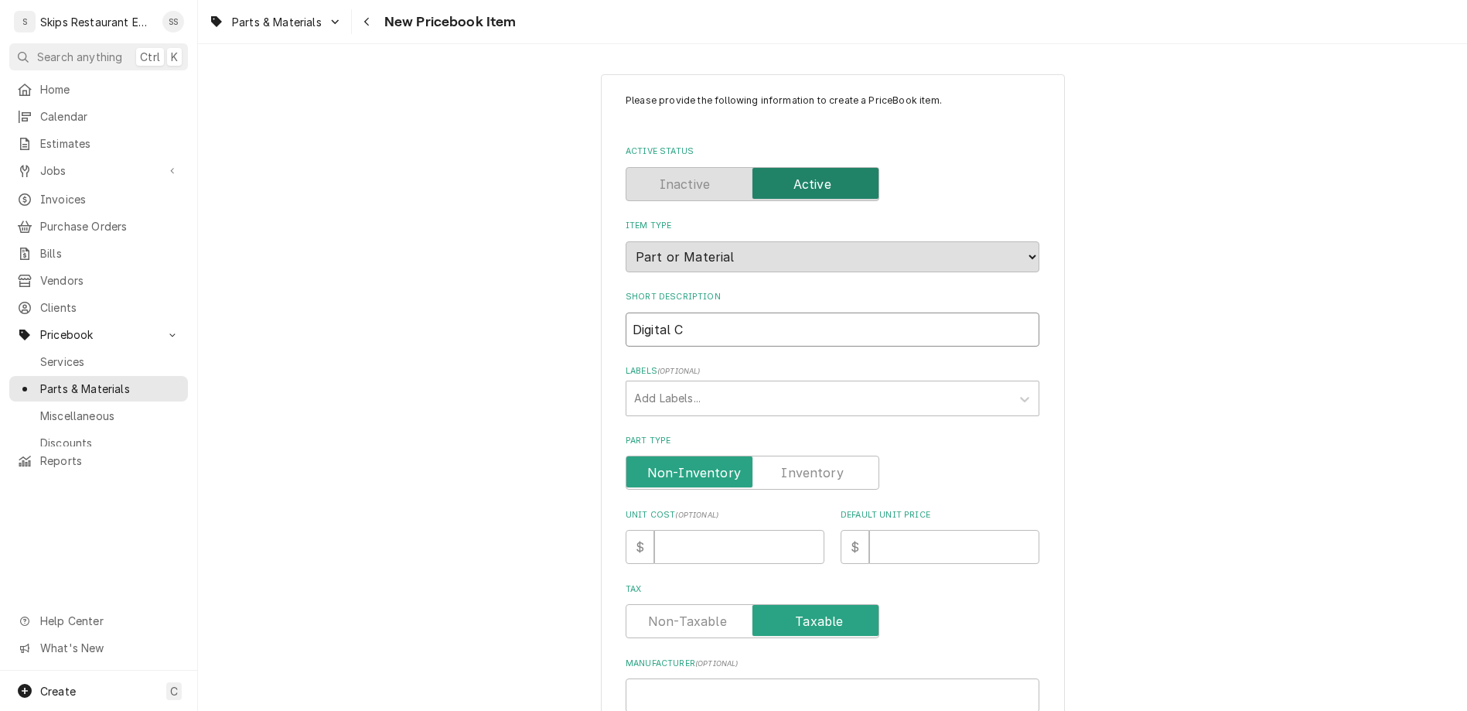
type input "Digital Co"
type textarea "x"
type input "Digital Con"
type textarea "x"
type input "Digital Cont"
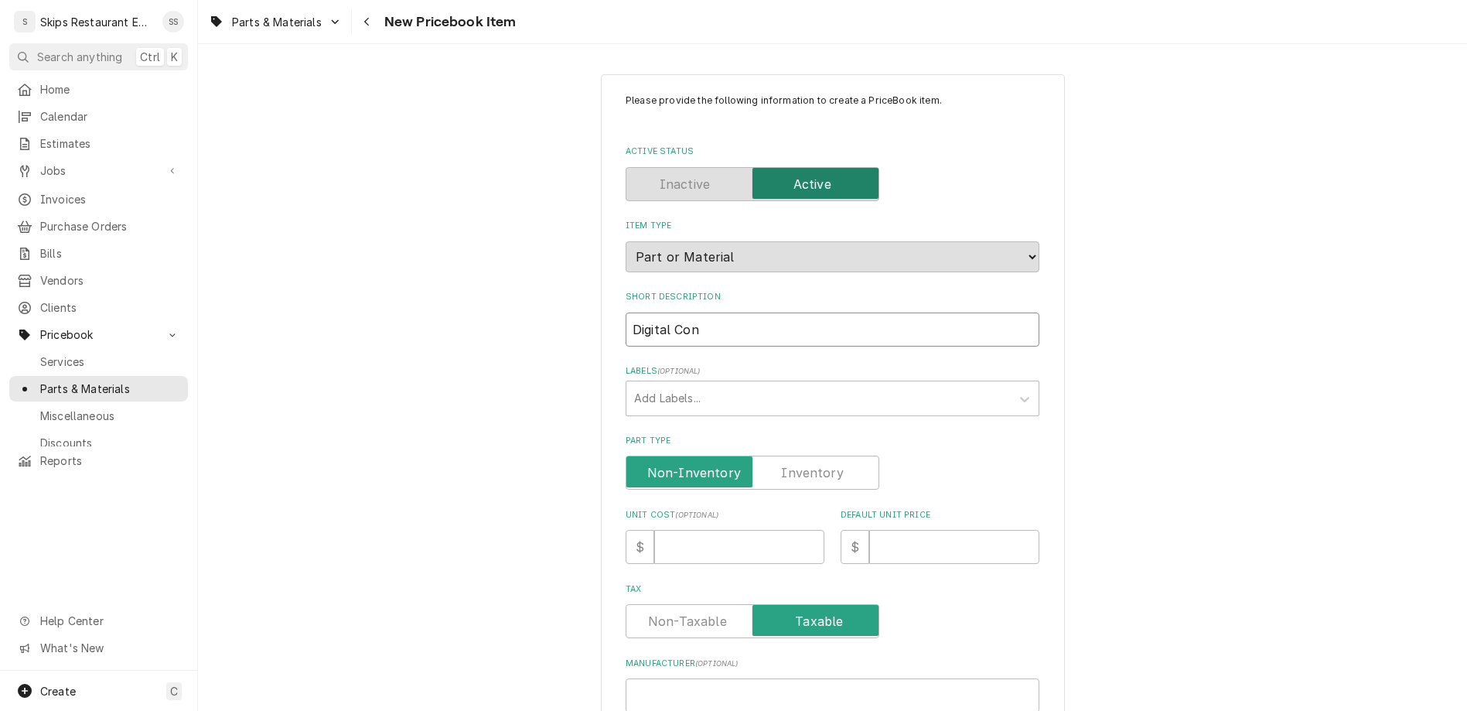
type textarea "x"
type input "Digital Contr"
type textarea "x"
type input "Digital Contro"
type textarea "x"
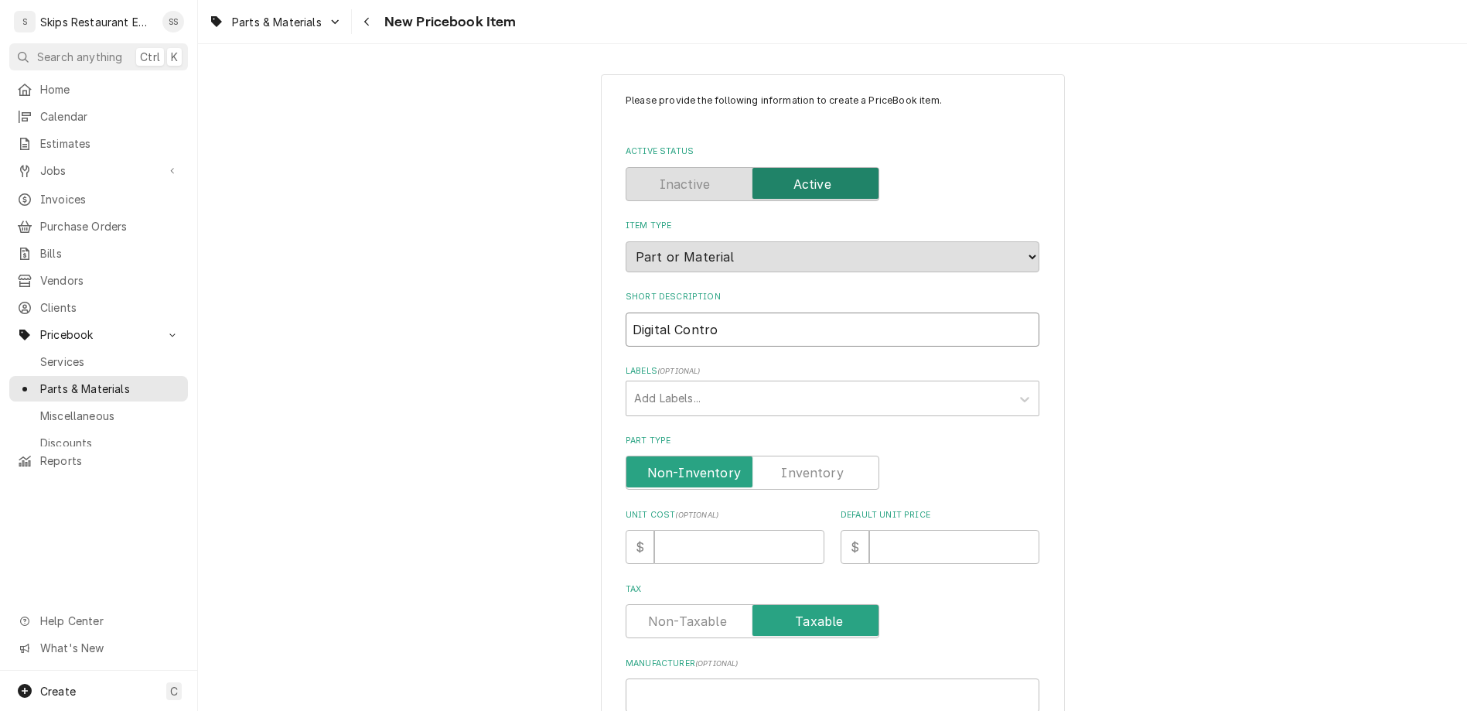
type input "Digital Control"
type textarea "x"
type input "Digital Control"
type textarea "x"
type input "Digital Control V"
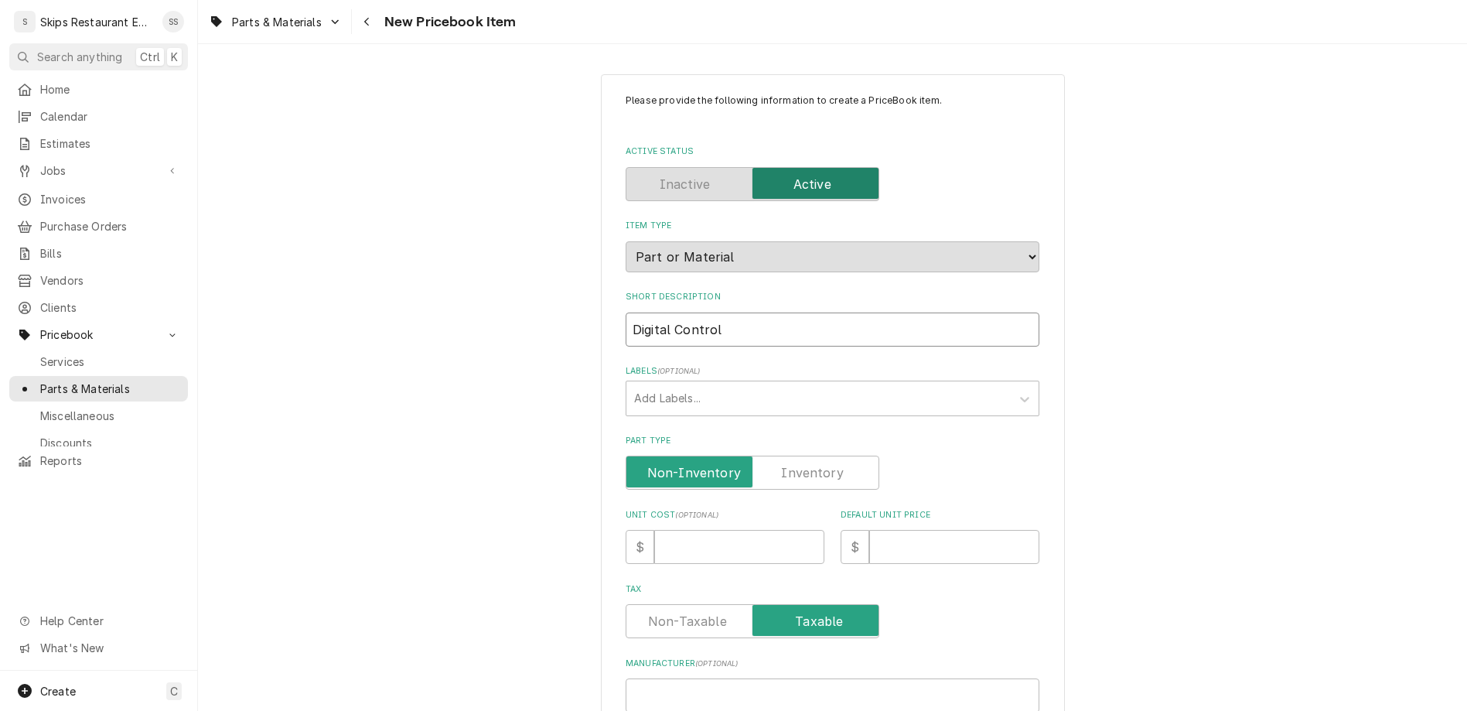
type textarea "x"
type input "Digital Control VO"
type textarea "x"
type input "Digital Control VOA"
type textarea "x"
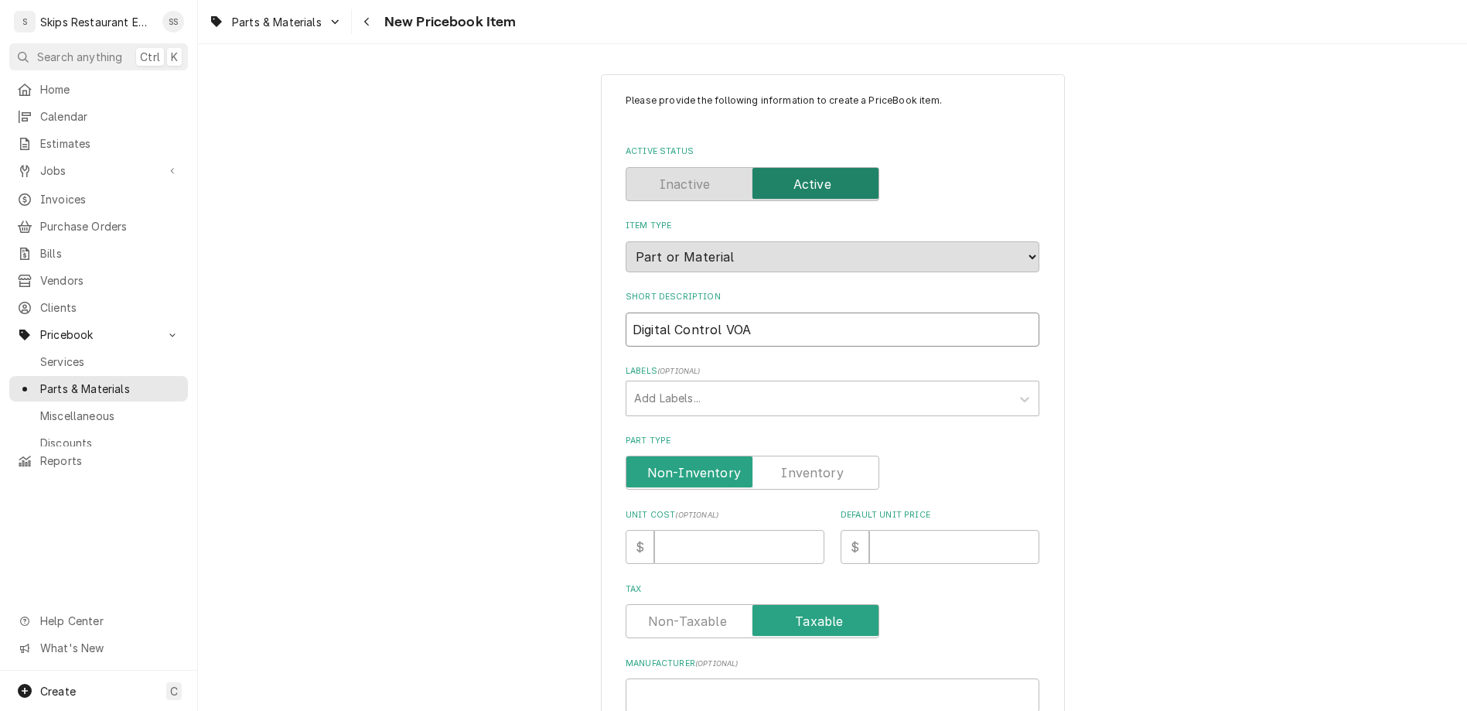
type input "Digital Control VOAM"
type textarea "x"
type input "Digital Control VOAM"
click at [757, 455] on input "Part Type" at bounding box center [752, 472] width 240 height 34
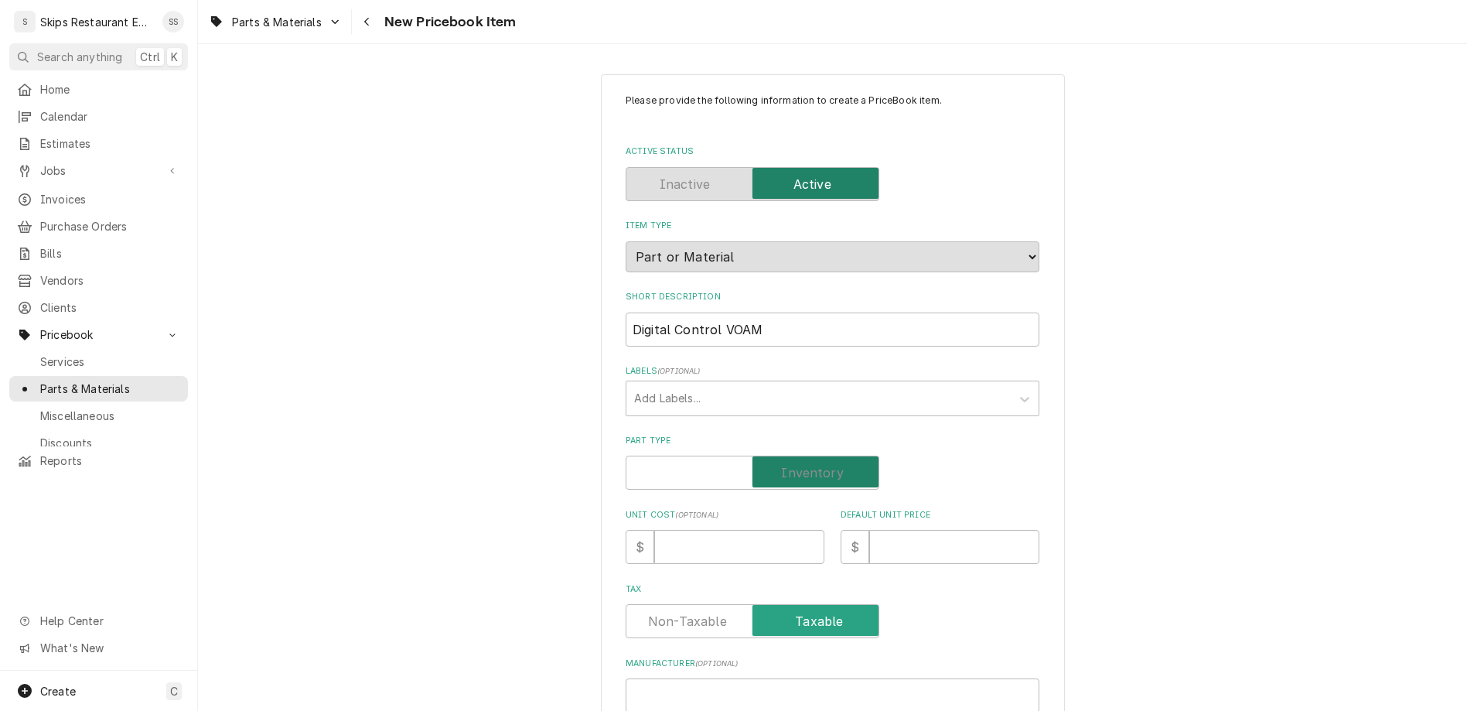
checkbox input "true"
type textarea "x"
click at [869, 530] on input "Default Unit Price" at bounding box center [954, 547] width 170 height 34
type input "1"
type textarea "x"
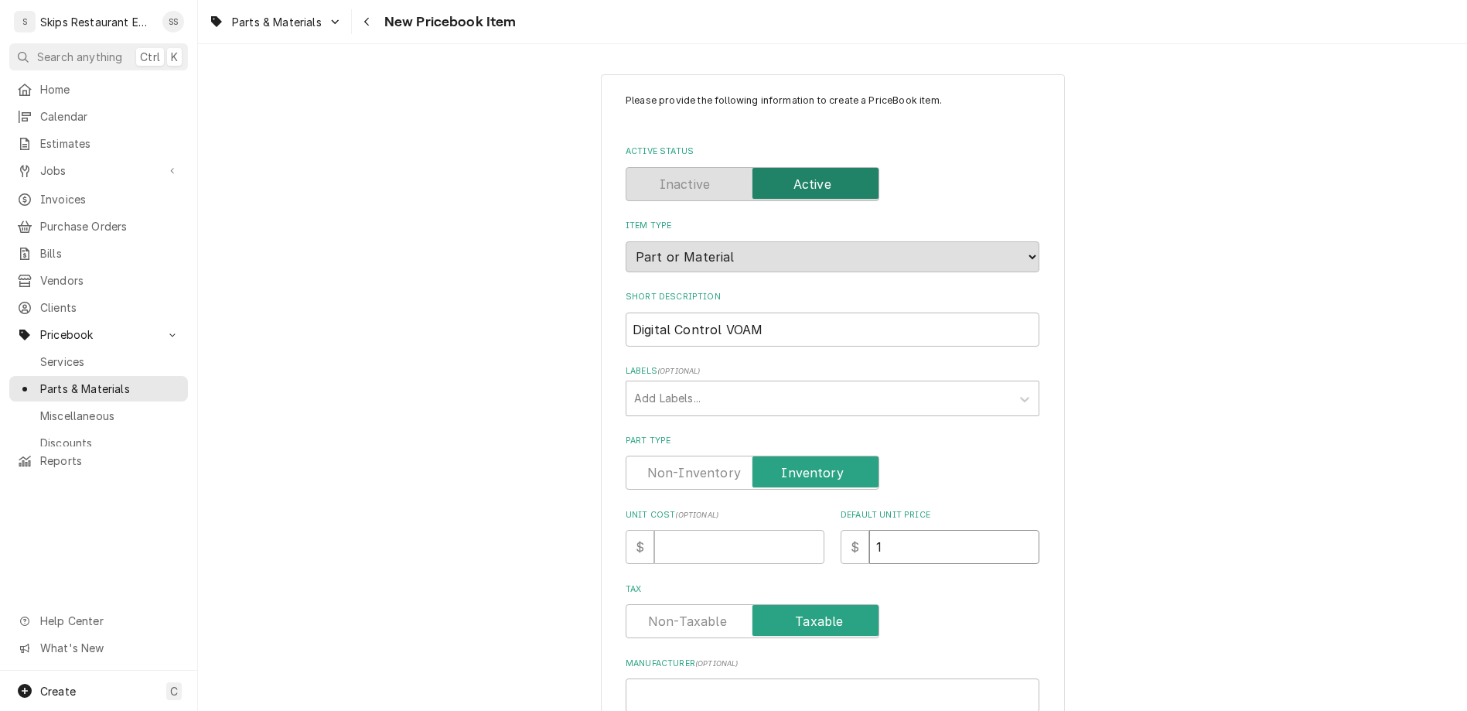
type input "17"
type textarea "x"
type input "177"
type textarea "x"
type input "177.4"
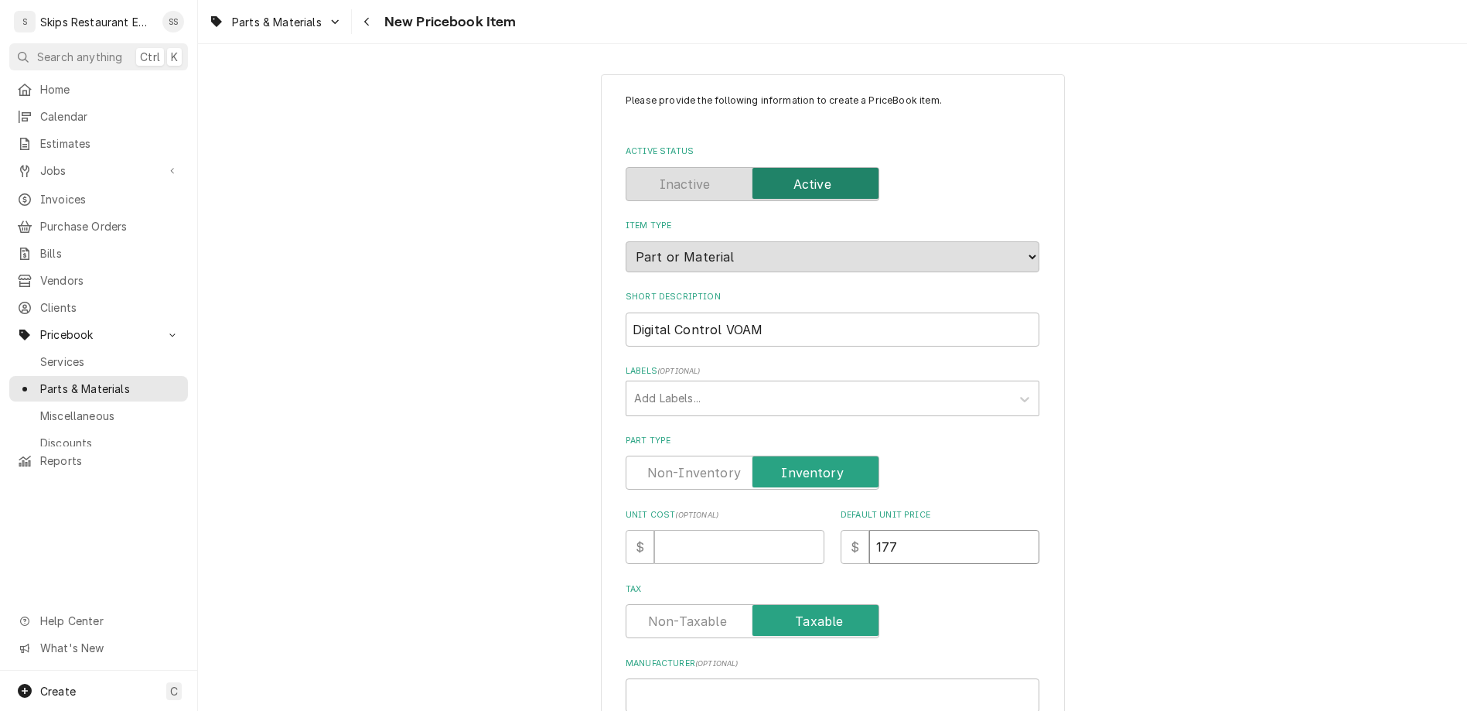
type textarea "x"
type input "177.40"
type textarea "x"
type input "177.40"
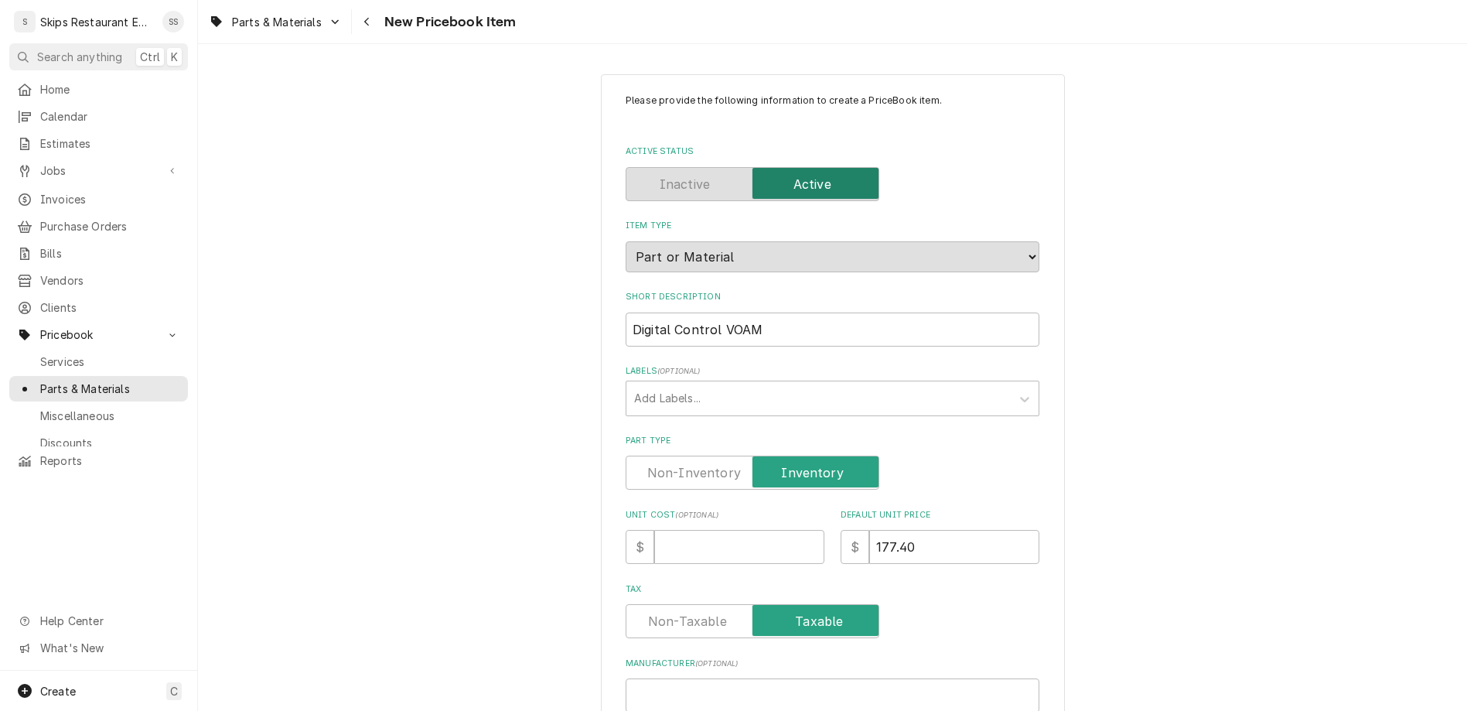
paste input "MB19-14243-VOAM"
type input "MB19-14243-VOAM"
type textarea "x"
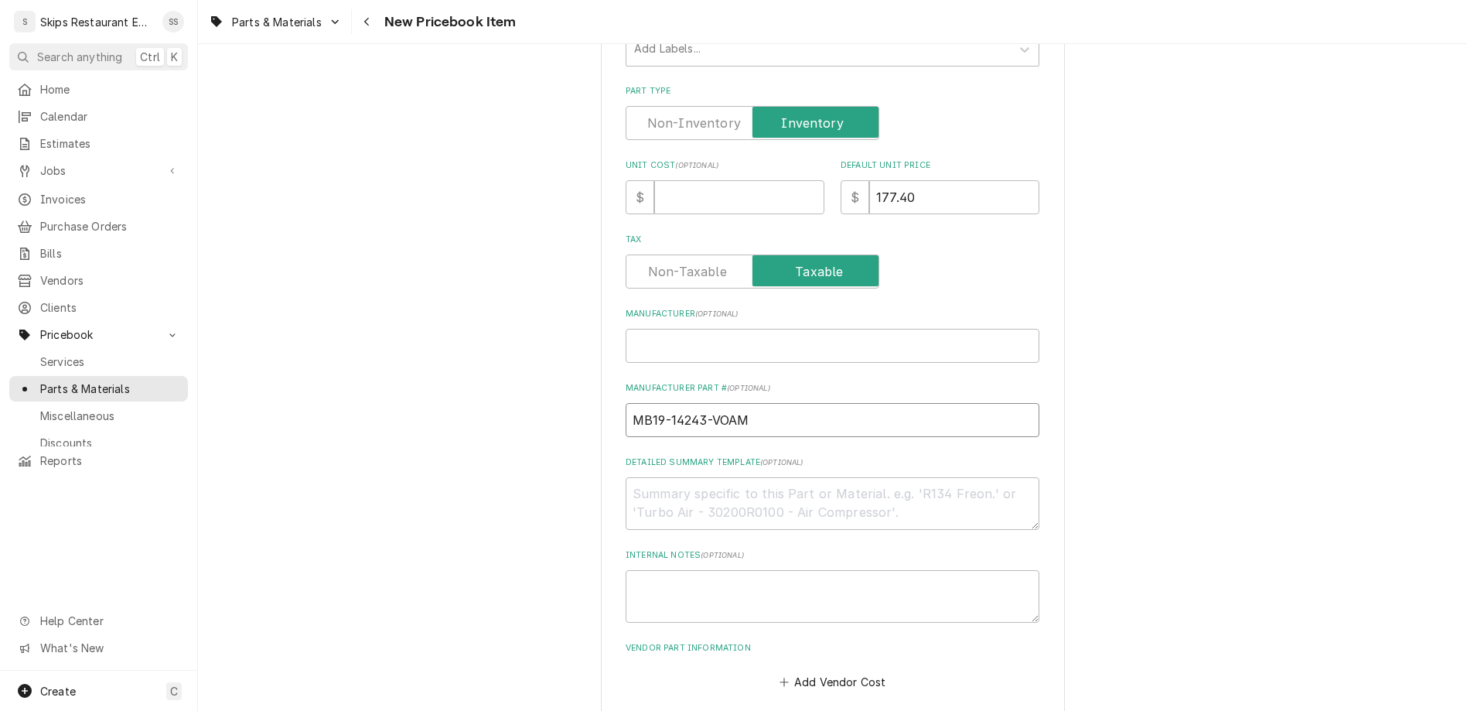
scroll to position [482, 0]
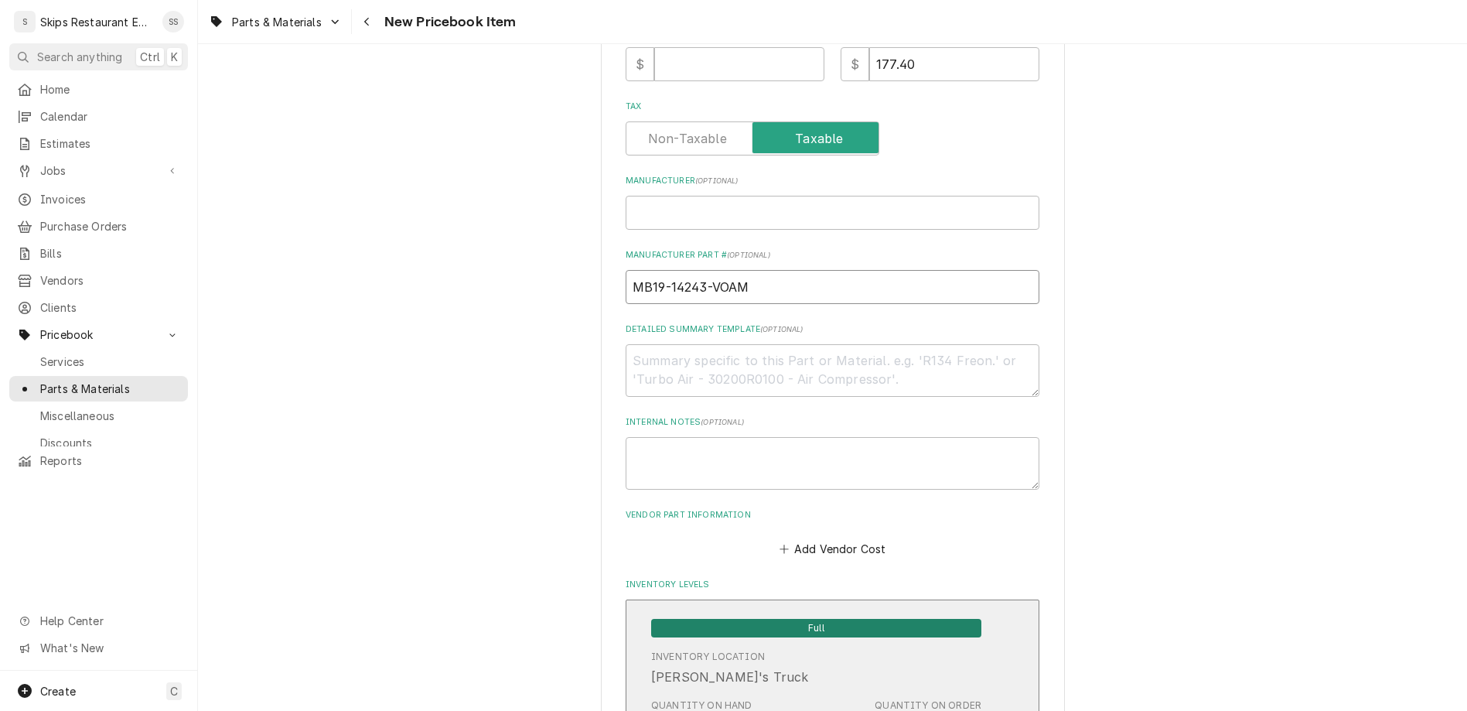
type input "MB19-14243-VOAM"
click at [731, 619] on span "Full" at bounding box center [816, 628] width 330 height 19
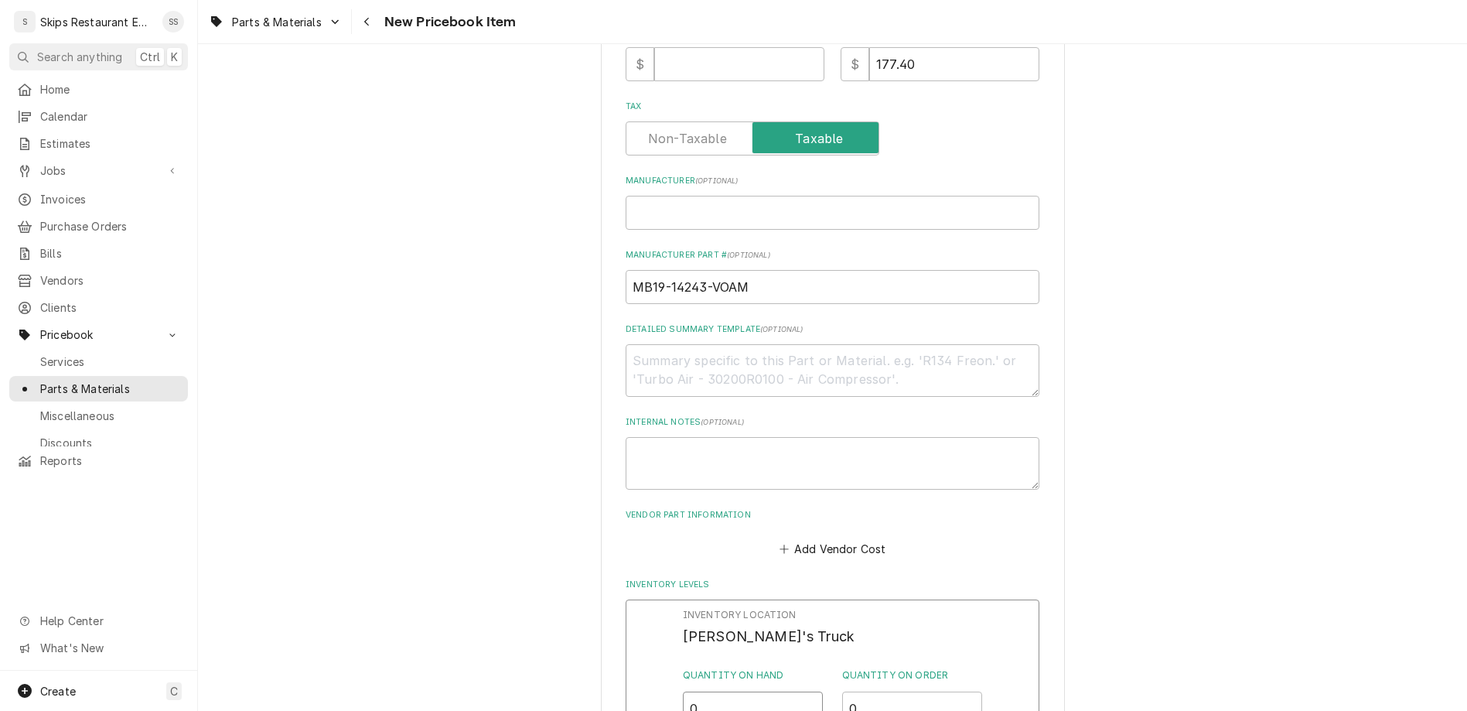
drag, startPoint x: 714, startPoint y: 445, endPoint x: 666, endPoint y: 444, distance: 48.7
click at [683, 691] on input "0" at bounding box center [753, 708] width 141 height 34
type input "1"
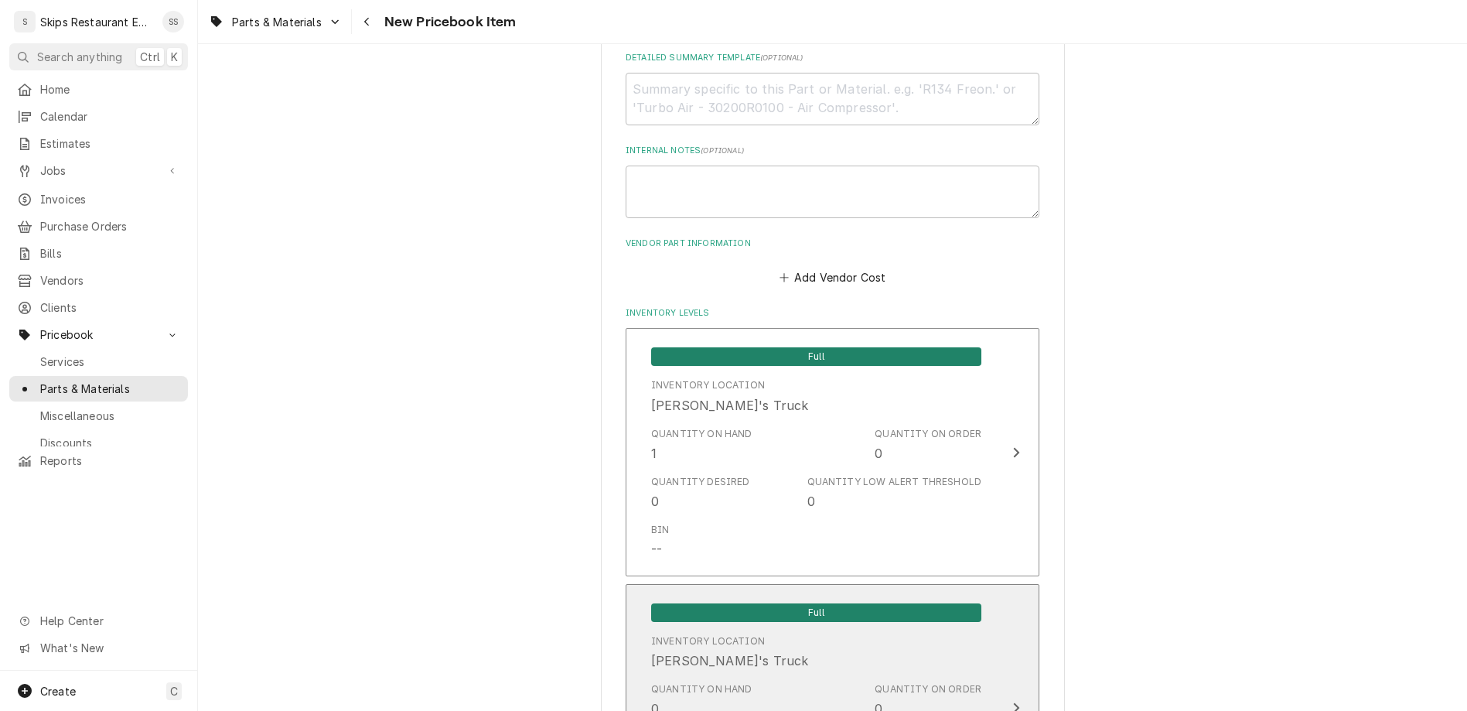
scroll to position [776, 0]
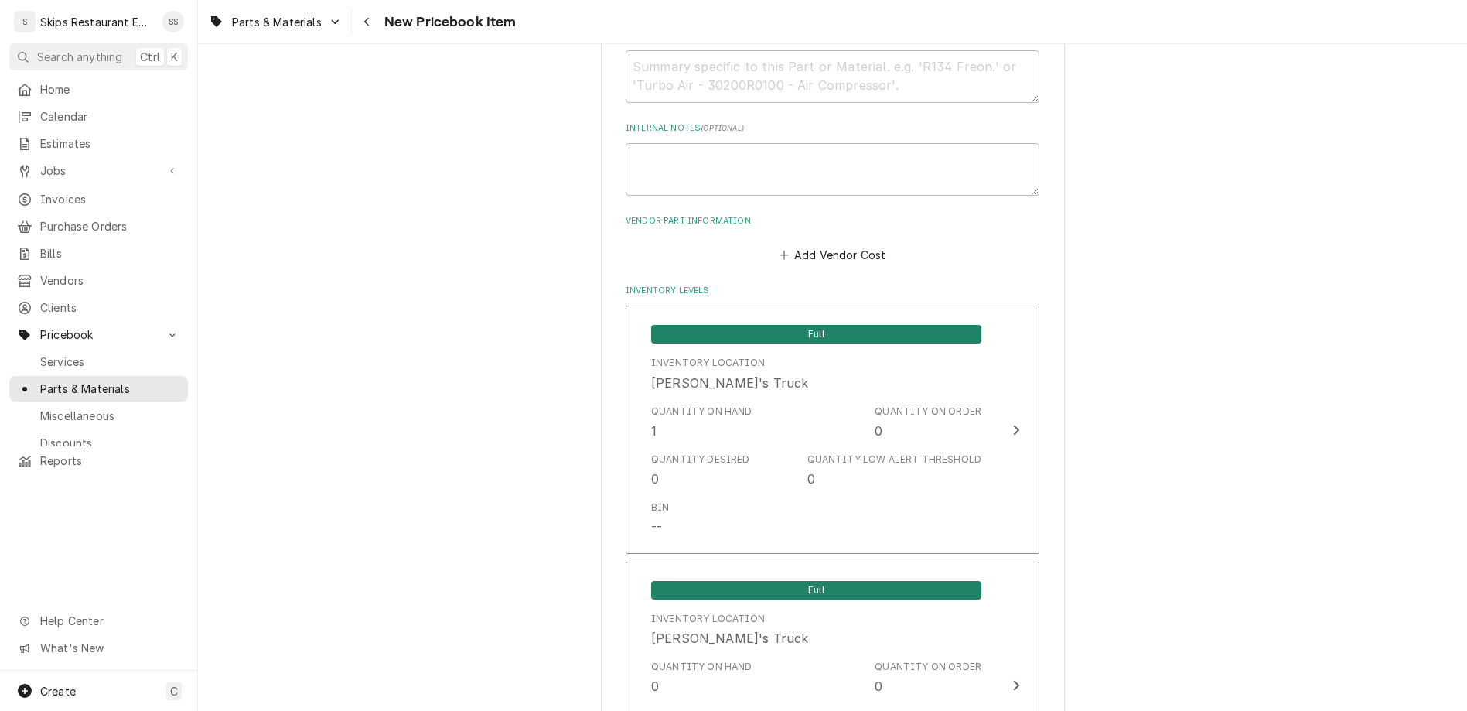
type textarea "x"
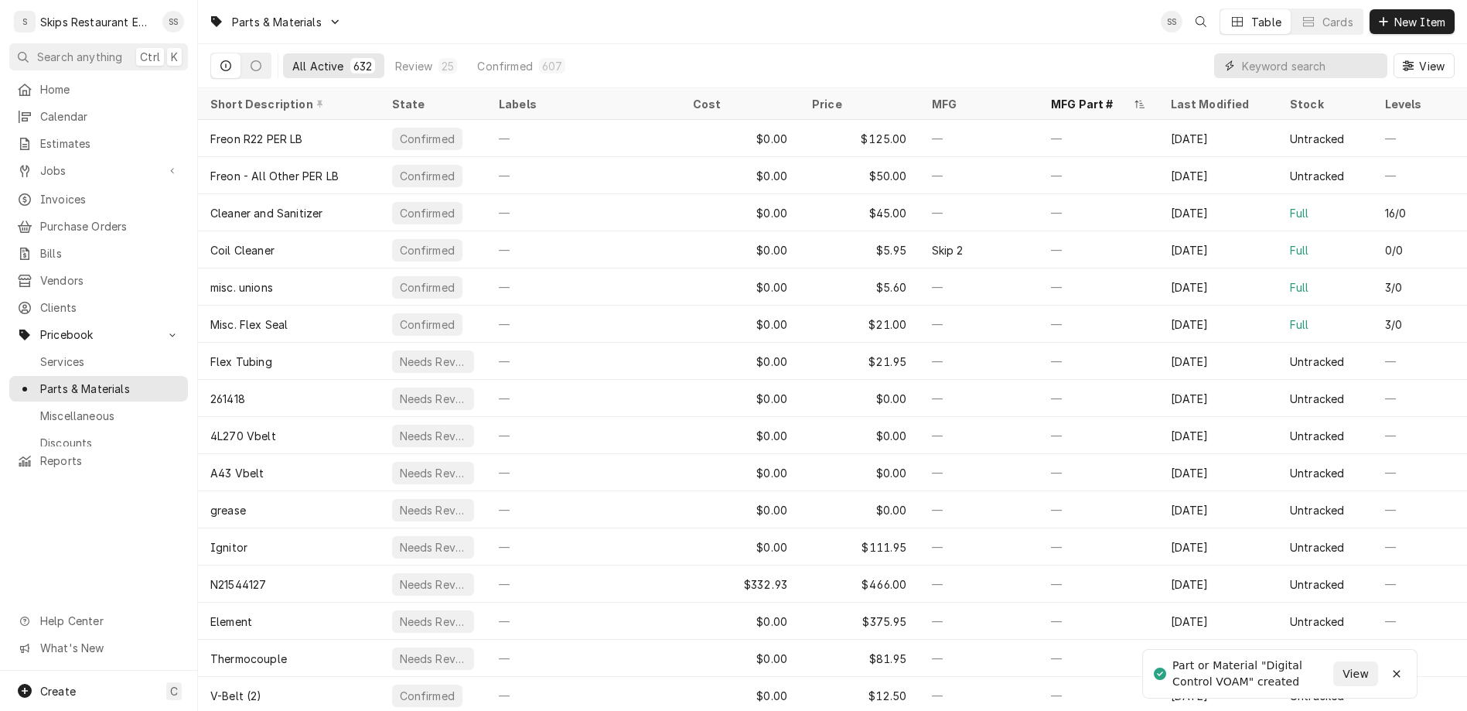
click at [1328, 53] on input "Dynamic Content Wrapper" at bounding box center [1311, 65] width 138 height 25
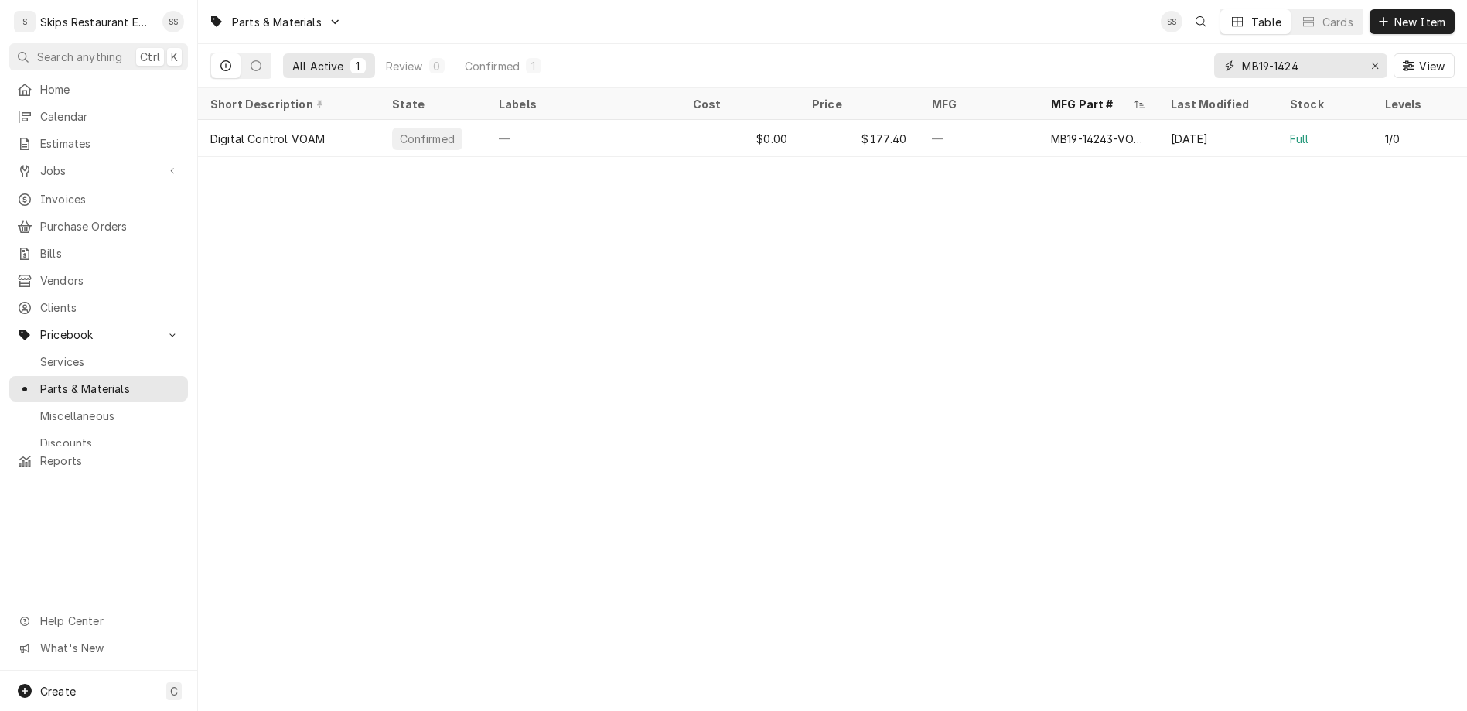
type input "MB19-14244"
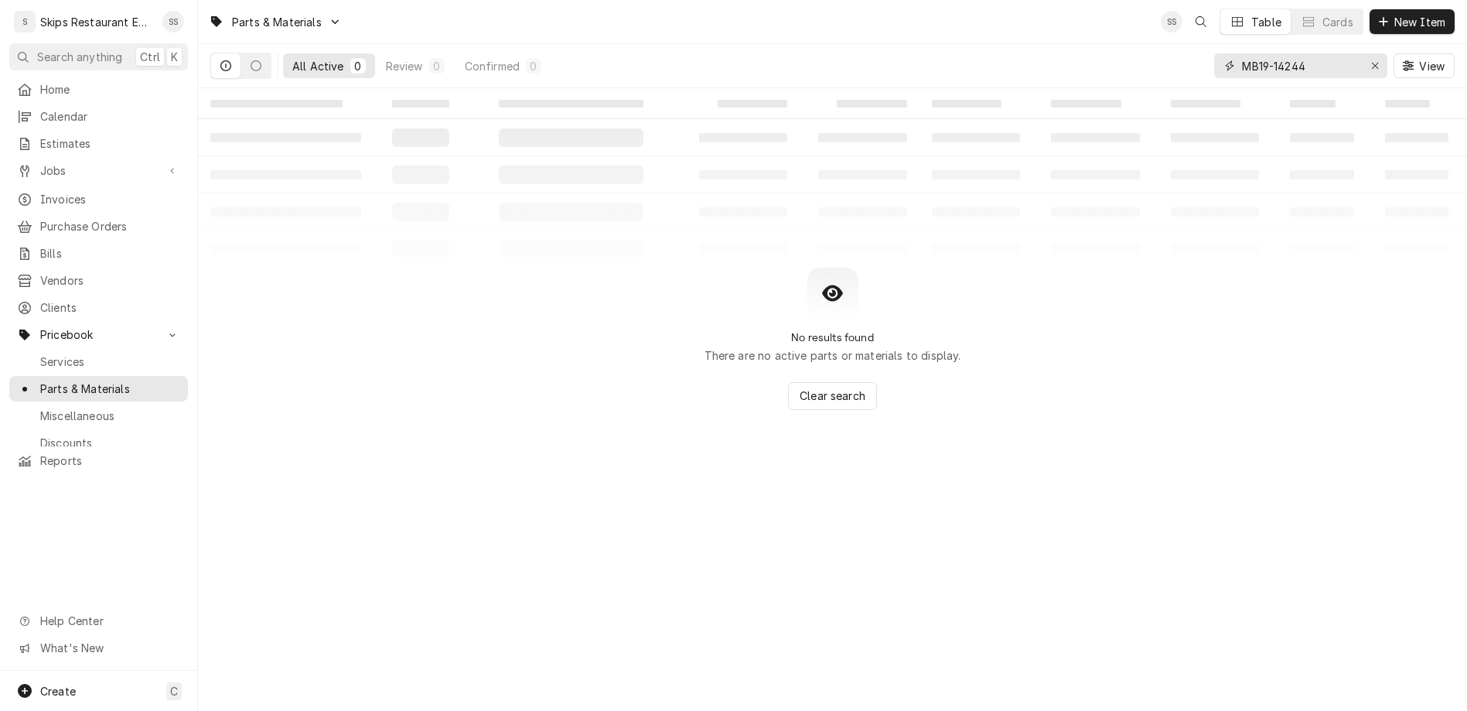
drag, startPoint x: 1358, startPoint y: 52, endPoint x: 1293, endPoint y: 43, distance: 65.6
click at [1293, 53] on input "MB19-14244" at bounding box center [1300, 65] width 116 height 25
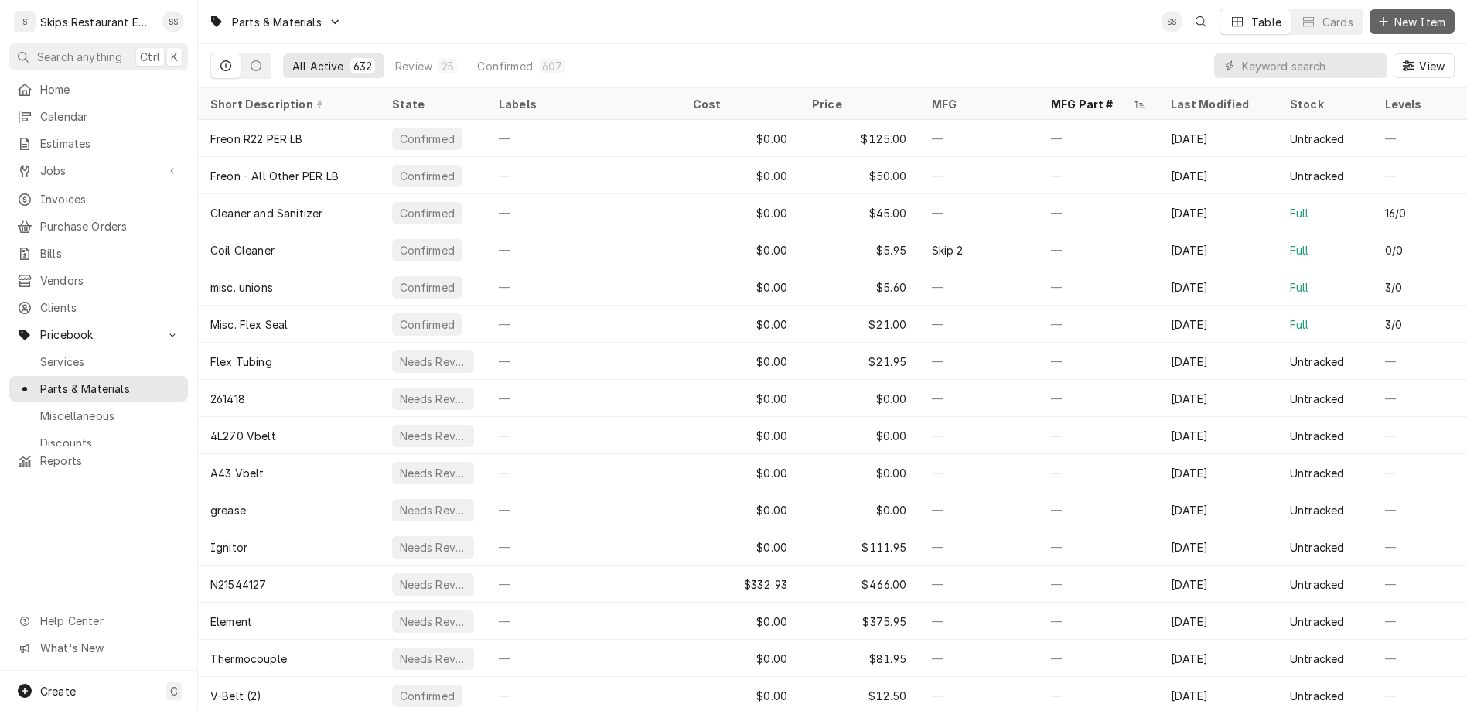
click at [1416, 19] on span "New Item" at bounding box center [1419, 22] width 57 height 16
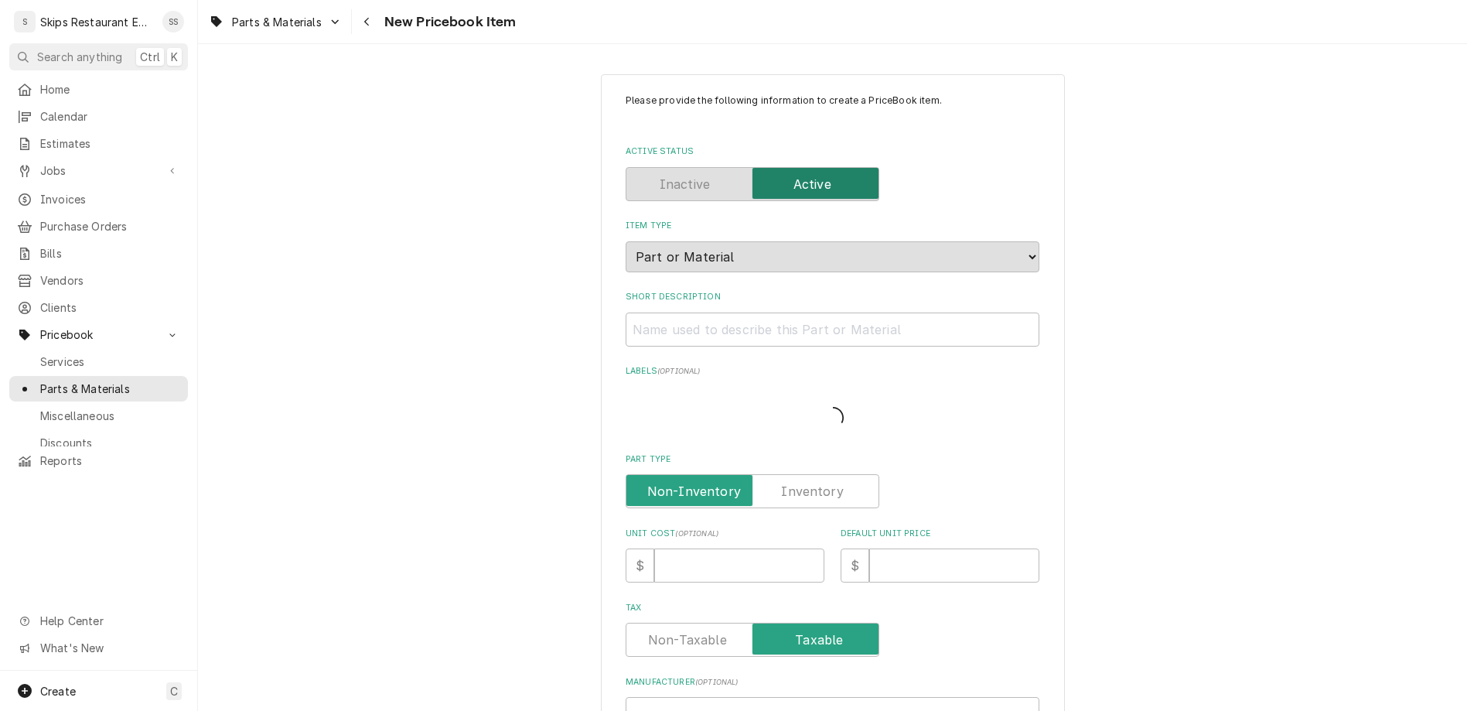
type textarea "x"
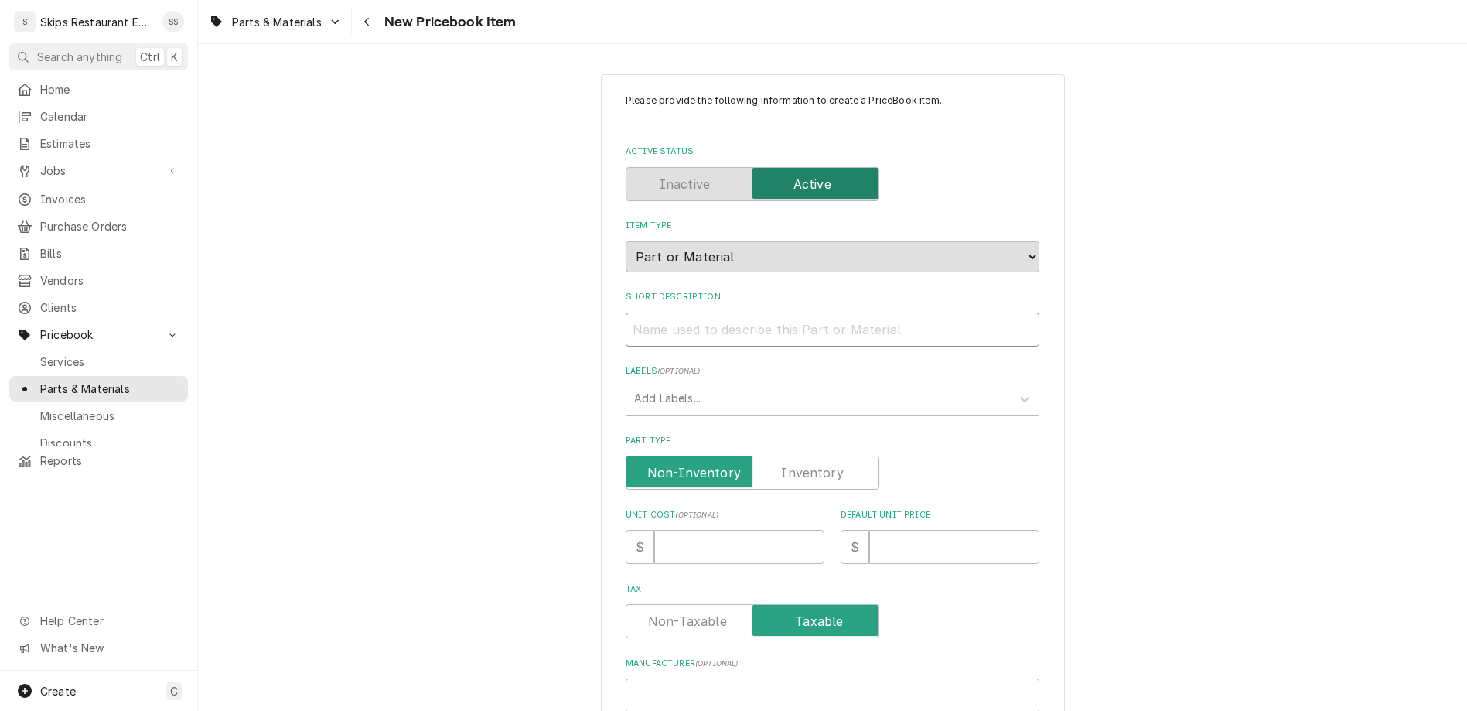
click at [754, 312] on input "Short Description" at bounding box center [832, 329] width 414 height 34
type input "LA"
type textarea "x"
type input "LAE"
type textarea "x"
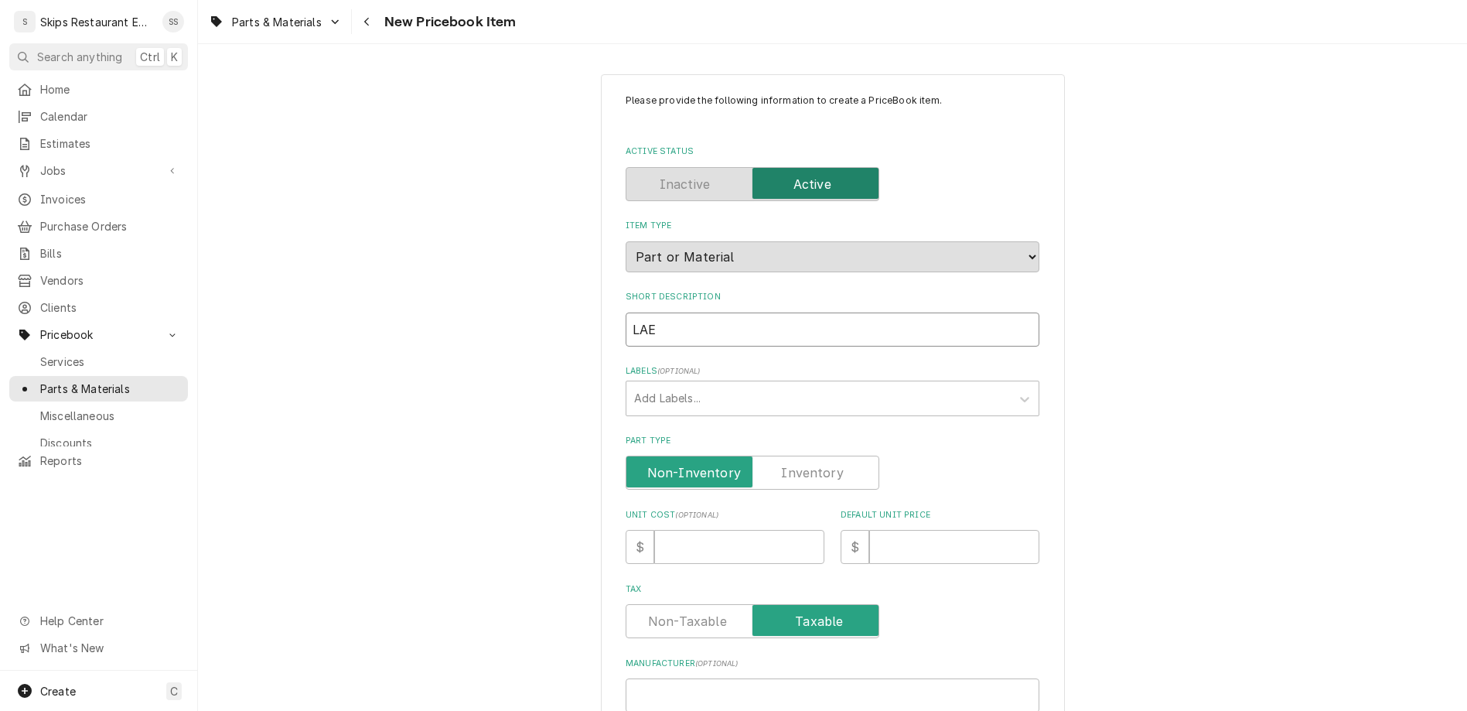
type input "LAE-"
type textarea "x"
type input "LAE"
type textarea "x"
type input "LAE"
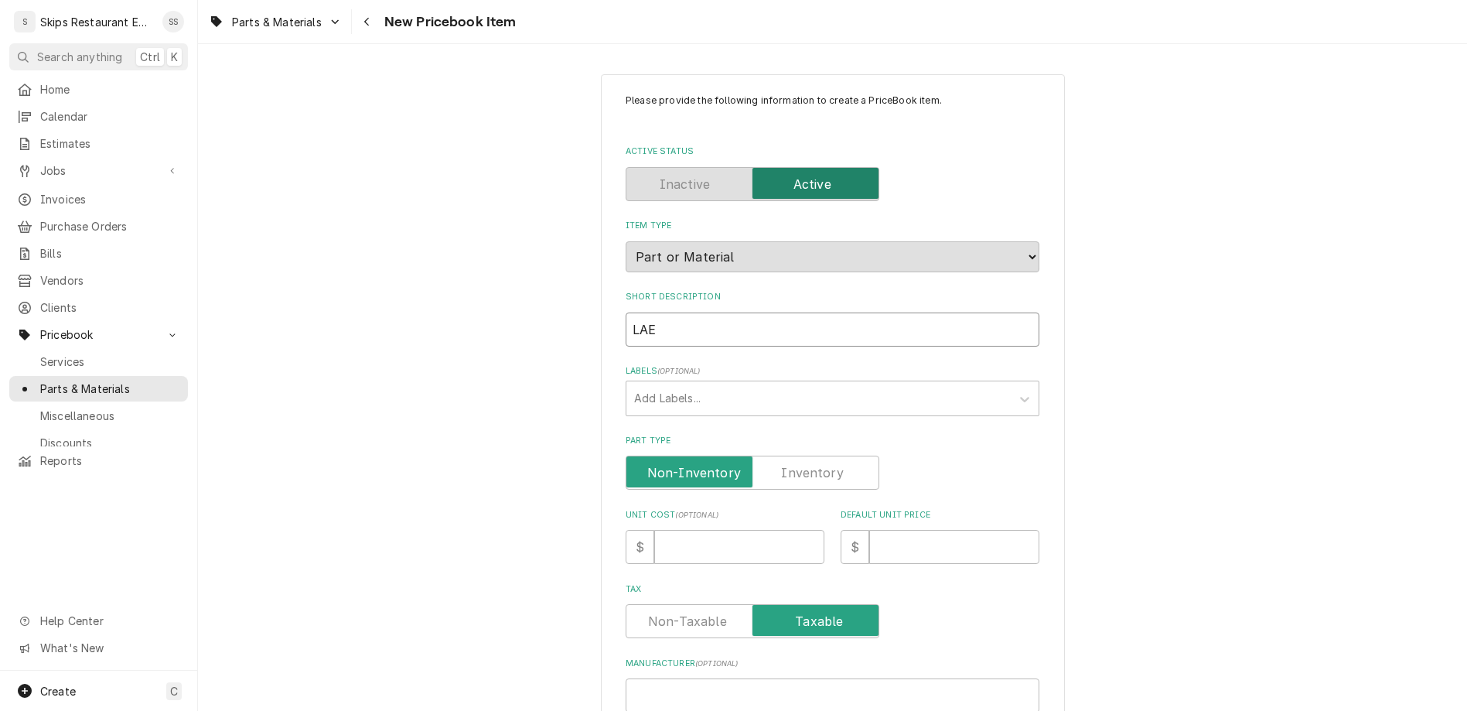
type textarea "x"
type input "LAE B"
type textarea "x"
type input "LAE Bo"
type textarea "x"
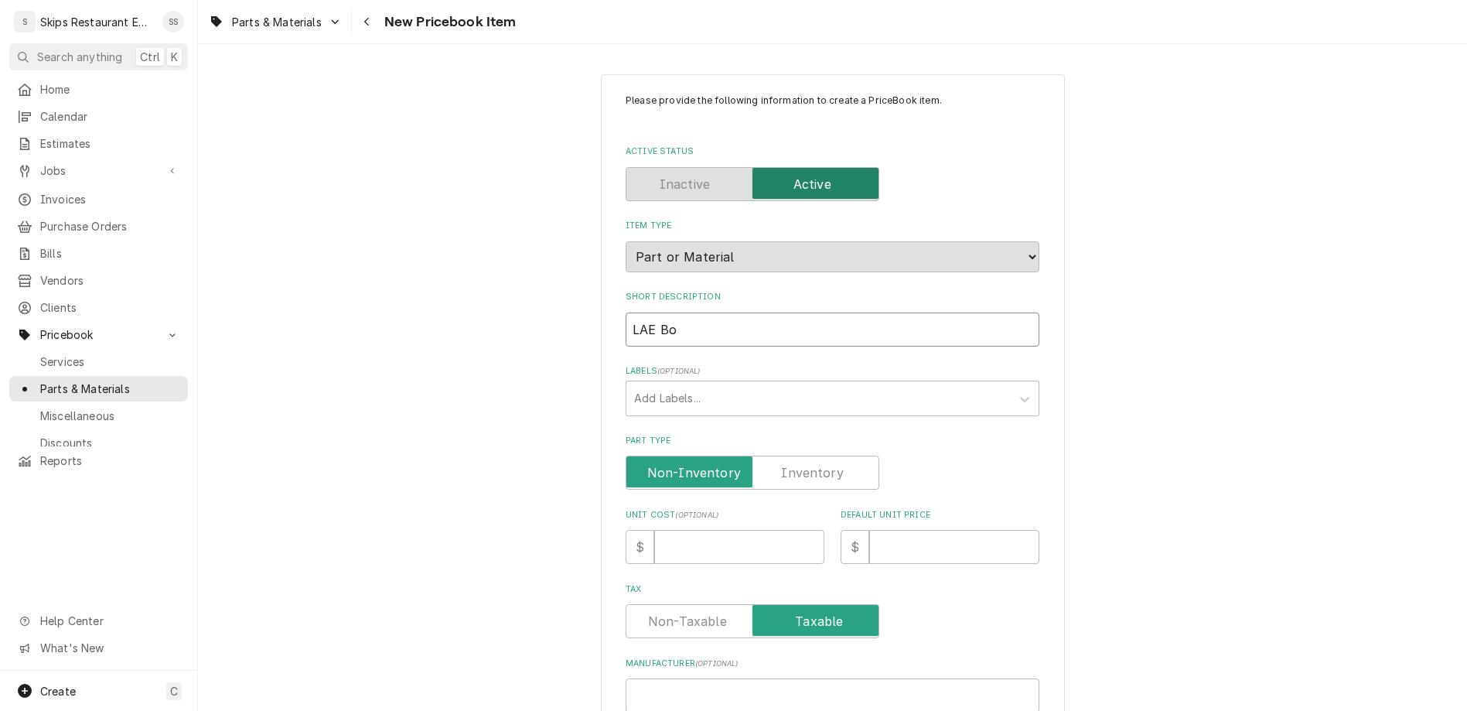
type input "LAE Box"
type textarea "x"
type input "LAE Box"
type textarea "x"
type input "LAE Box S"
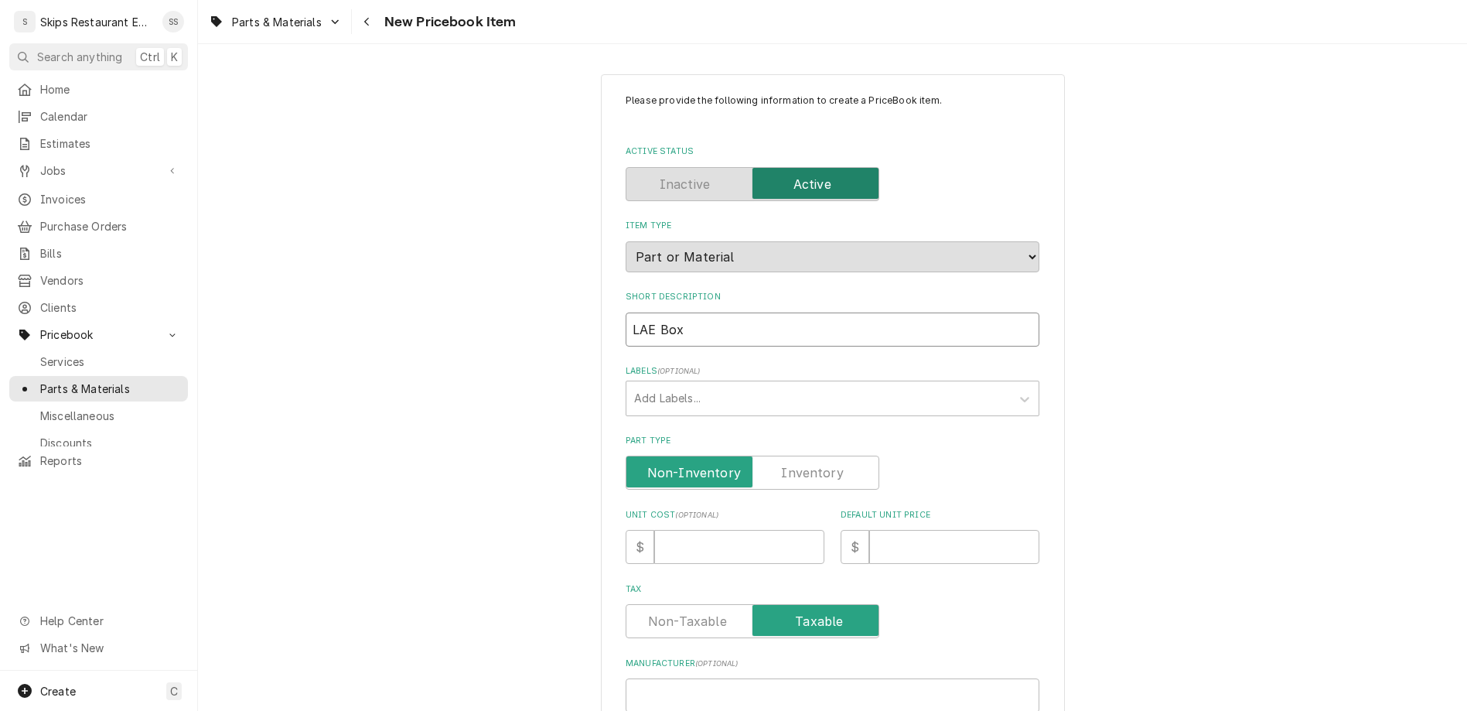
type textarea "x"
type input "LAE Box Se"
type textarea "x"
type input "LAE Box Sen"
type textarea "x"
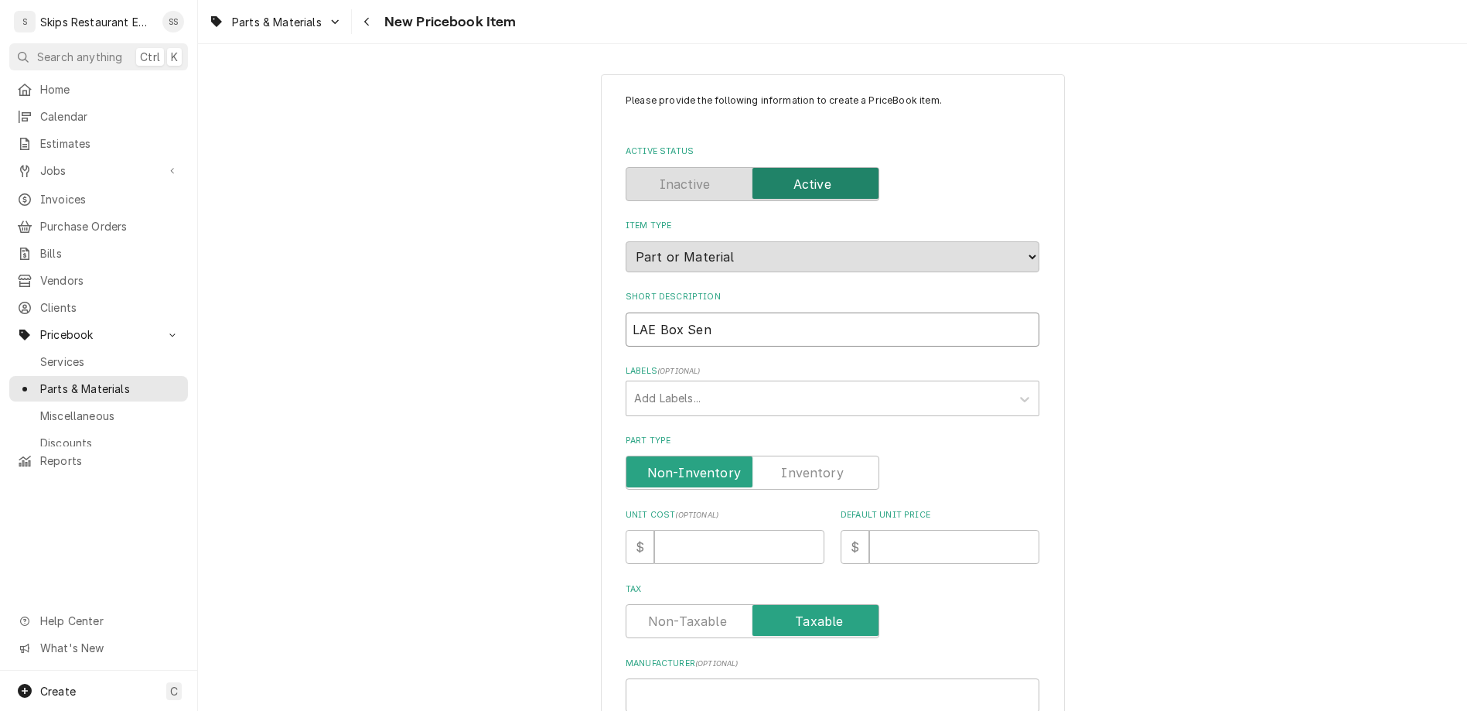
type input "LAE Box Sens"
type textarea "x"
type input "LAE Box Senso"
type textarea "x"
type input "LAE Box Sensor"
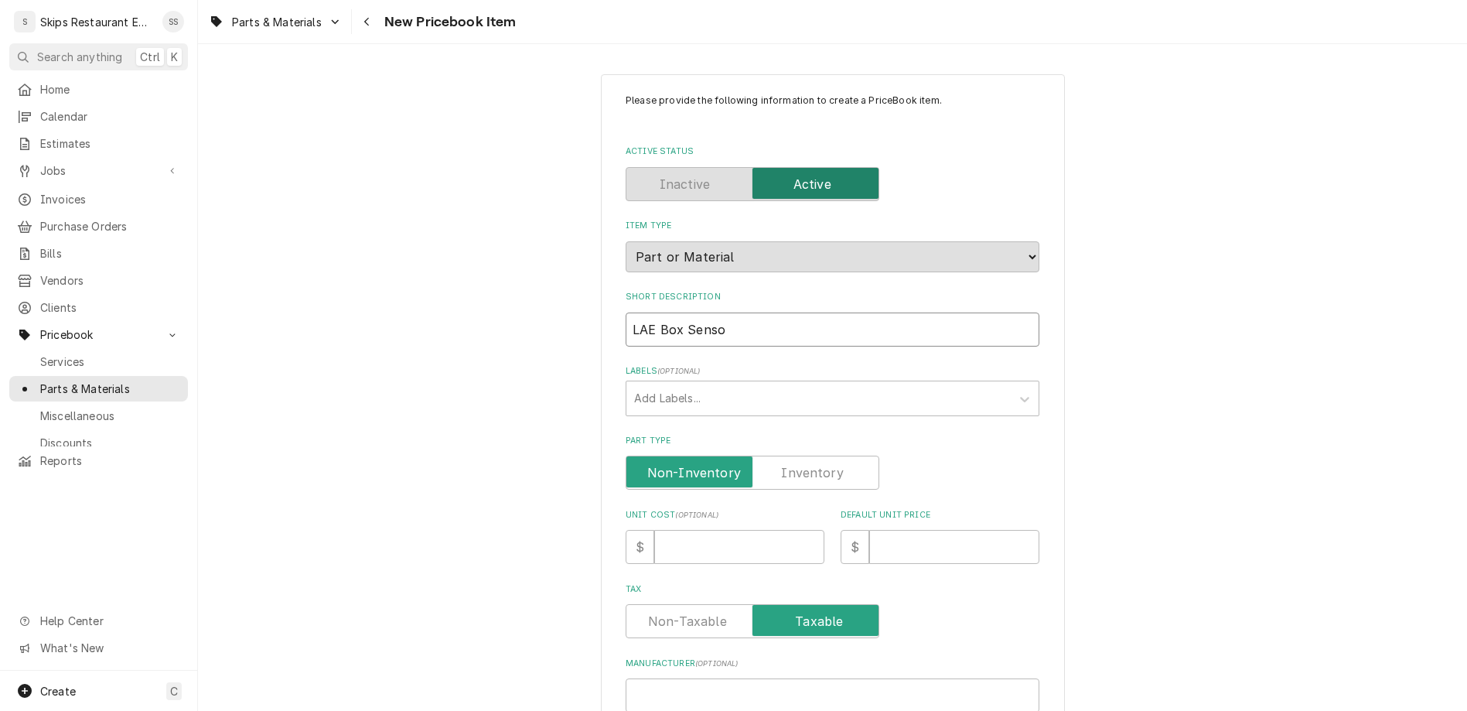
type textarea "x"
type input "LAE Box Sensor,"
type textarea "x"
type input "LAE Box Sensor,"
type textarea "x"
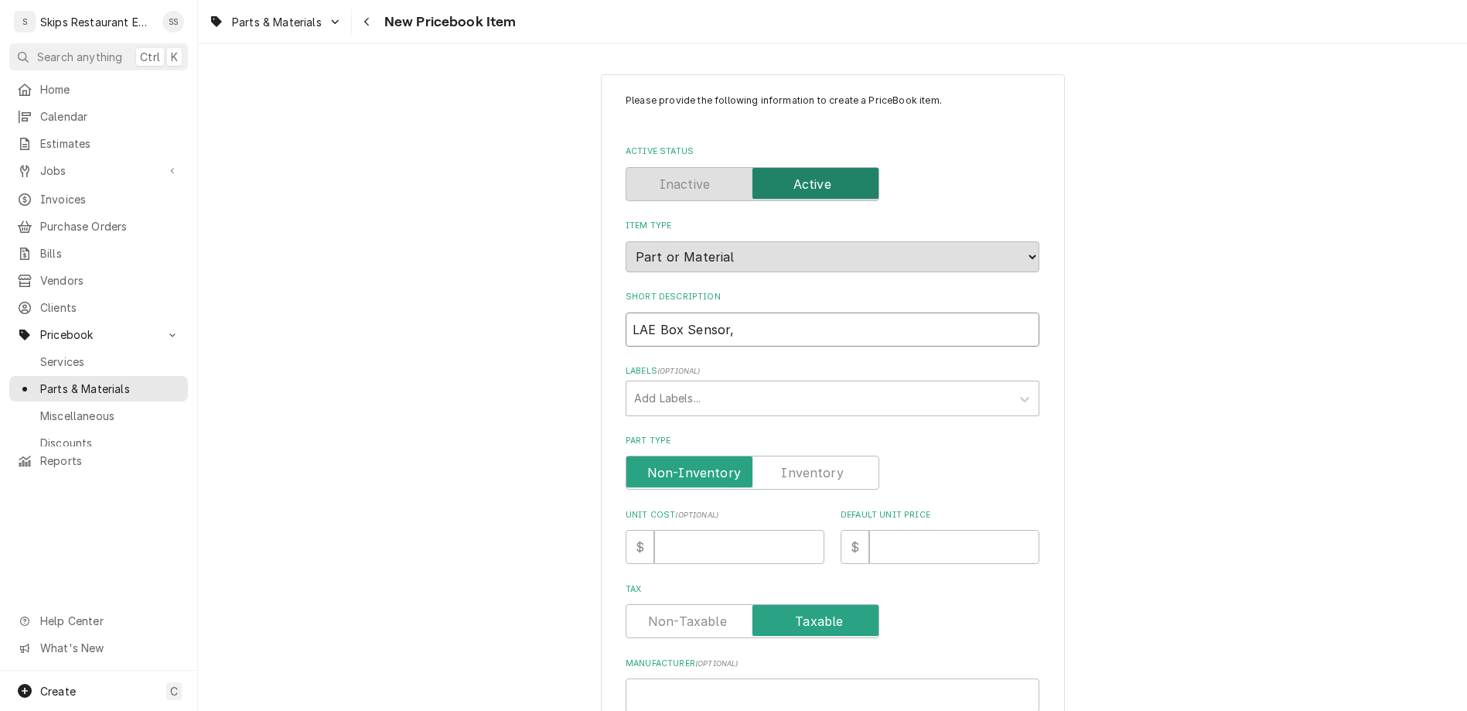
type input "LAE Box Sensor, 4"
type textarea "x"
type input "LAE Box Sensor,"
type textarea "x"
type input "LAE Box Sensor, 5"
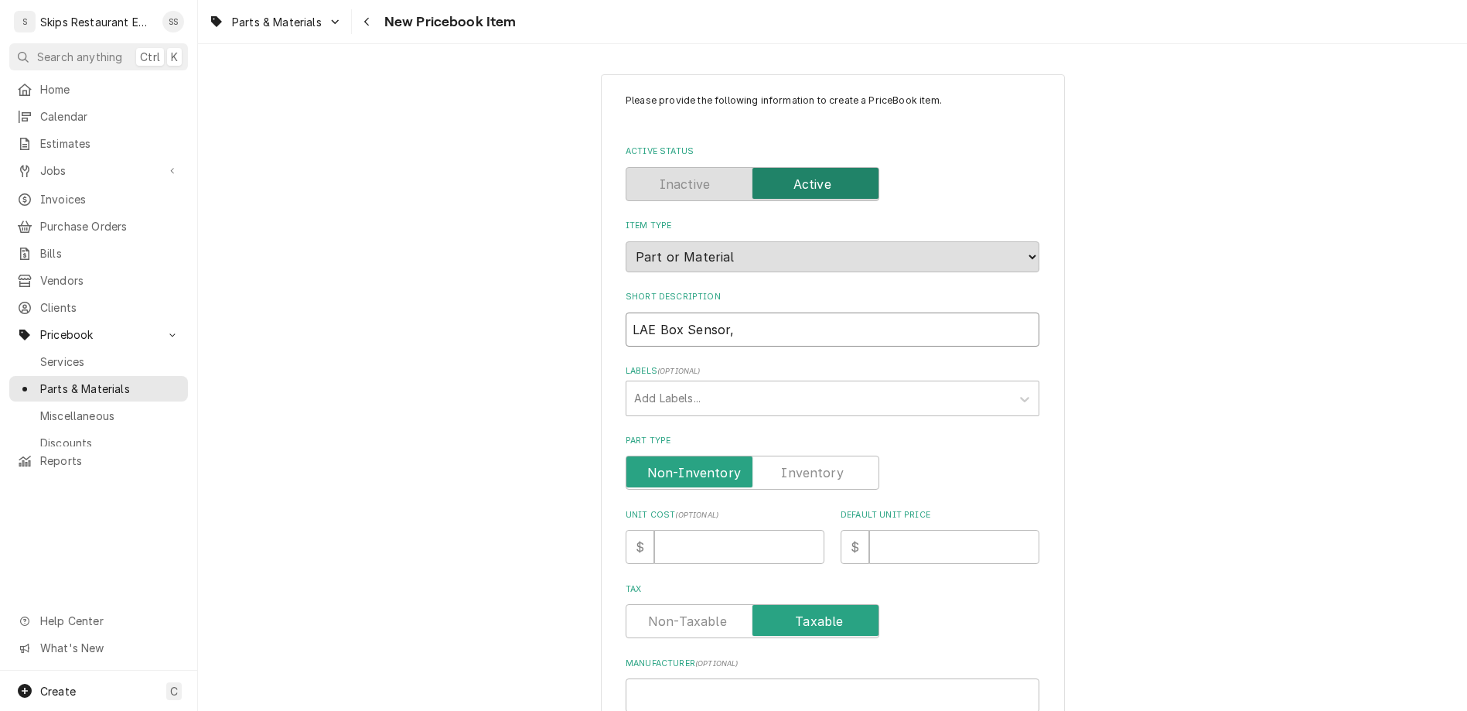
type textarea "x"
type input "LAE Box Sensor, 5"
type textarea "x"
type input "LAE Box Sensor, 5 M"
type textarea "x"
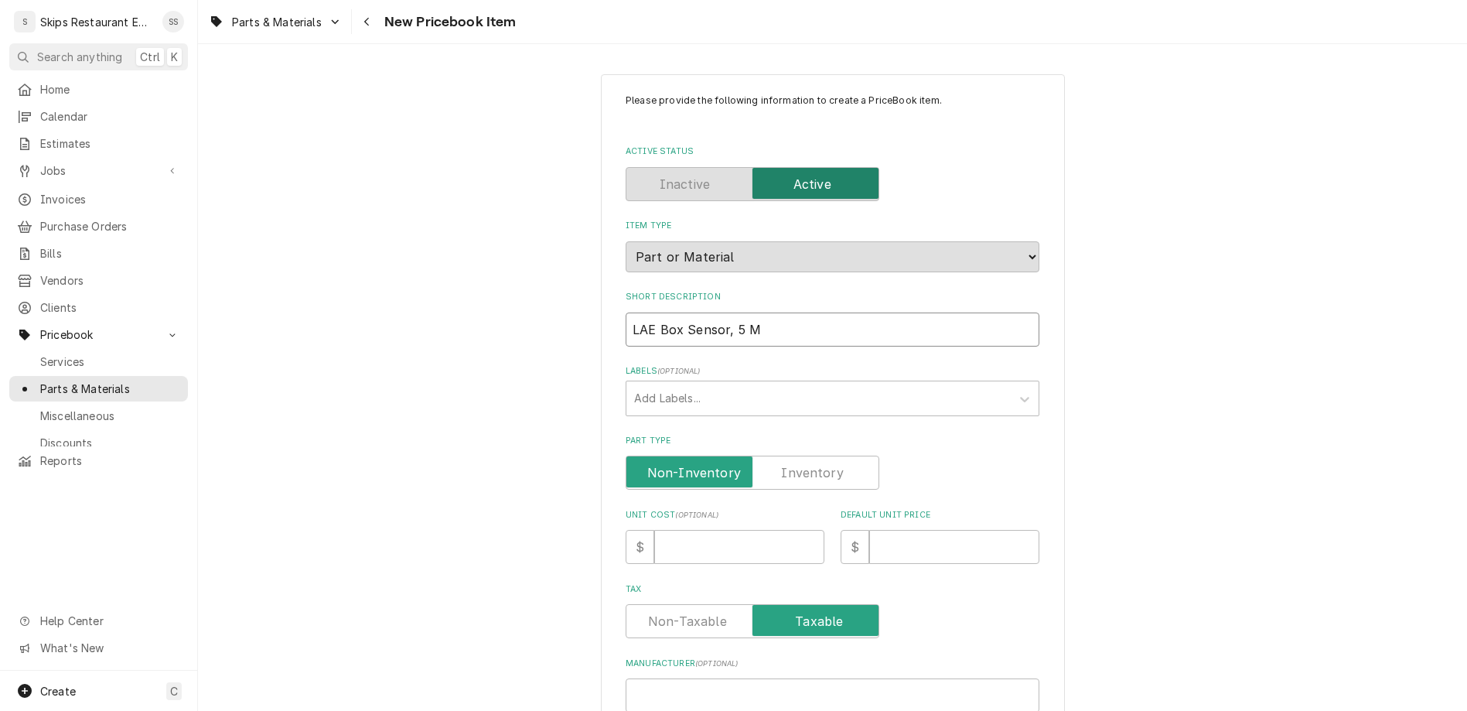
type input "LAE Box Sensor, 5 Me"
type textarea "x"
type input "LAE Box Sensor, 5 Met"
type textarea "x"
type input "LAE Box Sensor, 5 Mete"
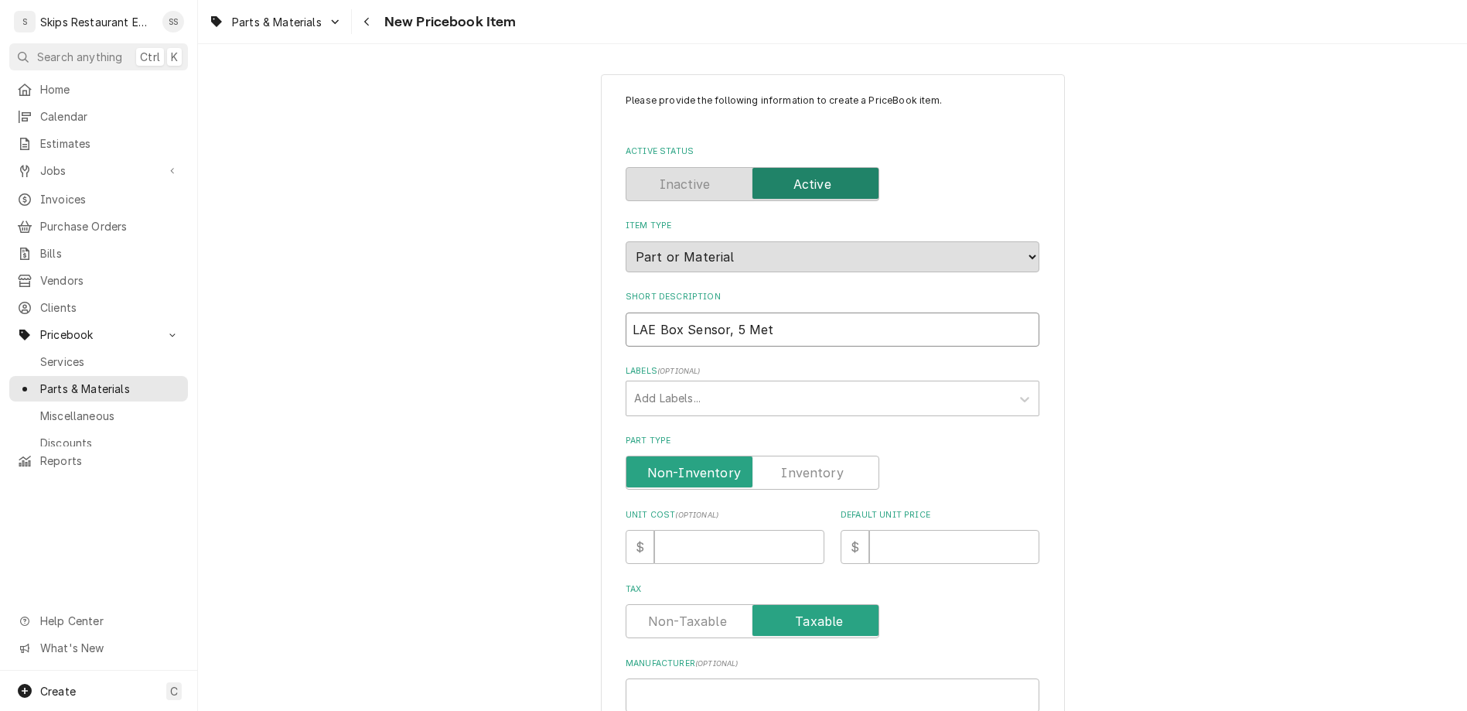
type textarea "x"
type input "LAE Box Sensor, 5 Meter"
type textarea "x"
type input "LAE Box Sensor, 5 Meters"
type textarea "x"
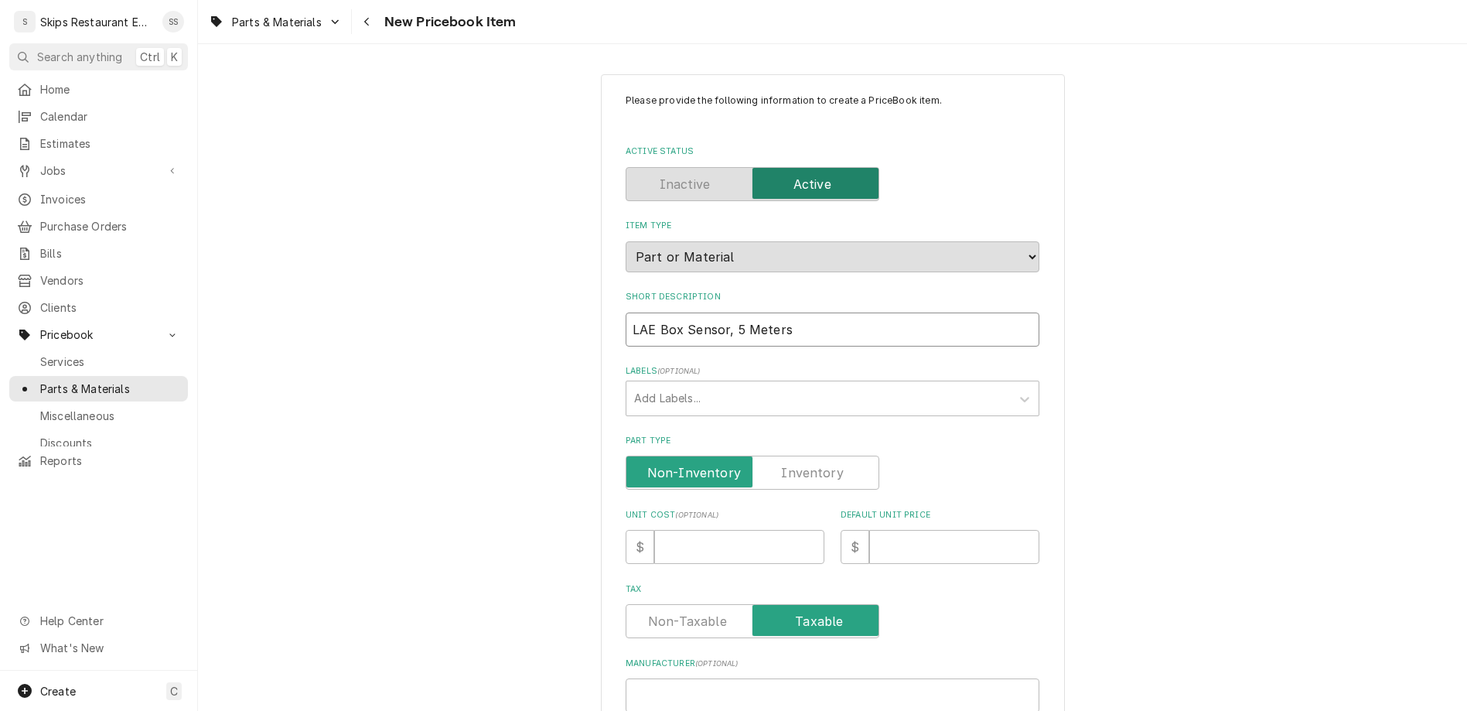
type input "LAE Box Sensor, 5 Meters"
type textarea "x"
type input "LAE Box Sensor, 5 Meters P"
type textarea "x"
type input "LAE Box Sensor, 5 Meters P1"
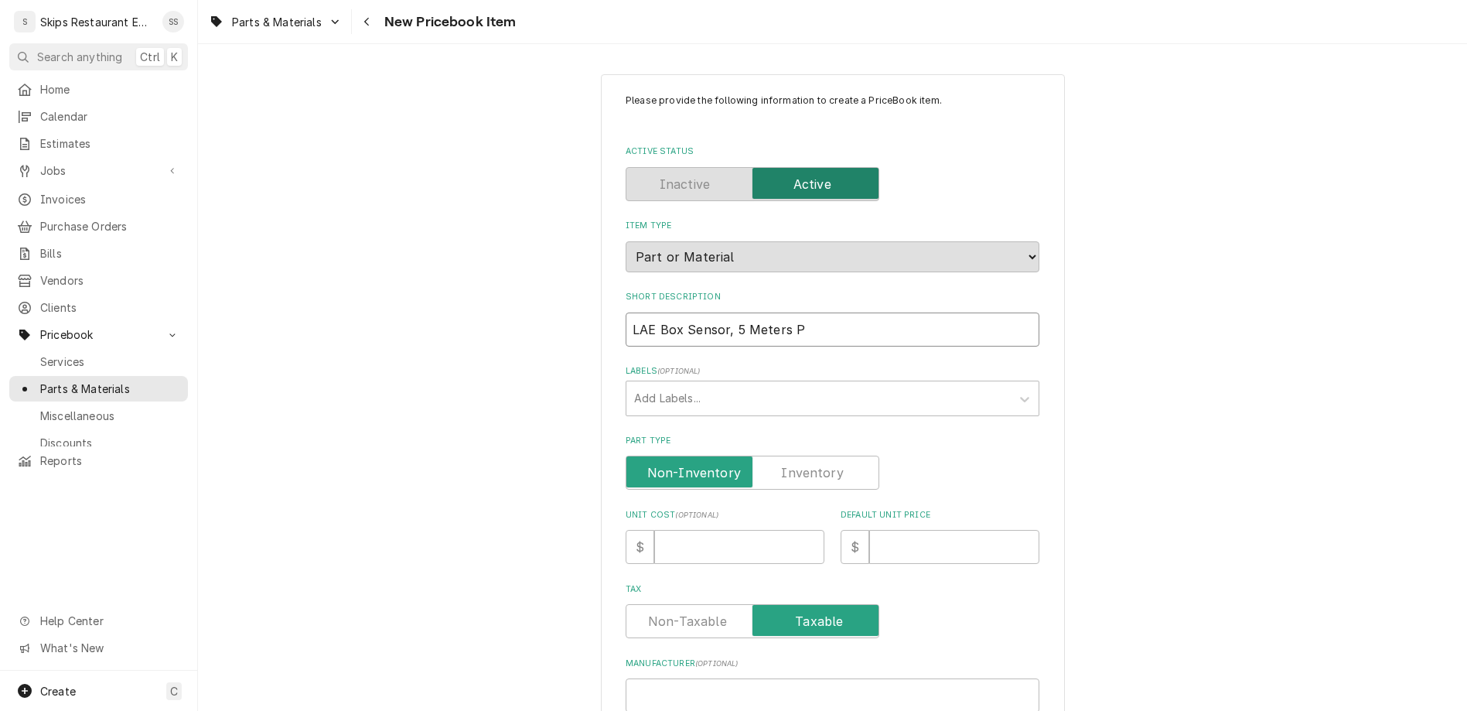
type textarea "x"
type input "LAE Box Sensor, 5 Meters P1"
click at [764, 455] on input "Part Type" at bounding box center [752, 472] width 240 height 34
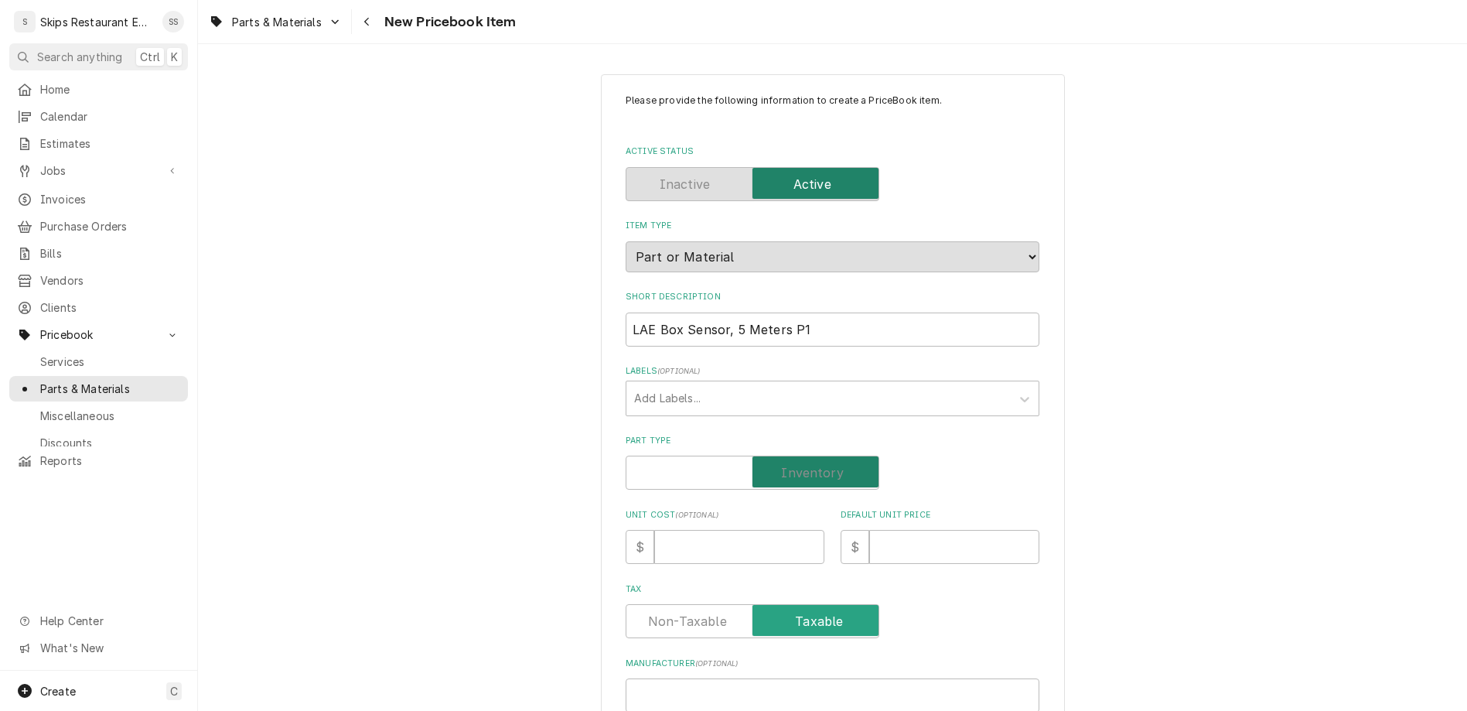
checkbox input "true"
type textarea "x"
click at [881, 530] on input "Default Unit Price" at bounding box center [954, 547] width 170 height 34
click at [794, 312] on input "LAE Box Sensor, 5 Meters P1" at bounding box center [832, 329] width 414 height 34
click at [638, 312] on input "LAE Box Sensor, 5 Meters P1" at bounding box center [832, 329] width 414 height 34
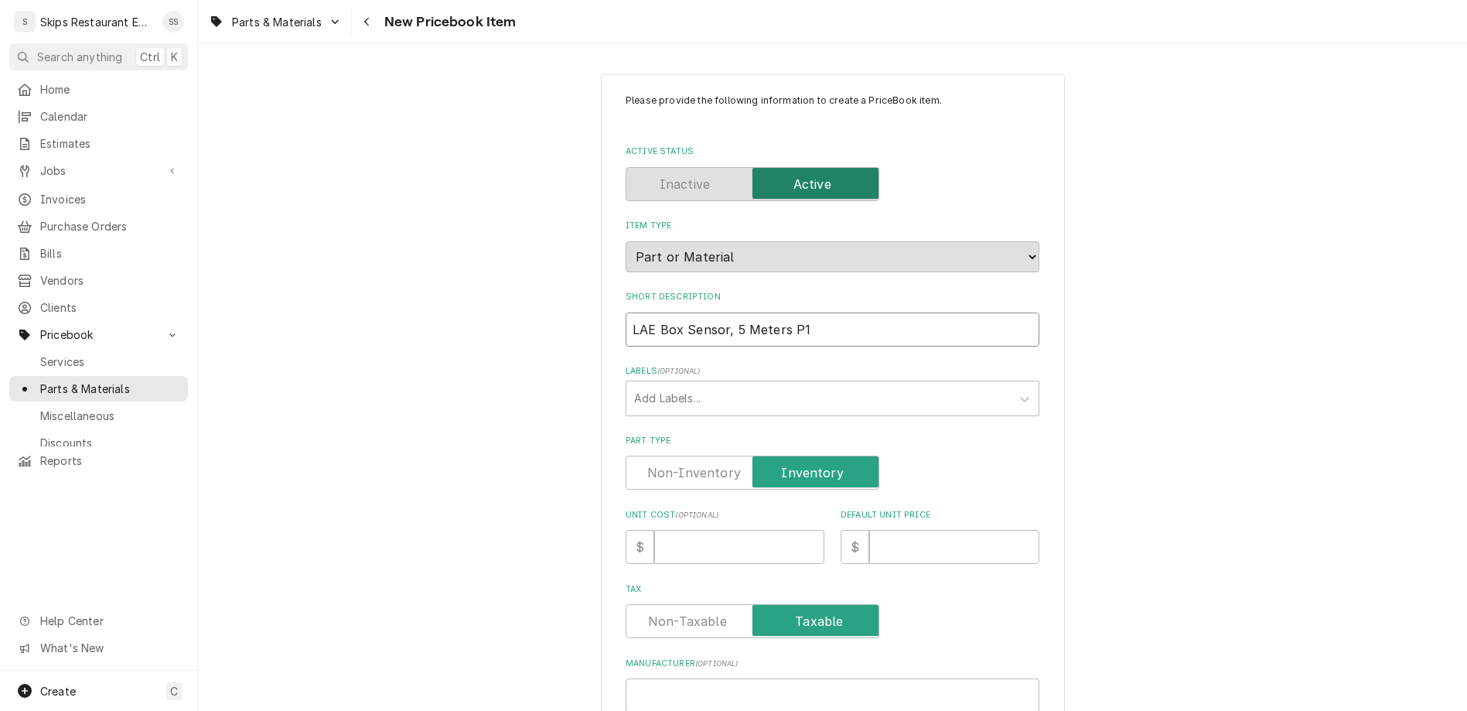
type input "Cx Sensor, 5 Meters P1"
type textarea "x"
type input "Cax Sensor, 5 Meters P1"
type textarea "x"
type input "Cabx Sensor, 5 Meters P1"
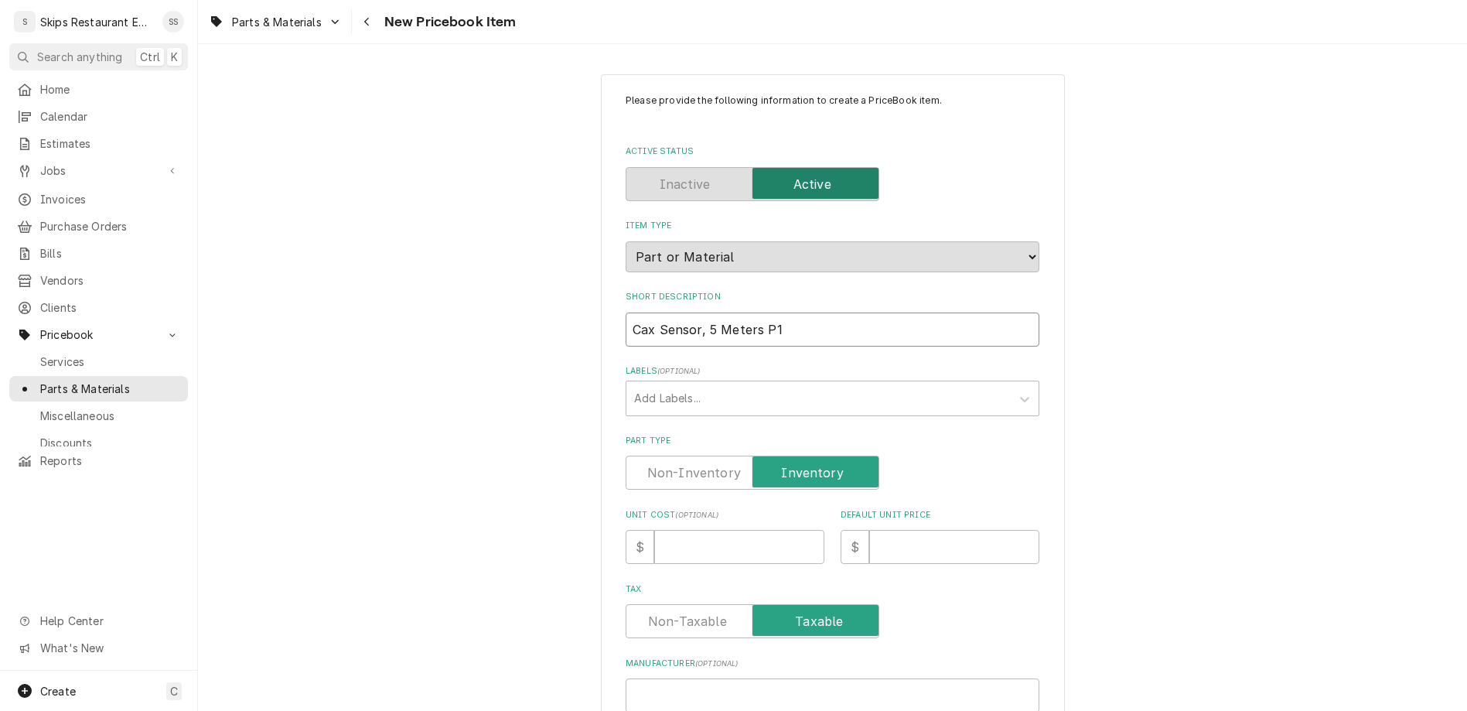
type textarea "x"
type input "Cabix Sensor, 5 Meters P1"
type textarea "x"
type input "Cabinx Sensor, 5 Meters P1"
type textarea "x"
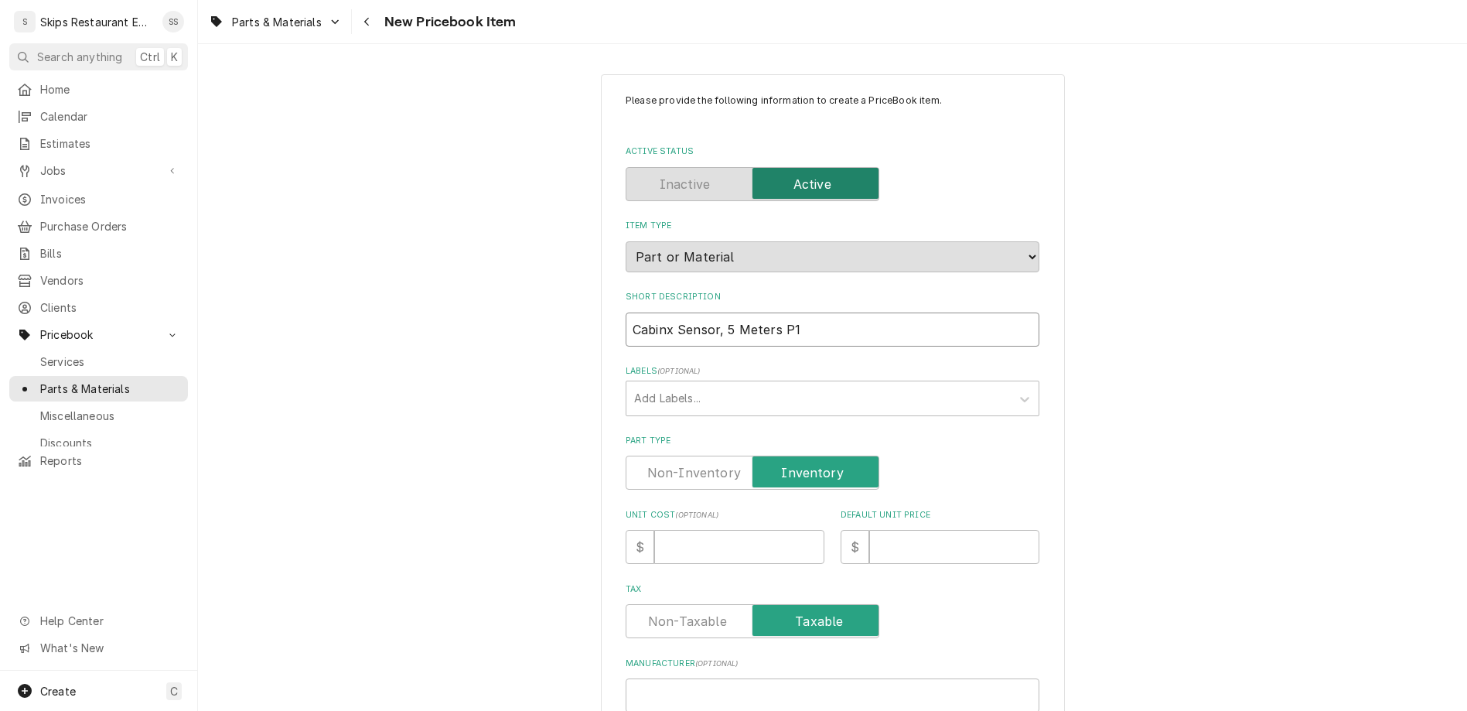
type input "Cabinex Sensor, 5 Meters P1"
type textarea "x"
type input "Cabinetx Sensor, 5 Meters P1"
type textarea "x"
type input "Cabinet Sensor, 5 Meters P1"
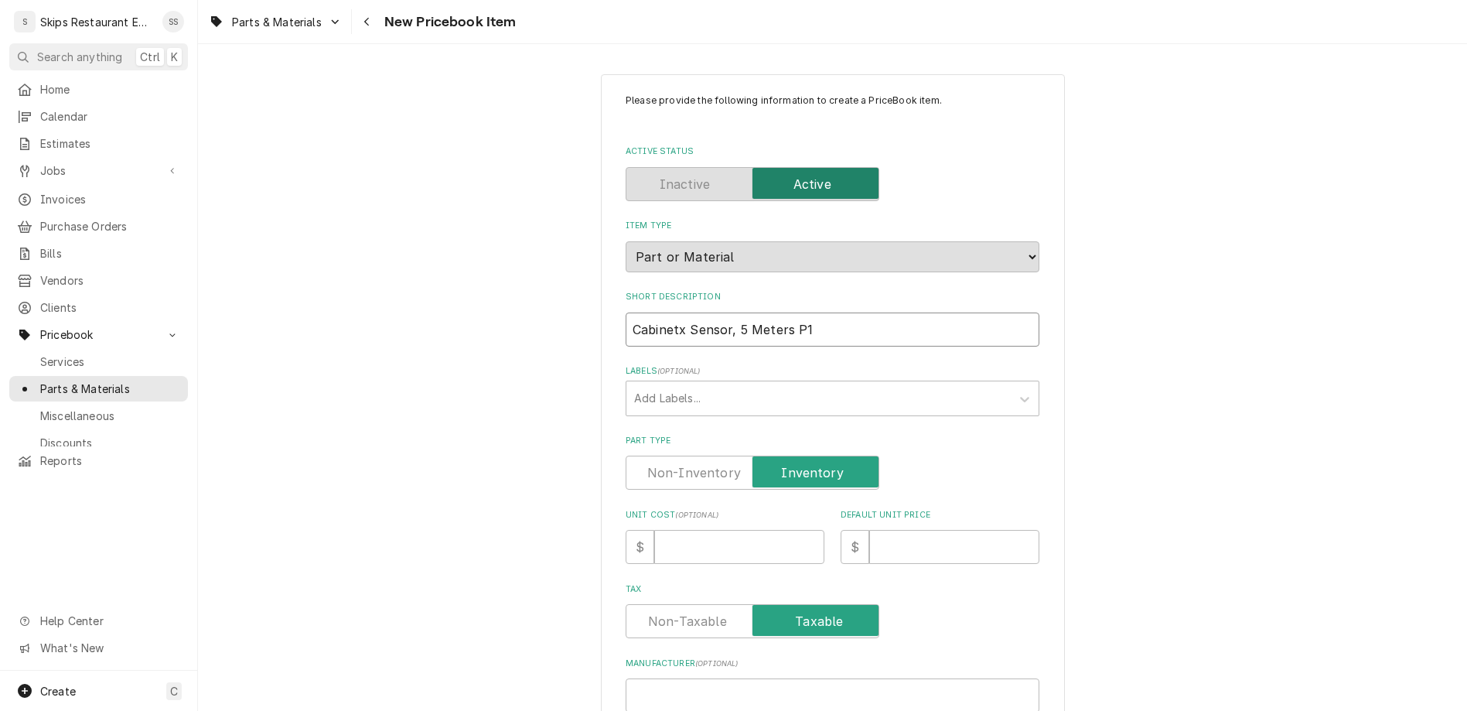
type textarea "x"
type input "Cabinet Te Sensor, 5 Meters P1"
type textarea "x"
type input "Cabinet Tem Sensor, 5 Meters P1"
type textarea "x"
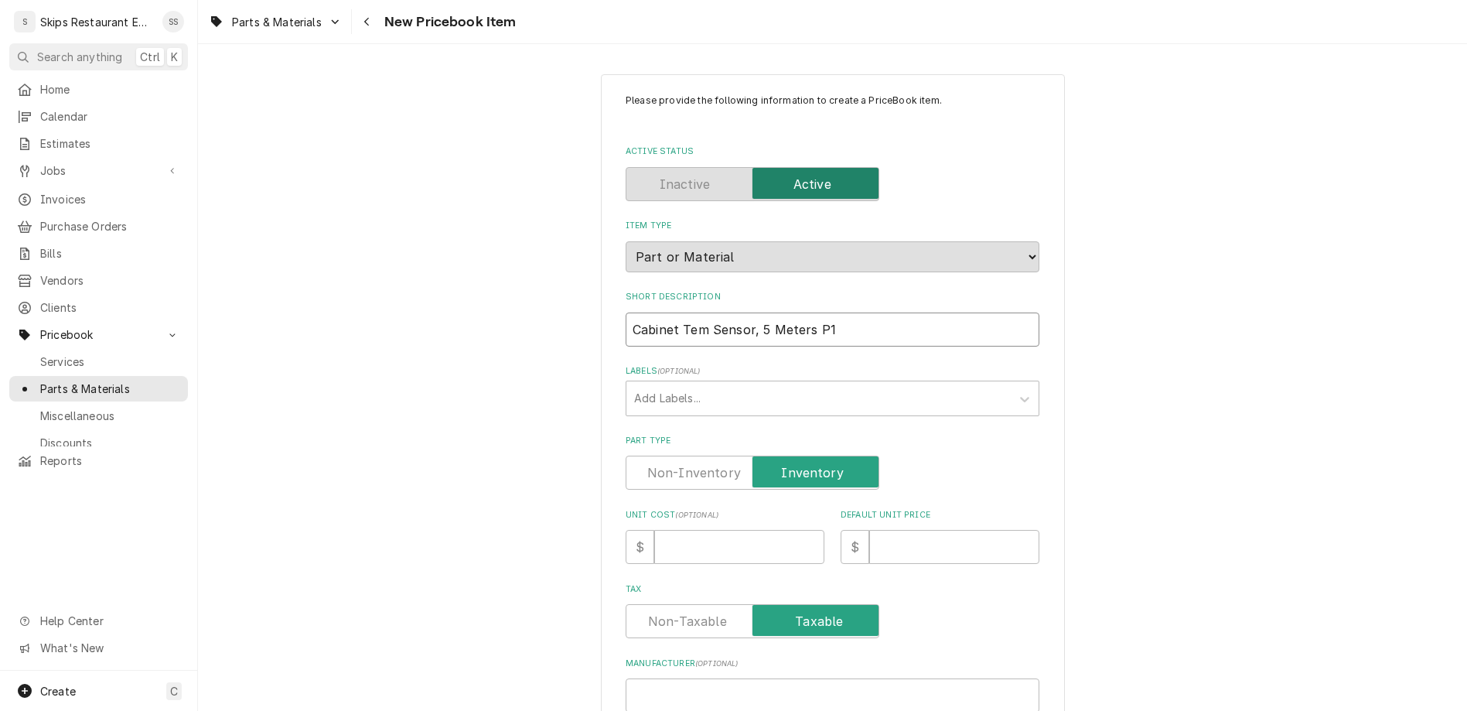
type input "Cabinet Temp Sensor, 5 Meters P1"
type textarea "x"
type input "Cabinet Tempe Sensor, 5 Meters P1"
type textarea "x"
type input "Cabinet Temper Sensor, 5 Meters P1"
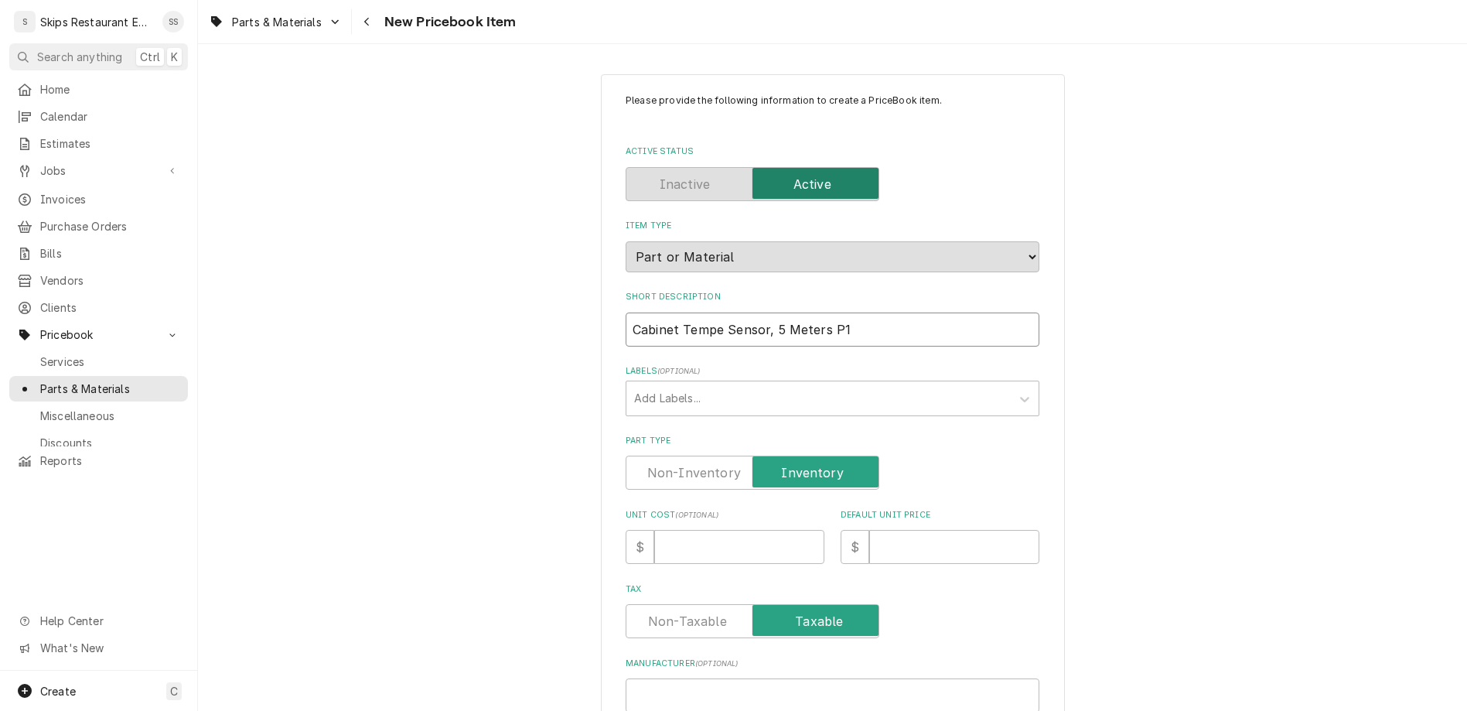
type textarea "x"
type input "Cabinet Tempera Sensor, 5 Meters P1"
type textarea "x"
type input "Cabinet Temperat Sensor, 5 Meters P1"
type textarea "x"
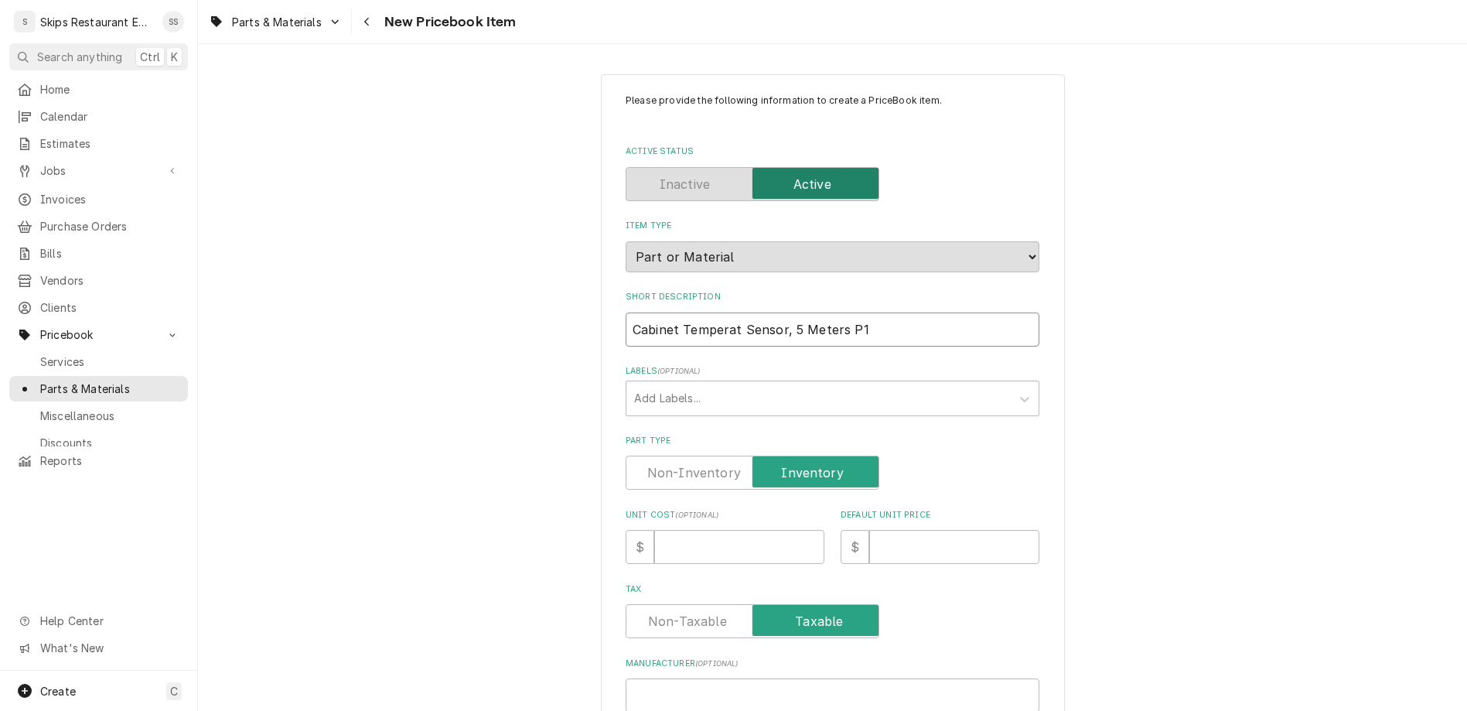
type input "Cabinet Temperatu Sensor, 5 Meters P1"
type textarea "x"
type input "Cabinet Temperatur Sensor, 5 Meters P1"
type textarea "x"
type input "Cabinet Temperature Sensor, 5 Meters P1"
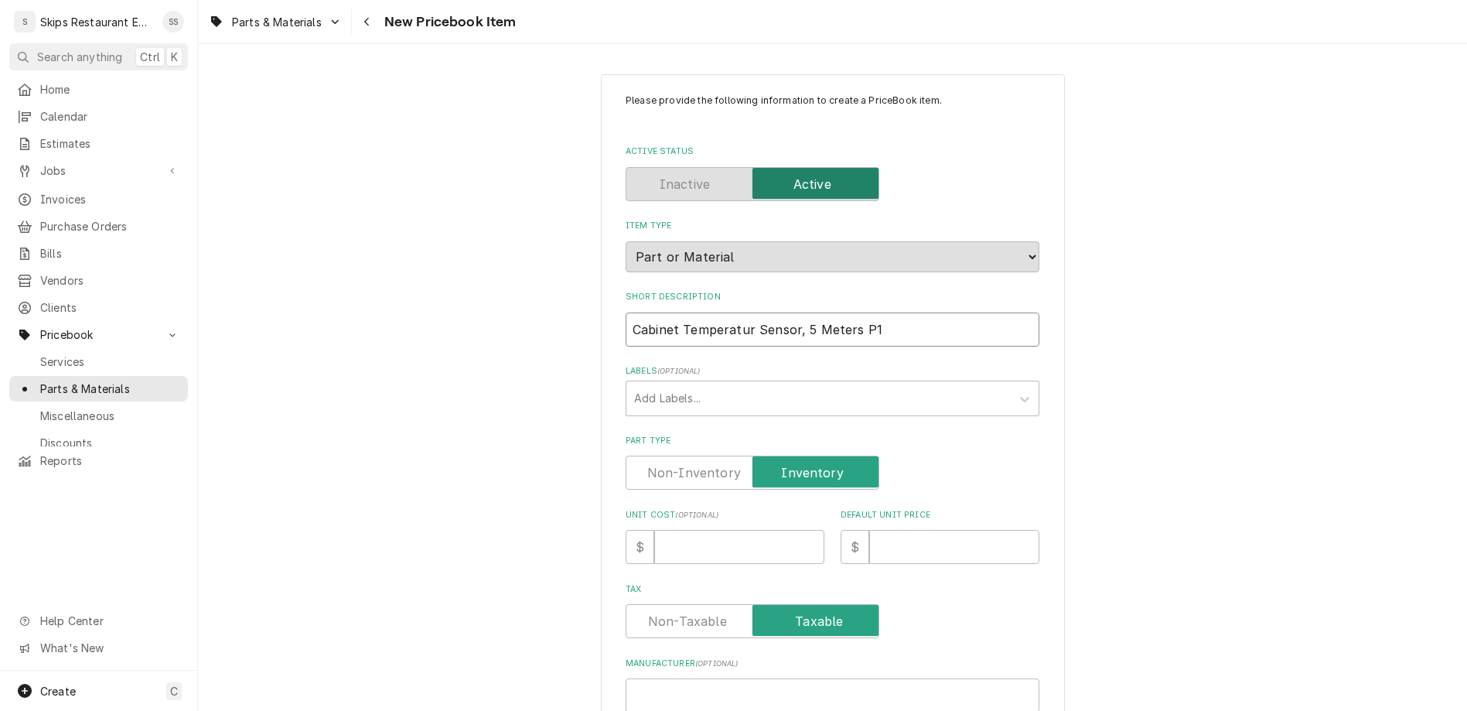
type textarea "x"
type input "Cabinet Temperature Sensor, 5 Meters P1"
click at [869, 530] on input "Default Unit Price" at bounding box center [954, 547] width 170 height 34
type input "35.9"
type textarea "x"
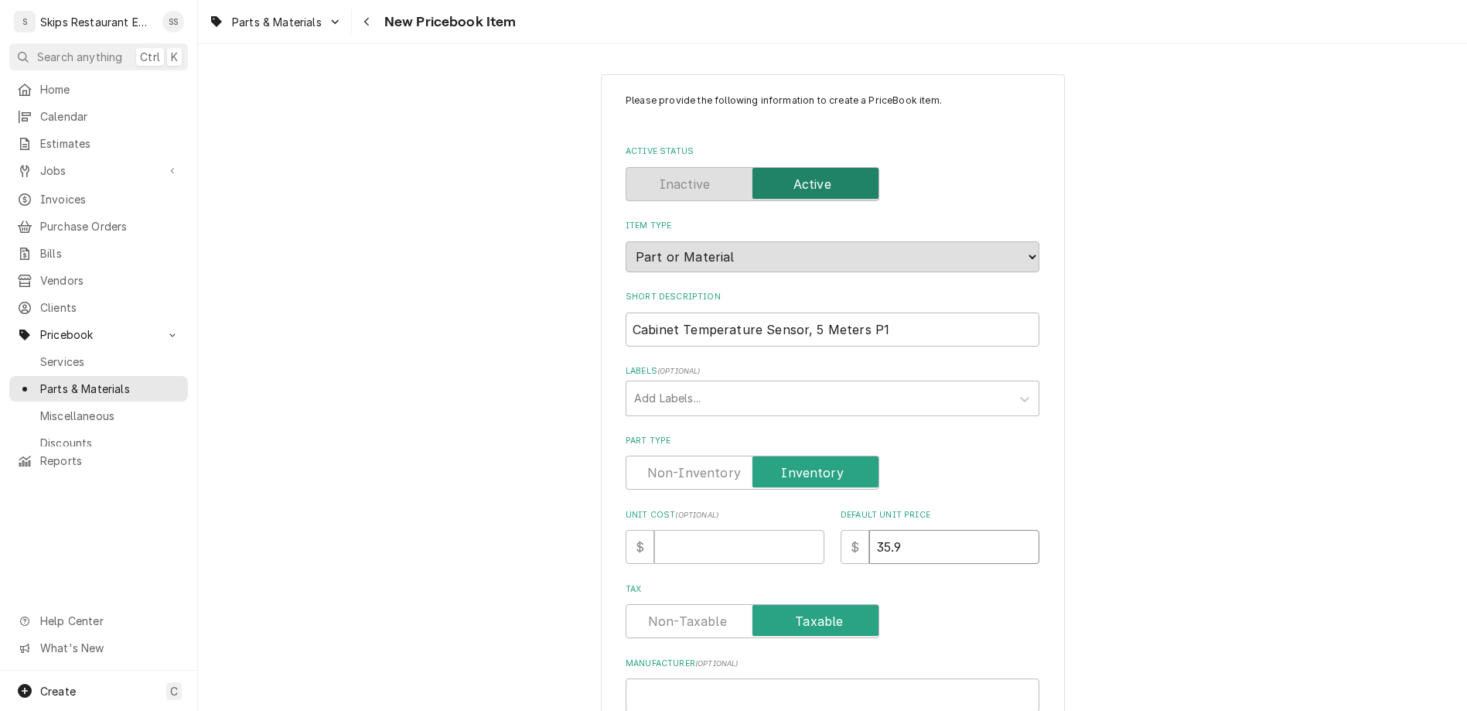
type input "35.95"
type textarea "x"
type input "35.95"
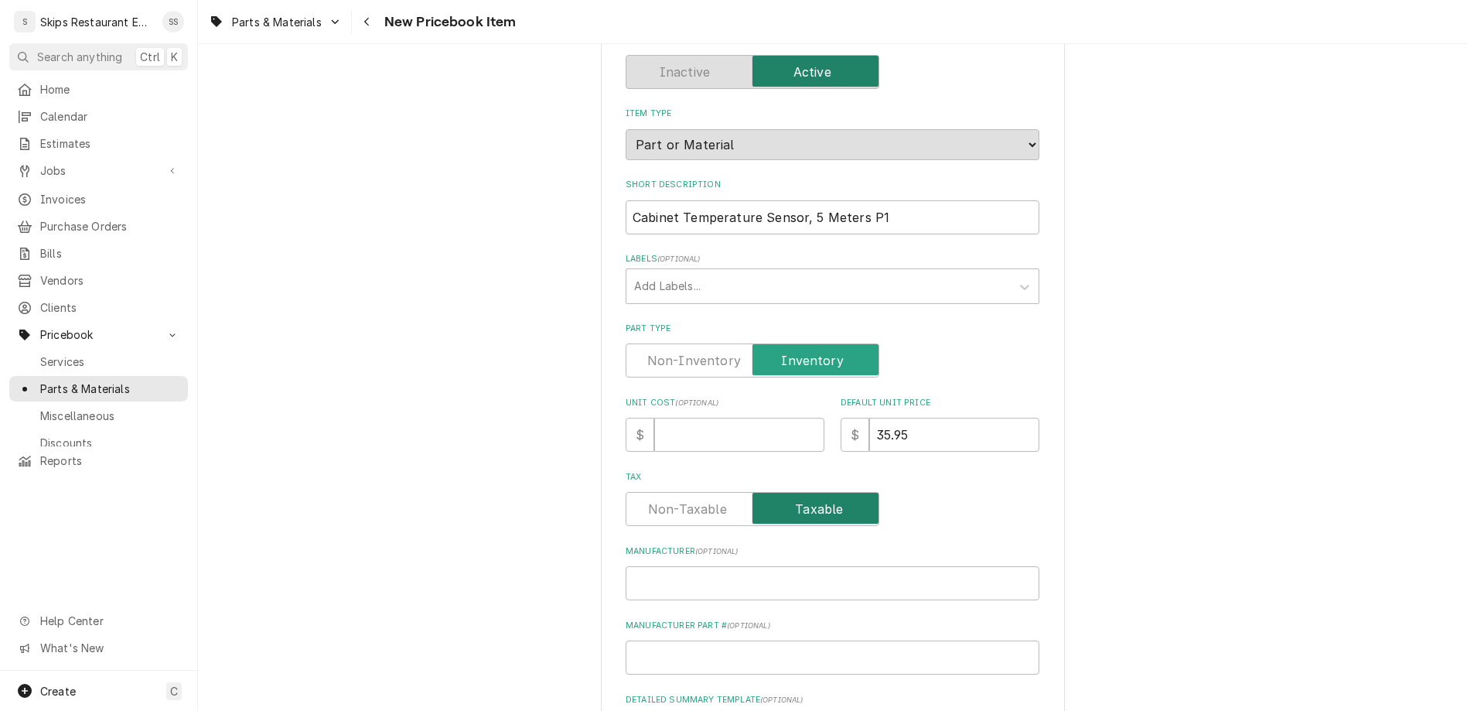
scroll to position [121, 0]
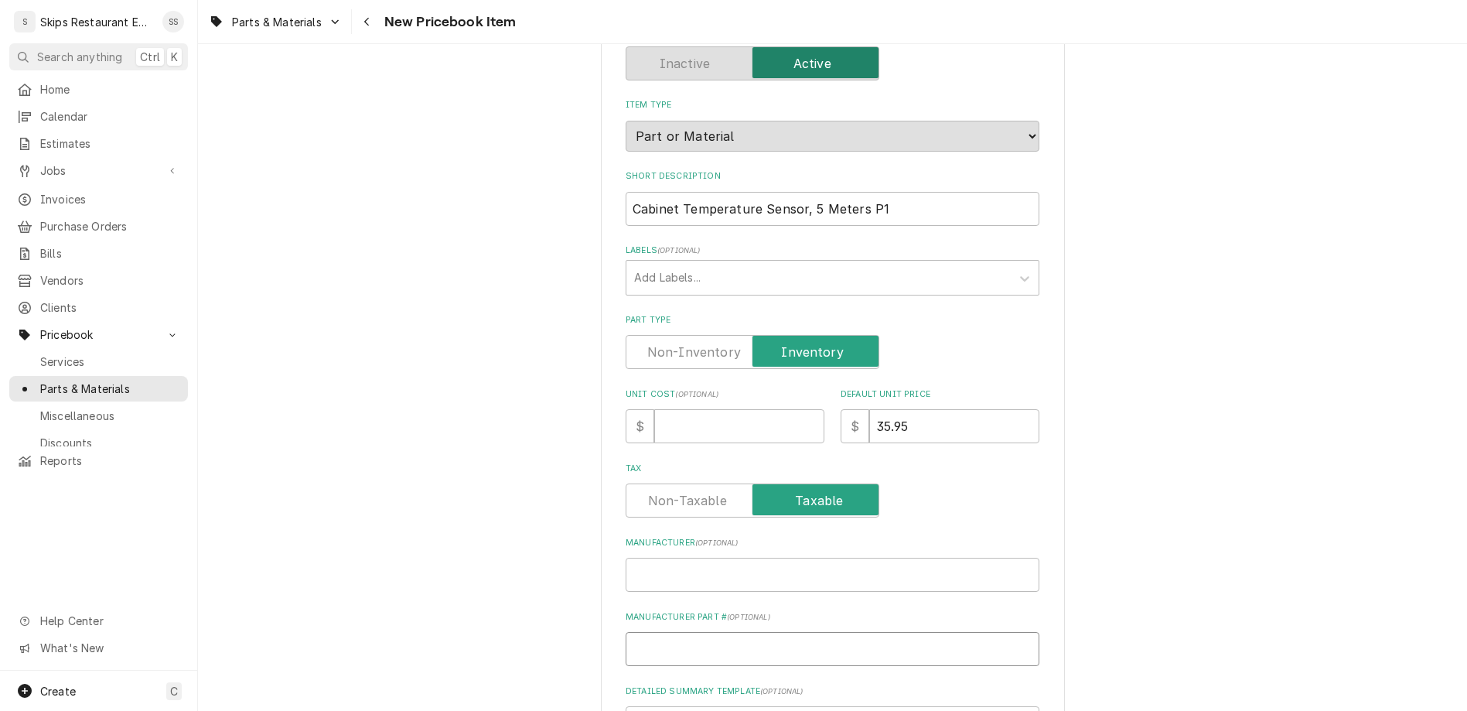
click at [758, 632] on input "Manufacturer Part # ( optional )" at bounding box center [832, 649] width 414 height 34
paste input "MB19-14244"
type input "MB19-14244"
type textarea "x"
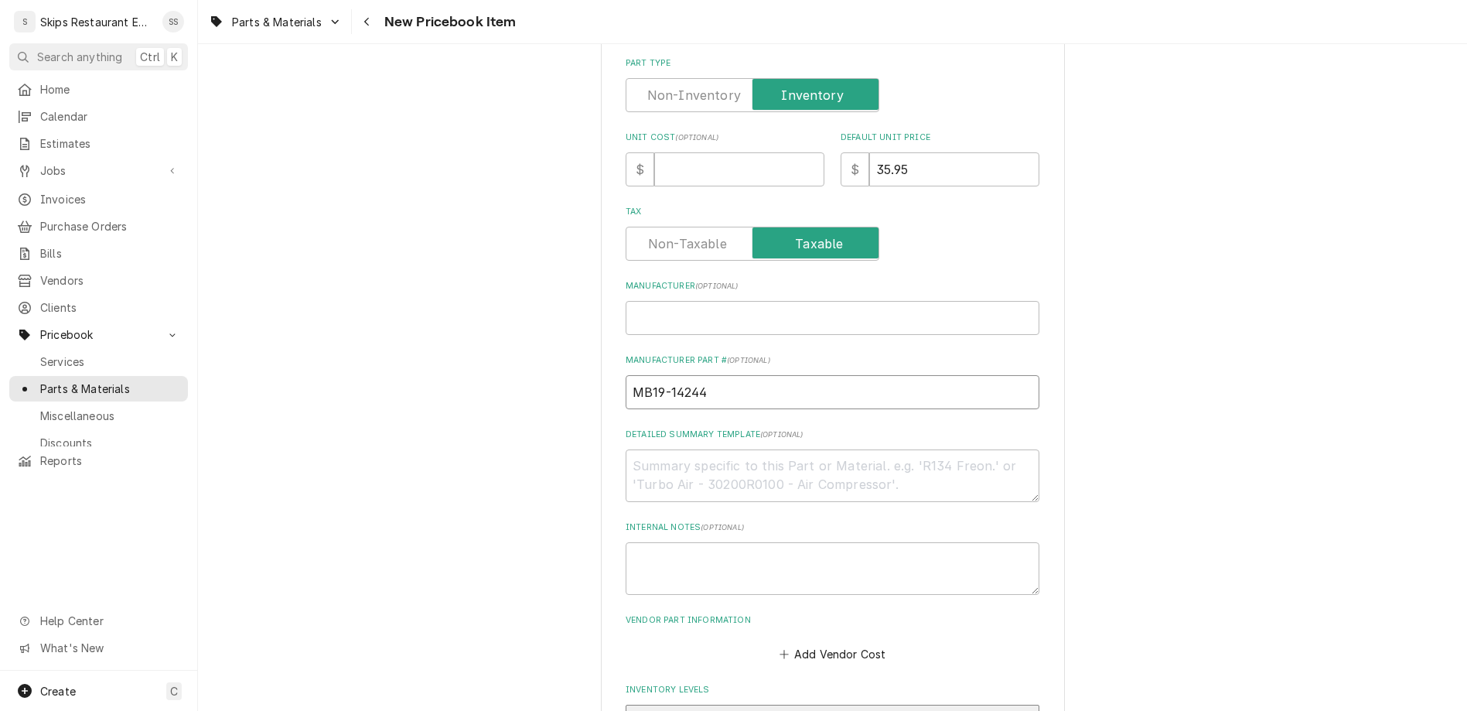
scroll to position [482, 0]
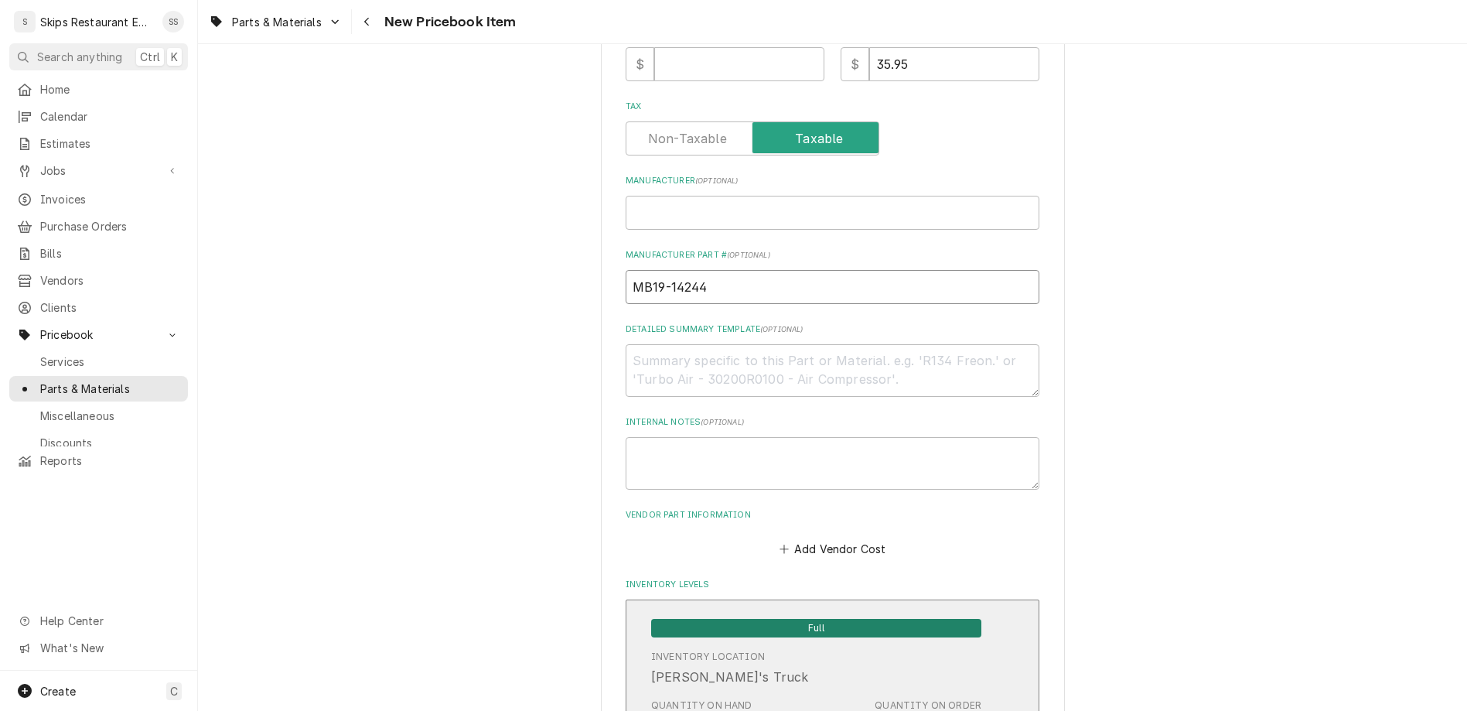
type input "MB19-14244"
click at [724, 619] on span "Full" at bounding box center [816, 628] width 330 height 19
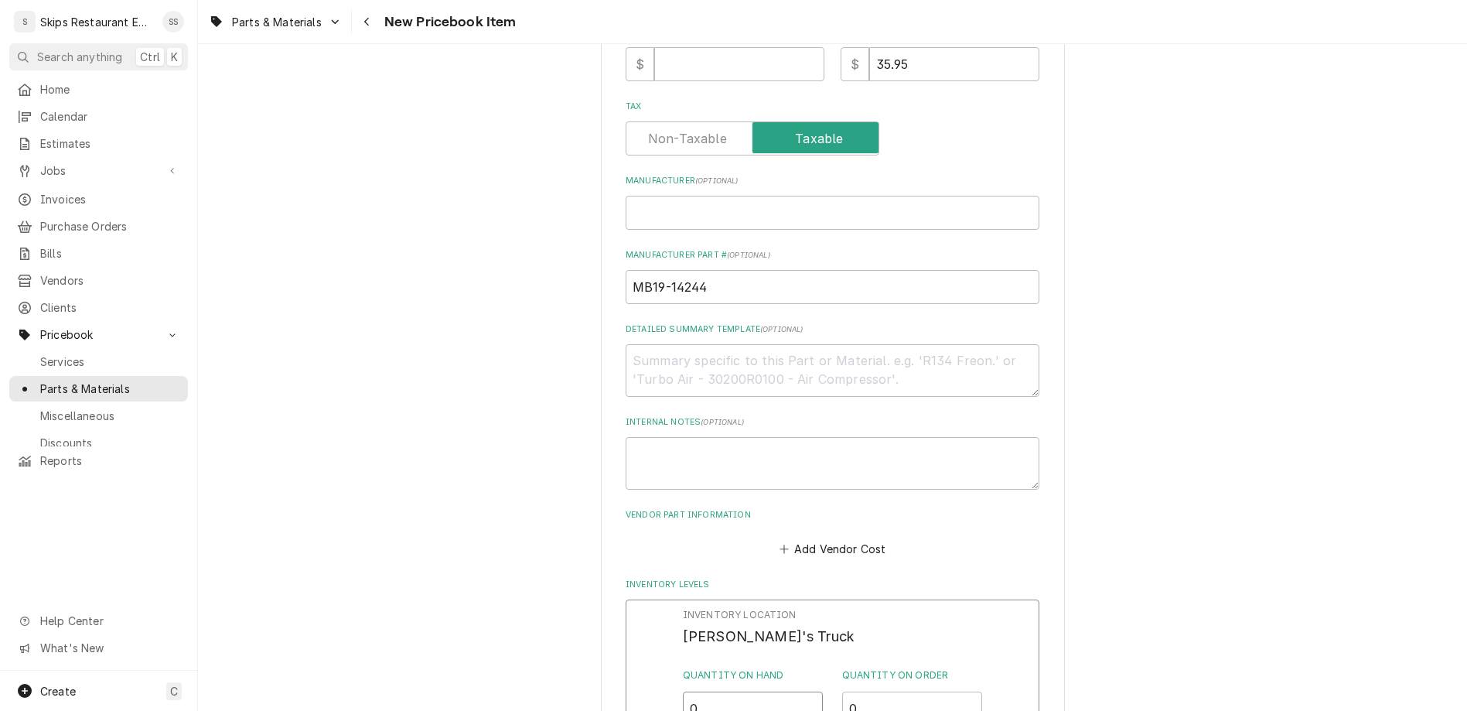
drag, startPoint x: 718, startPoint y: 446, endPoint x: 680, endPoint y: 444, distance: 38.7
click at [683, 691] on input "0" at bounding box center [753, 708] width 141 height 34
type input "1"
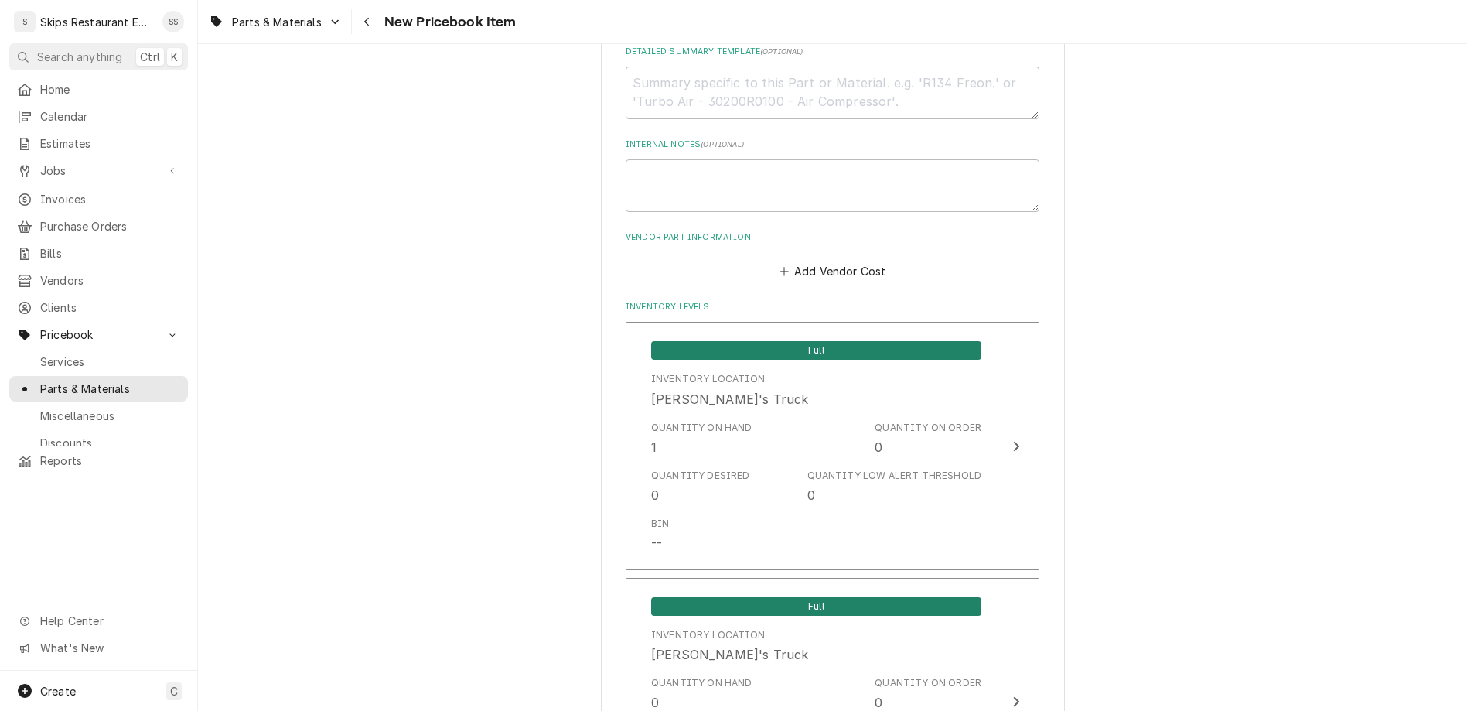
scroll to position [776, 0]
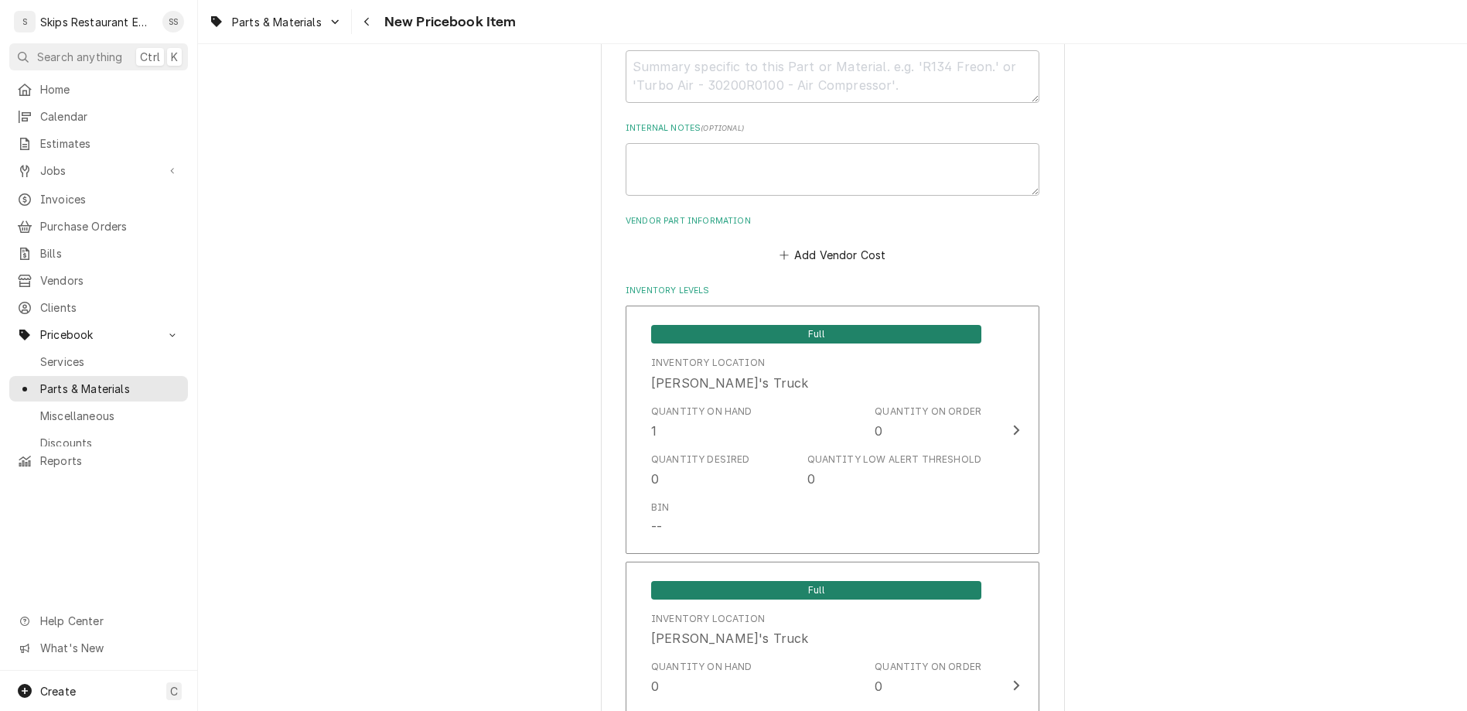
type textarea "x"
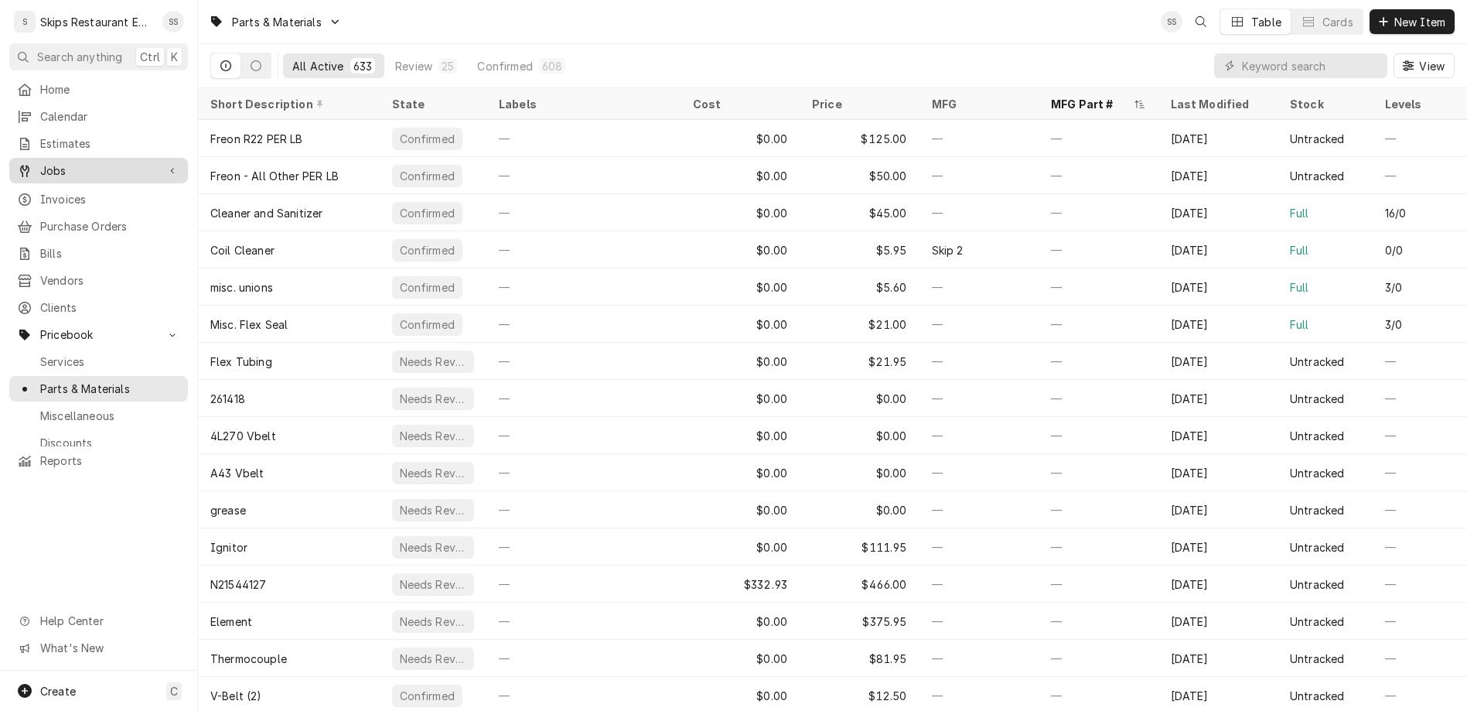
click at [46, 158] on link "Jobs" at bounding box center [98, 171] width 179 height 26
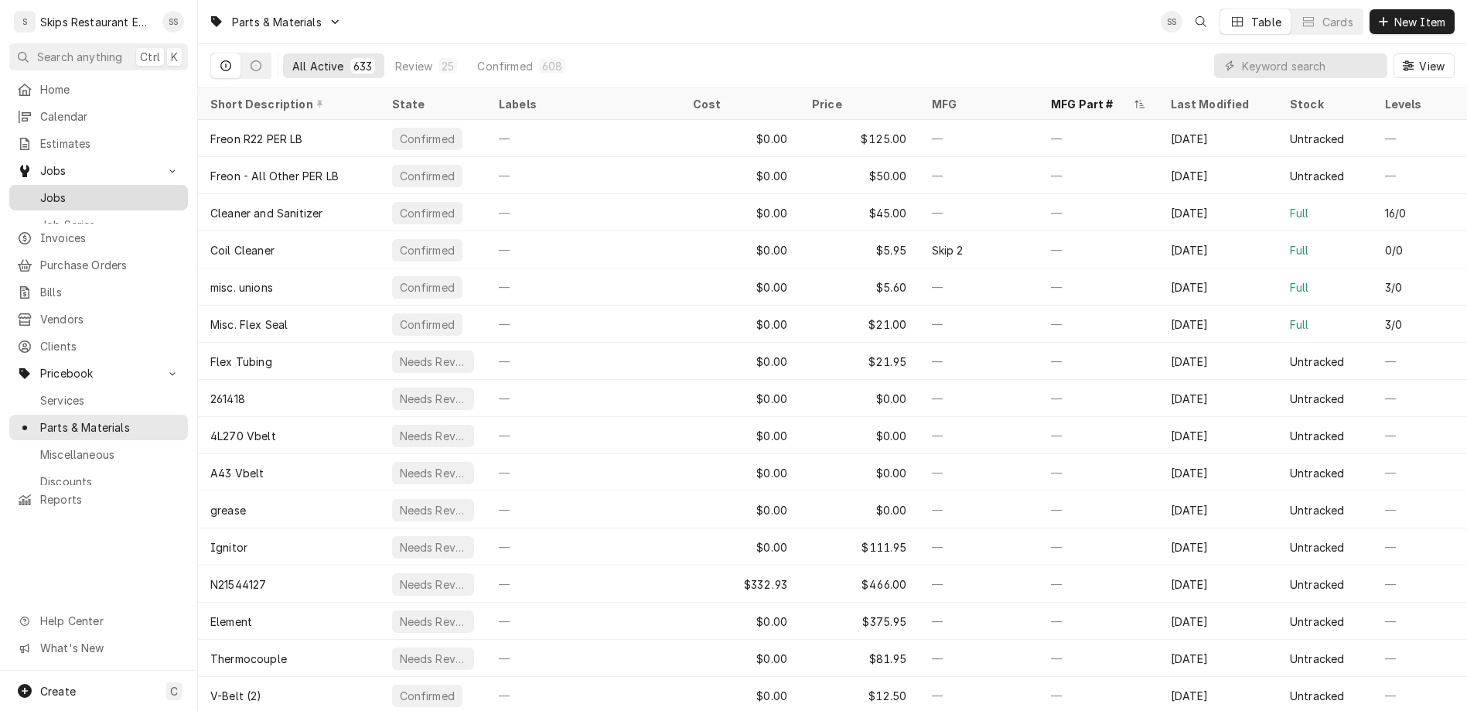
click at [40, 189] on span "Jobs" at bounding box center [110, 197] width 140 height 16
